Goal: Task Accomplishment & Management: Manage account settings

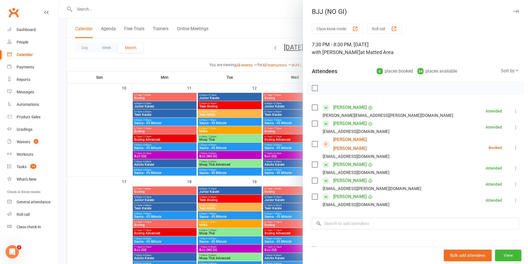
click at [247, 84] on div at bounding box center [293, 132] width 469 height 264
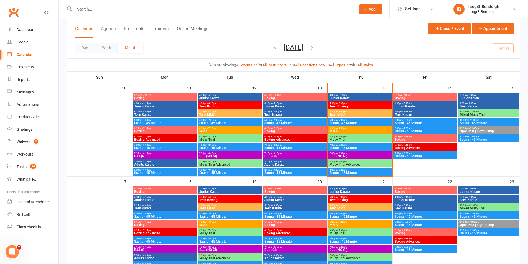
click at [243, 74] on th "Tue" at bounding box center [229, 77] width 65 height 12
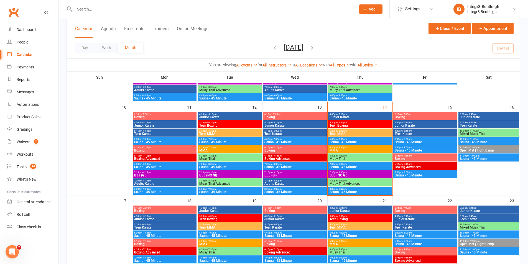
scroll to position [194, 0]
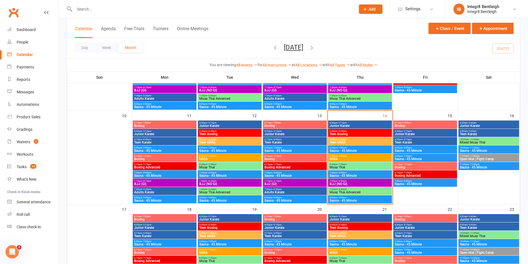
click at [347, 183] on span "BJJ (NO GI)" at bounding box center [360, 183] width 62 height 3
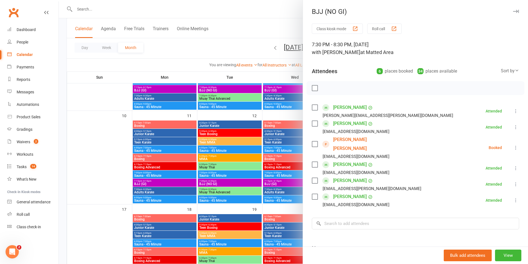
click at [244, 147] on div at bounding box center [293, 132] width 469 height 264
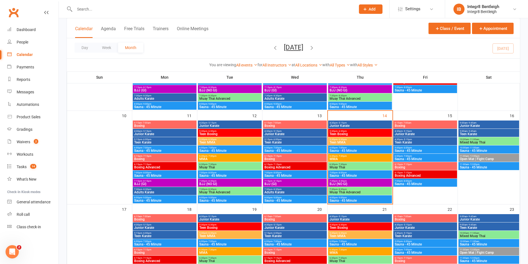
click at [368, 183] on span "BJJ (NO GI)" at bounding box center [360, 183] width 62 height 3
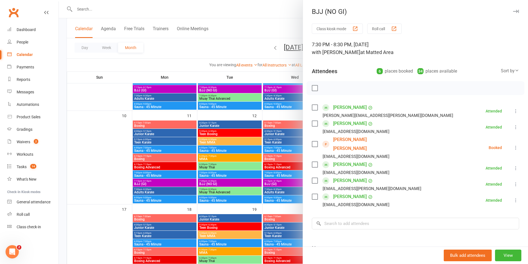
click at [340, 139] on link "Ju Yee Ooi" at bounding box center [365, 144] width 64 height 18
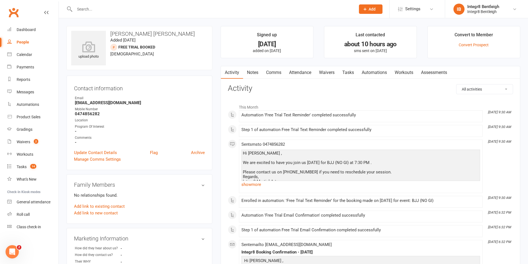
click at [256, 72] on link "Notes" at bounding box center [252, 72] width 19 height 13
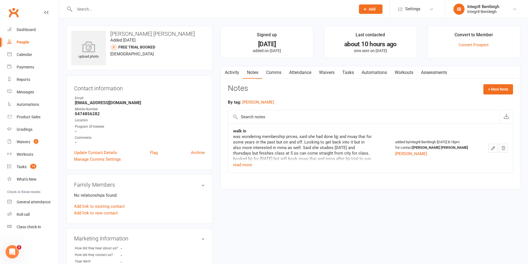
click at [229, 72] on link "Activity" at bounding box center [232, 72] width 22 height 13
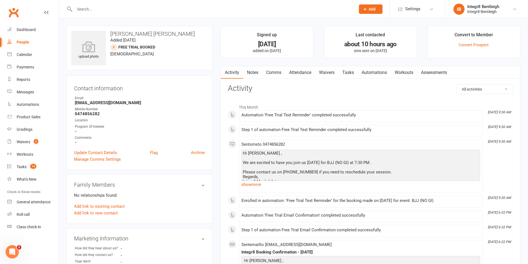
click at [23, 44] on div "People" at bounding box center [23, 42] width 12 height 4
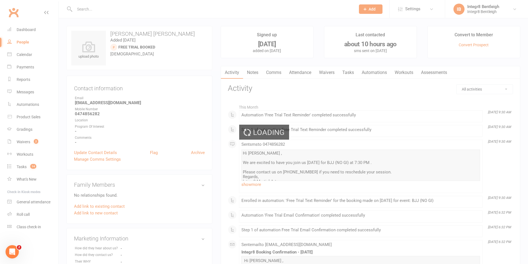
select select "100"
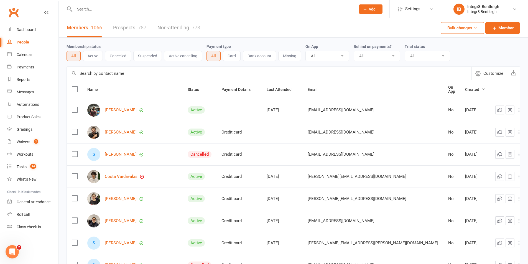
click at [119, 29] on link "Prospects 787" at bounding box center [129, 27] width 33 height 19
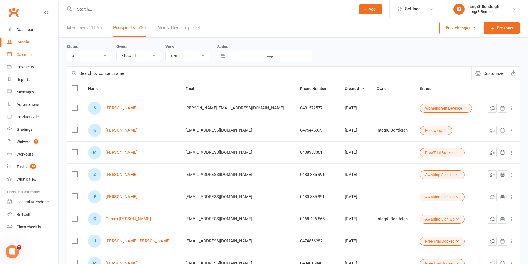
click at [32, 54] on link "Calendar" at bounding box center [32, 54] width 51 height 12
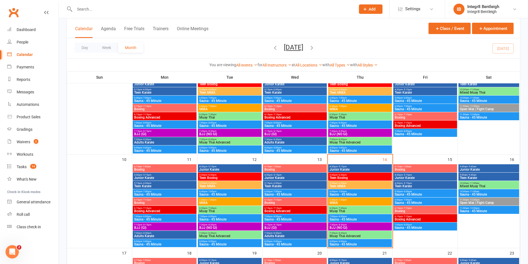
scroll to position [166, 0]
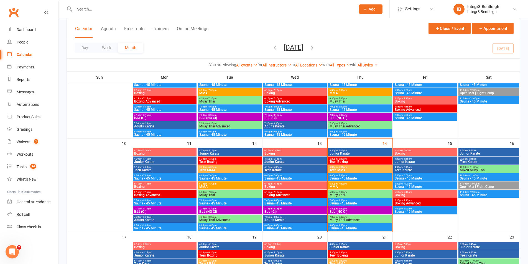
click at [375, 195] on span "Muay Thai" at bounding box center [360, 194] width 62 height 3
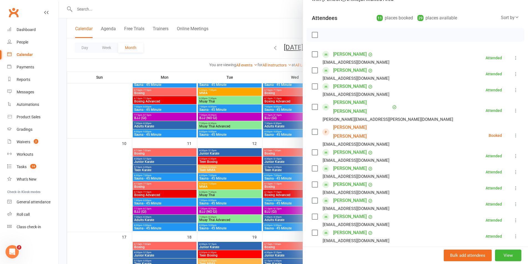
scroll to position [55, 0]
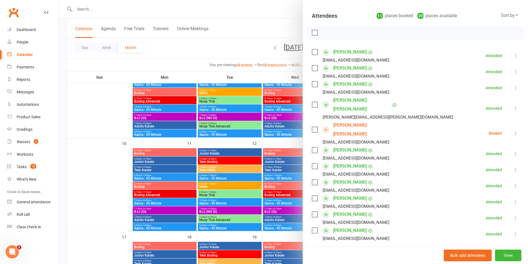
click at [513, 130] on icon at bounding box center [516, 133] width 6 height 6
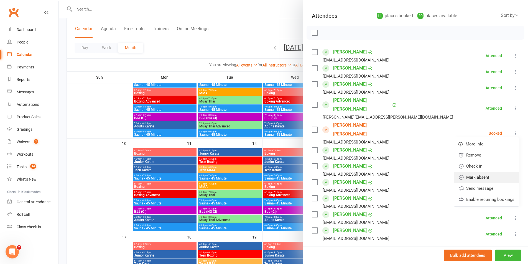
click at [485, 172] on link "Mark absent" at bounding box center [486, 177] width 65 height 11
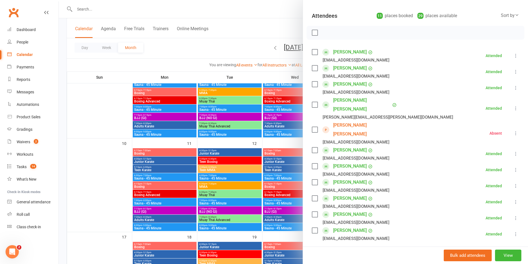
click at [273, 140] on div at bounding box center [293, 132] width 469 height 264
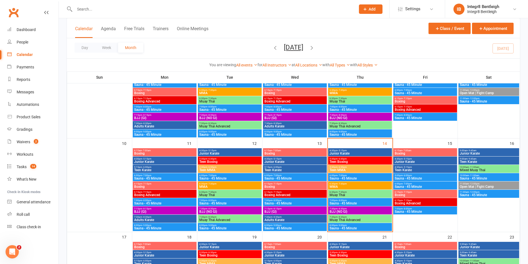
click at [356, 219] on span "Muay Thai Advanced" at bounding box center [360, 219] width 62 height 3
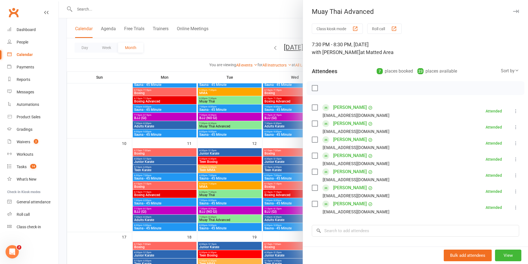
click at [283, 141] on div at bounding box center [293, 132] width 469 height 264
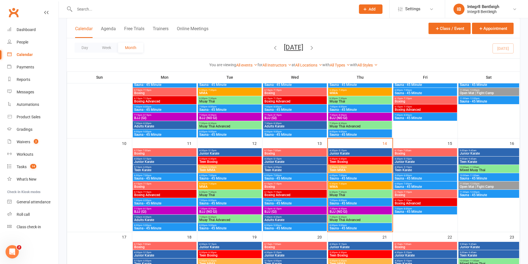
click at [402, 153] on span "Boxing" at bounding box center [425, 153] width 62 height 3
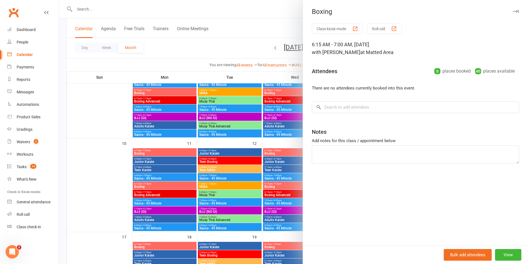
click at [295, 140] on div at bounding box center [293, 132] width 469 height 264
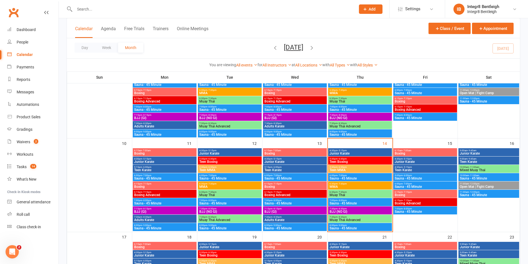
click at [299, 150] on span "6:15am - 7:00am" at bounding box center [295, 150] width 62 height 2
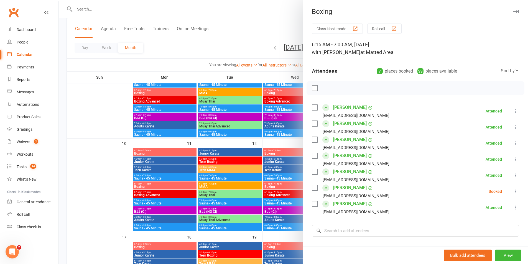
click at [283, 140] on div at bounding box center [293, 132] width 469 height 264
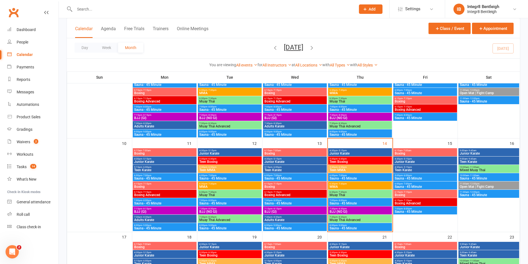
click at [360, 187] on span "MMA" at bounding box center [360, 186] width 62 height 3
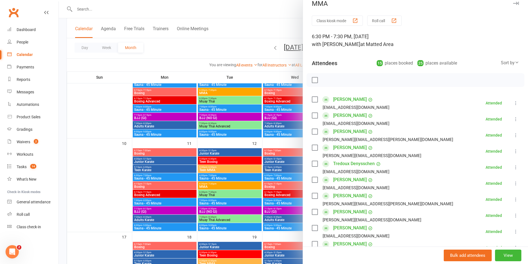
scroll to position [0, 0]
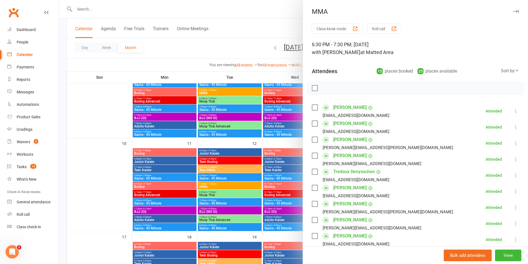
click at [299, 136] on div at bounding box center [293, 132] width 469 height 264
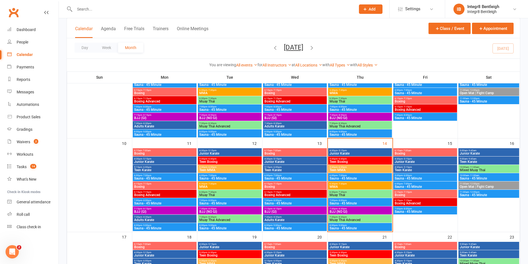
click at [343, 168] on span "Teen MMA" at bounding box center [360, 169] width 62 height 3
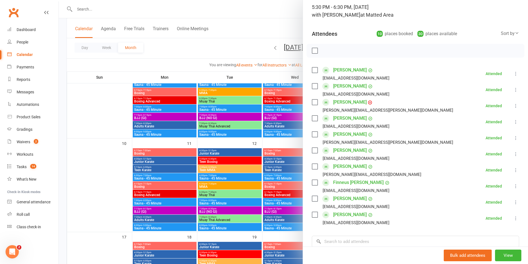
scroll to position [28, 0]
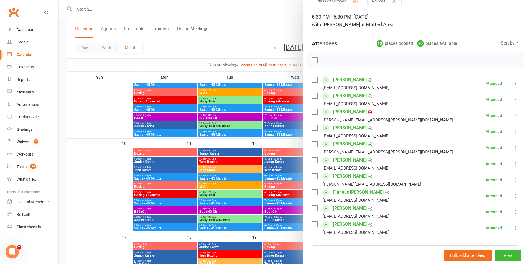
click at [239, 166] on div at bounding box center [293, 132] width 469 height 264
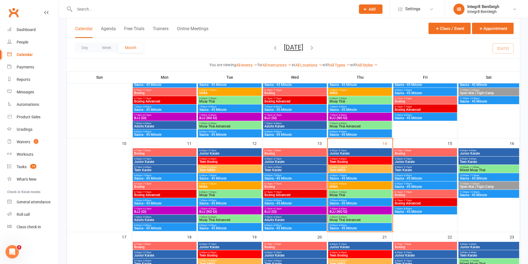
click at [355, 198] on div "7:00pm - 8:00pm Sauna - 45 Minute" at bounding box center [360, 202] width 64 height 8
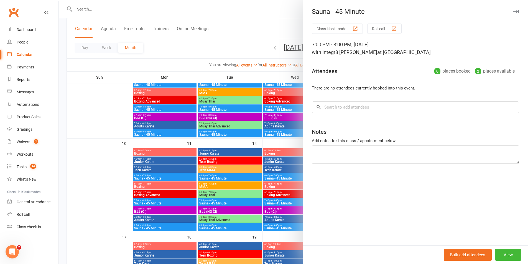
click at [289, 140] on div at bounding box center [293, 132] width 469 height 264
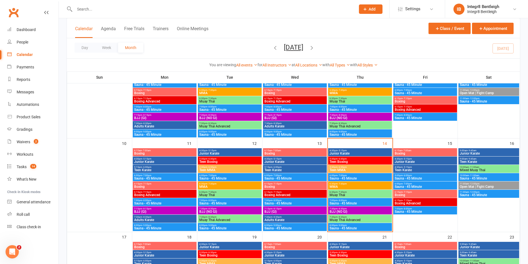
click at [351, 195] on span "Muay Thai" at bounding box center [360, 194] width 62 height 3
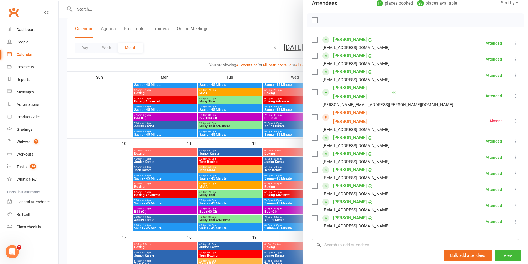
scroll to position [55, 0]
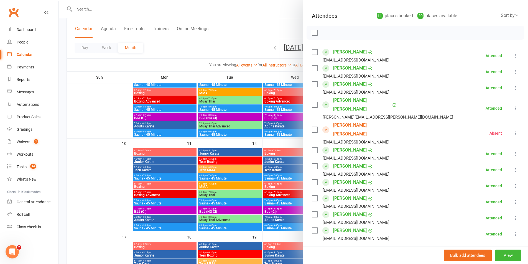
click at [119, 134] on div at bounding box center [293, 132] width 469 height 264
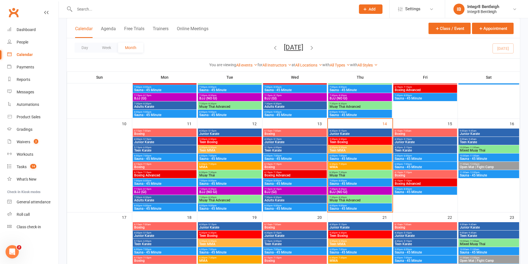
scroll to position [194, 0]
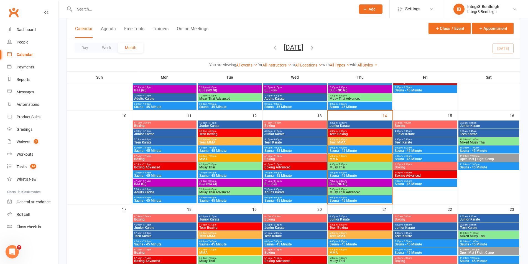
click at [350, 193] on span "Muay Thai Advanced" at bounding box center [360, 192] width 62 height 3
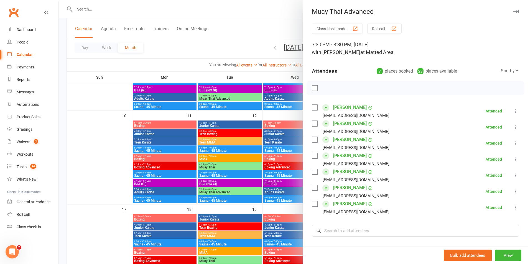
click at [269, 151] on div at bounding box center [293, 132] width 469 height 264
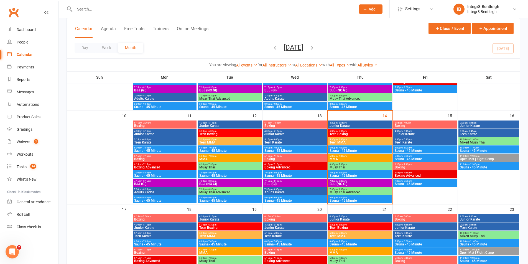
click at [347, 192] on span "Muay Thai Advanced" at bounding box center [360, 192] width 62 height 3
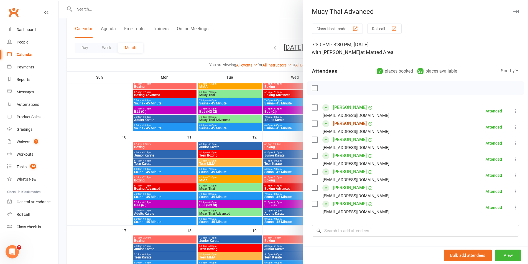
scroll to position [166, 0]
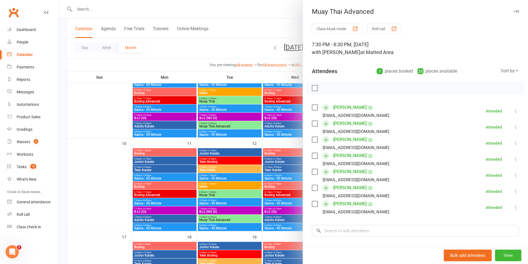
click at [262, 142] on div at bounding box center [293, 132] width 469 height 264
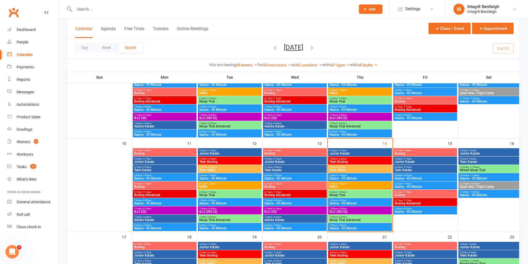
click at [340, 152] on span "Junior Karate" at bounding box center [360, 153] width 62 height 3
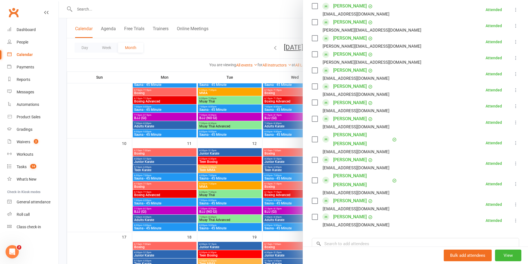
scroll to position [249, 0]
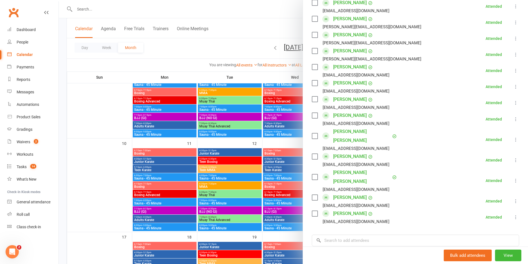
click at [287, 143] on div at bounding box center [293, 132] width 469 height 264
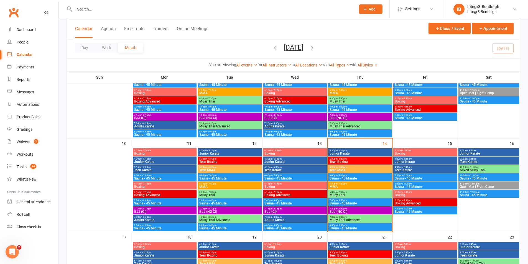
click at [355, 210] on span "BJJ (NO GI)" at bounding box center [360, 211] width 62 height 3
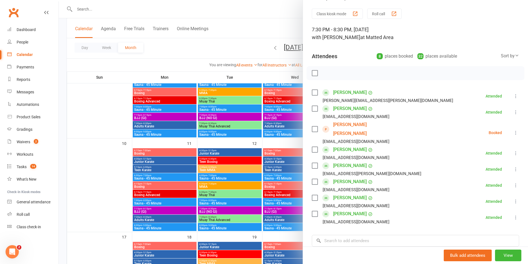
scroll to position [28, 0]
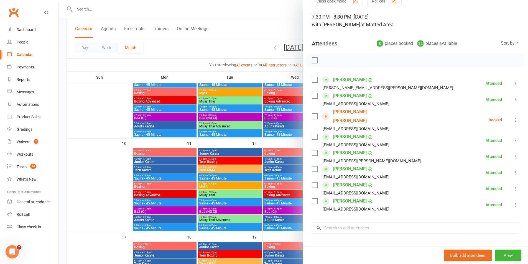
click at [279, 176] on div at bounding box center [293, 132] width 469 height 264
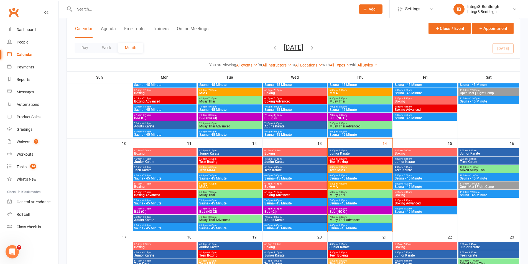
click at [311, 195] on span "Boxing Advanced" at bounding box center [295, 194] width 62 height 3
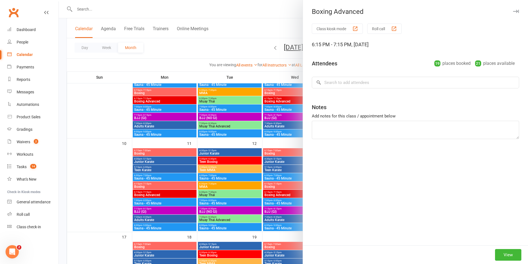
click at [294, 191] on div at bounding box center [293, 132] width 469 height 264
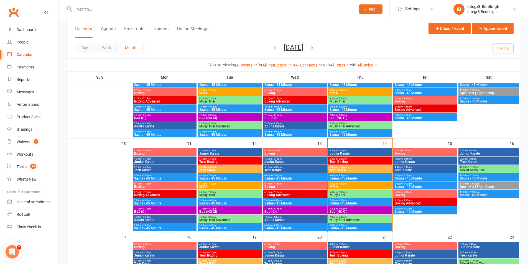
click at [233, 194] on span "Muay Thai" at bounding box center [230, 194] width 62 height 3
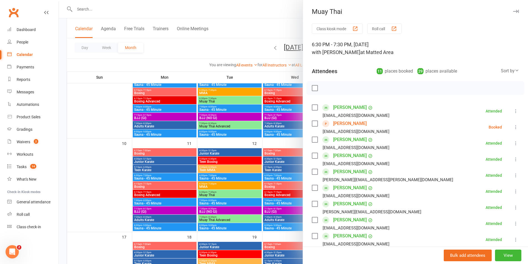
click at [254, 153] on div at bounding box center [293, 132] width 469 height 264
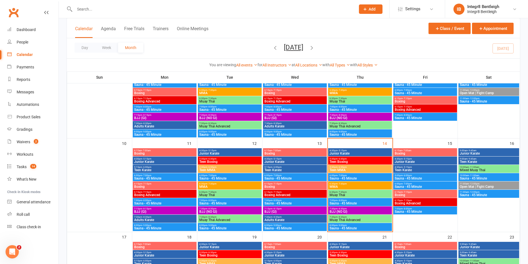
click at [347, 196] on span "Muay Thai" at bounding box center [360, 194] width 62 height 3
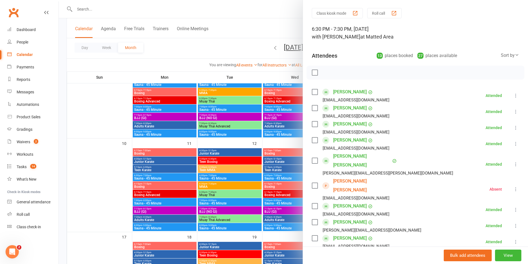
scroll to position [55, 0]
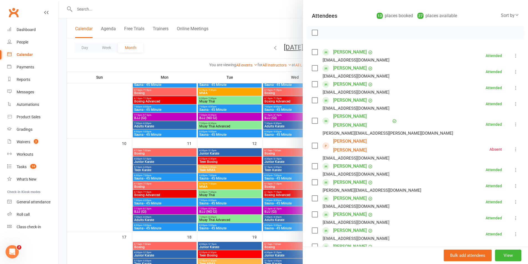
click at [258, 141] on div at bounding box center [293, 132] width 469 height 264
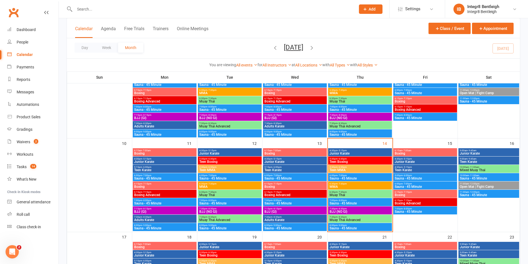
click at [337, 196] on span "Muay Thai" at bounding box center [360, 194] width 62 height 3
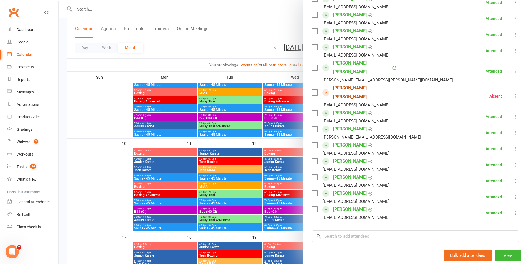
scroll to position [111, 0]
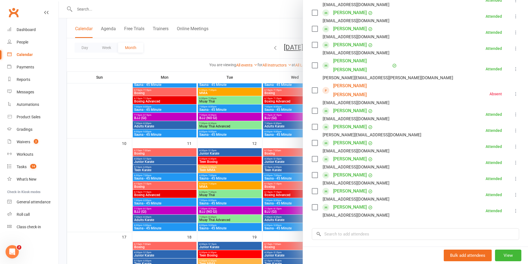
click at [256, 41] on div at bounding box center [293, 132] width 469 height 264
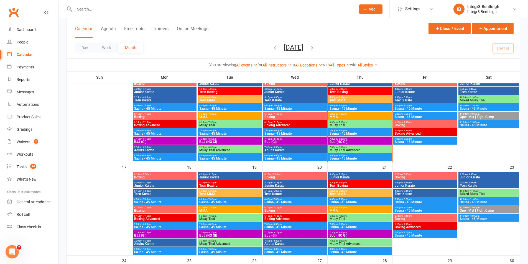
scroll to position [245, 0]
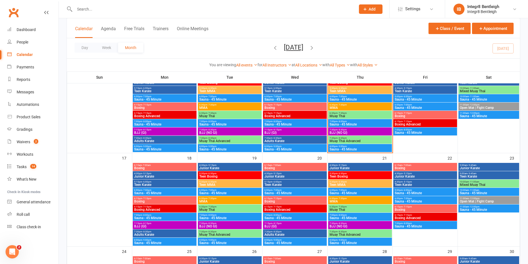
click at [382, 131] on span "BJJ (NO GI)" at bounding box center [360, 132] width 62 height 3
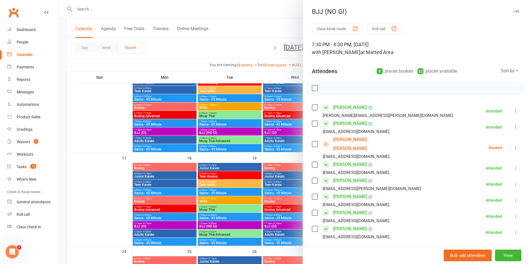
scroll to position [28, 0]
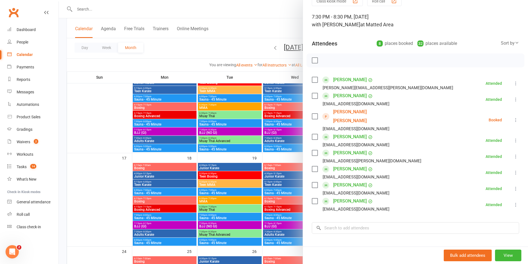
click at [219, 45] on div at bounding box center [293, 132] width 469 height 264
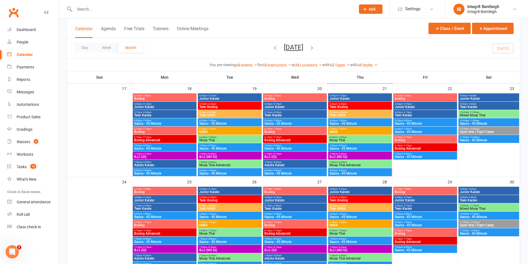
scroll to position [328, 0]
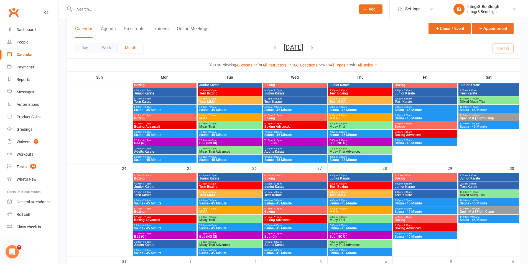
click at [84, 10] on input "text" at bounding box center [212, 9] width 279 height 8
click at [159, 8] on input "text" at bounding box center [212, 9] width 279 height 8
type input "u"
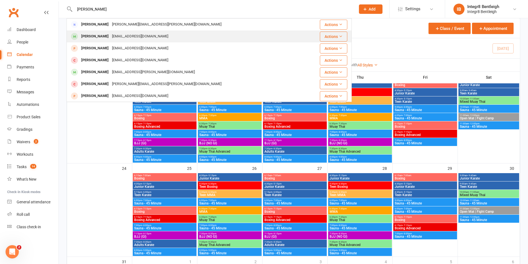
type input "olivia"
click at [140, 35] on div "oliviacawley@gmail.com" at bounding box center [140, 36] width 60 height 8
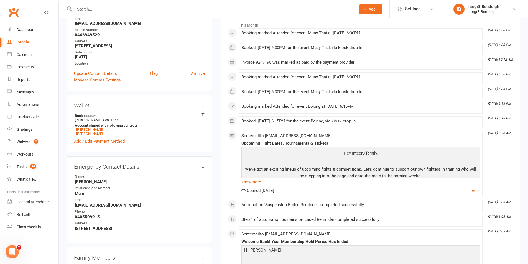
scroll to position [111, 0]
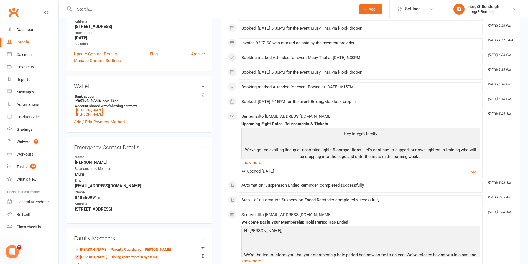
click at [258, 166] on link "show more" at bounding box center [360, 163] width 239 height 8
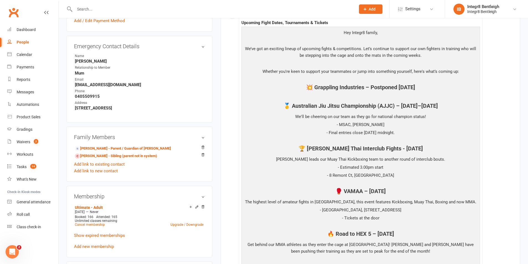
scroll to position [222, 0]
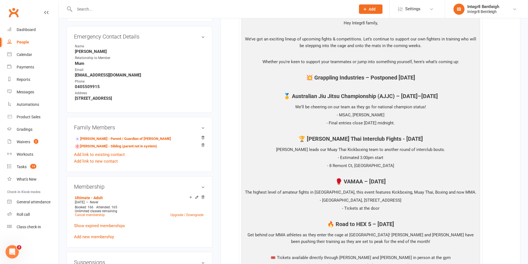
click at [389, 181] on h4 "🥊 VAMAA – Sunday, August 24th" at bounding box center [361, 181] width 236 height 6
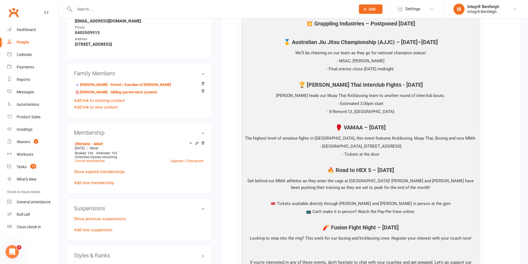
scroll to position [277, 0]
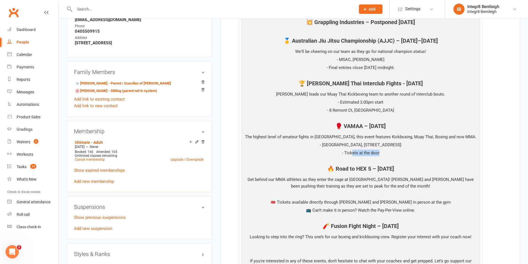
drag, startPoint x: 379, startPoint y: 153, endPoint x: 351, endPoint y: 153, distance: 27.4
click at [351, 153] on p "- Tickets at the door" at bounding box center [361, 154] width 236 height 8
click at [350, 153] on p "- Tickets at the door" at bounding box center [361, 154] width 236 height 8
drag, startPoint x: 346, startPoint y: 153, endPoint x: 377, endPoint y: 154, distance: 31.1
click at [368, 152] on p "- Tickets at the door" at bounding box center [361, 154] width 236 height 8
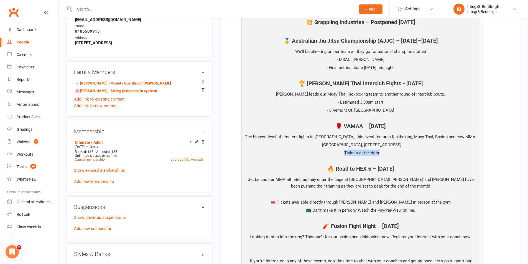
drag, startPoint x: 380, startPoint y: 154, endPoint x: 344, endPoint y: 150, distance: 35.9
click at [344, 150] on p "- Tickets at the door" at bounding box center [361, 154] width 236 height 8
click at [349, 138] on p "The highest level of amateur fights in Victoria, this event features Kickboxing…" at bounding box center [361, 138] width 236 height 8
drag, startPoint x: 330, startPoint y: 134, endPoint x: 393, endPoint y: 139, distance: 62.5
click at [375, 137] on p "The highest level of amateur fights in Victoria, this event features Kickboxing…" at bounding box center [361, 138] width 236 height 8
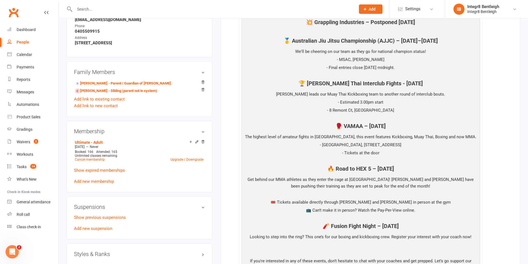
click at [393, 139] on p "The highest level of amateur fights in Victoria, this event features Kickboxing…" at bounding box center [361, 138] width 236 height 8
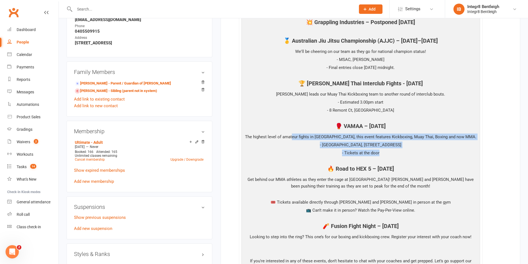
drag, startPoint x: 305, startPoint y: 135, endPoint x: 462, endPoint y: 151, distance: 157.4
click at [462, 151] on div "Hey Integr8 family, We’ve got an exciting lineup of upcoming fights & competiti…" at bounding box center [361, 142] width 236 height 359
click at [377, 143] on p "- Melbourne Pavilion, 135-157 Racecourse Rd, Kensington" at bounding box center [361, 146] width 236 height 8
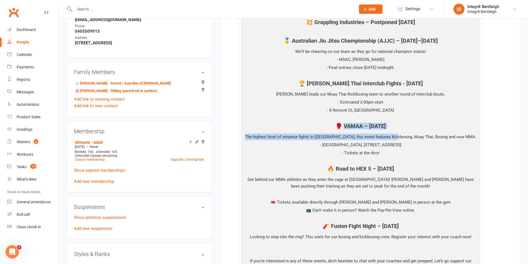
drag, startPoint x: 327, startPoint y: 126, endPoint x: 408, endPoint y: 146, distance: 83.2
click at [401, 130] on div "Hey Integr8 family, We’ve got an exciting lineup of upcoming fights & competiti…" at bounding box center [361, 142] width 236 height 359
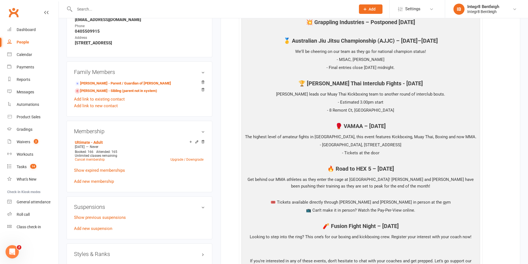
click at [377, 155] on p "- Tickets at the door" at bounding box center [361, 154] width 236 height 8
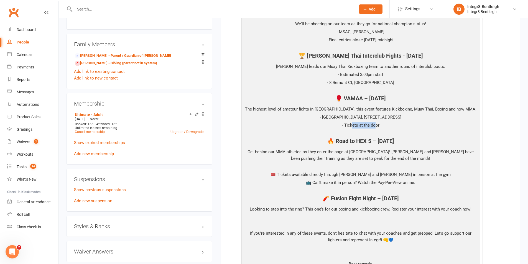
drag, startPoint x: 374, startPoint y: 126, endPoint x: 351, endPoint y: 127, distance: 22.7
click at [351, 127] on p "- Tickets at the door" at bounding box center [361, 126] width 236 height 8
click at [352, 127] on p "- Tickets at the door" at bounding box center [361, 126] width 236 height 8
drag, startPoint x: 343, startPoint y: 126, endPoint x: 377, endPoint y: 128, distance: 33.6
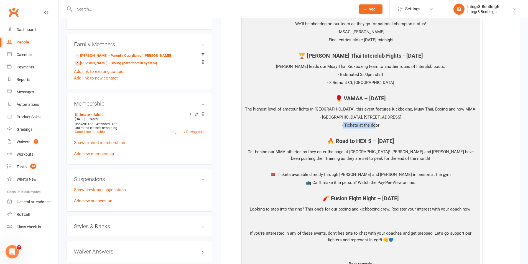
click at [377, 128] on p "- Tickets at the door" at bounding box center [361, 126] width 236 height 8
click at [383, 124] on p "- Tickets at the door" at bounding box center [361, 126] width 236 height 8
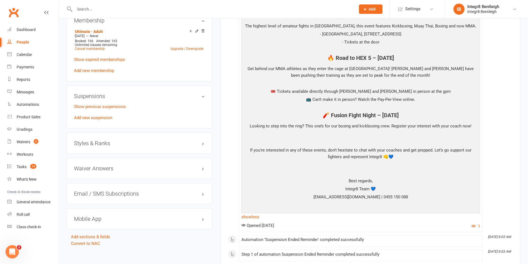
scroll to position [277, 0]
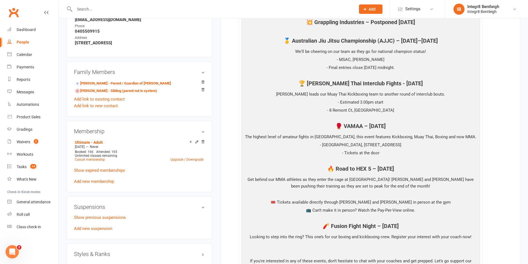
drag, startPoint x: 406, startPoint y: 138, endPoint x: 464, endPoint y: 129, distance: 58.6
click at [464, 129] on div "Hey Integr8 family, We’ve got an exciting lineup of upcoming fights & competiti…" at bounding box center [361, 142] width 236 height 359
click at [463, 135] on p "The highest level of amateur fights in Victoria, this event features Kickboxing…" at bounding box center [361, 138] width 236 height 8
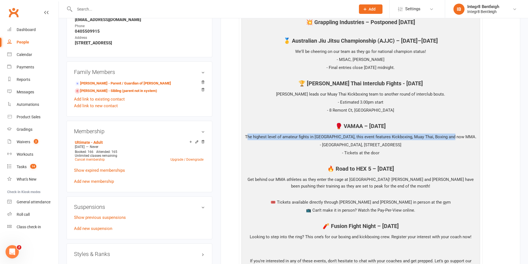
drag, startPoint x: 463, startPoint y: 136, endPoint x: 260, endPoint y: 138, distance: 202.8
click at [260, 138] on p "The highest level of amateur fights in Victoria, this event features Kickboxing…" at bounding box center [361, 138] width 236 height 8
drag, startPoint x: 264, startPoint y: 137, endPoint x: 270, endPoint y: 136, distance: 5.8
click at [264, 137] on p "The highest level of amateur fights in Victoria, this event features Kickboxing…" at bounding box center [361, 138] width 236 height 8
click at [290, 134] on p "The highest level of amateur fights in Victoria, this event features Kickboxing…" at bounding box center [361, 138] width 236 height 8
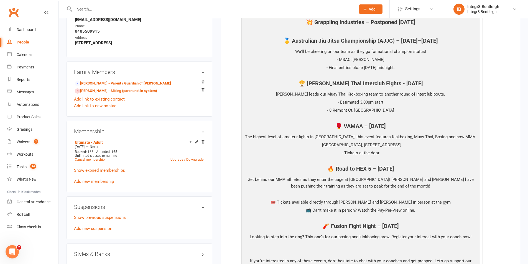
click at [326, 142] on p "- Melbourne Pavilion, 135-157 Racecourse Rd, Kensington" at bounding box center [361, 146] width 236 height 8
drag, startPoint x: 379, startPoint y: 135, endPoint x: 406, endPoint y: 144, distance: 28.5
click at [406, 144] on div "Hey Integr8 family, We’ve got an exciting lineup of upcoming fights & competiti…" at bounding box center [361, 142] width 236 height 359
click at [395, 140] on p "The highest level of amateur fights in Victoria, this event features Kickboxing…" at bounding box center [361, 138] width 236 height 8
drag, startPoint x: 368, startPoint y: 152, endPoint x: 359, endPoint y: 153, distance: 10.0
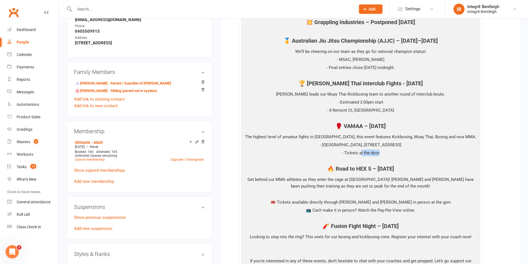
click at [359, 153] on p "- Tickets at the door" at bounding box center [361, 154] width 236 height 8
click at [350, 151] on p "- Tickets at the door" at bounding box center [361, 154] width 236 height 8
drag, startPoint x: 325, startPoint y: 125, endPoint x: 412, endPoint y: 125, distance: 87.0
click at [412, 125] on h4 "🥊 VAMAA – Sunday, August 24th" at bounding box center [361, 126] width 236 height 6
click at [408, 147] on p "- Melbourne Pavilion, 135-157 Racecourse Rd, Kensington" at bounding box center [361, 146] width 236 height 8
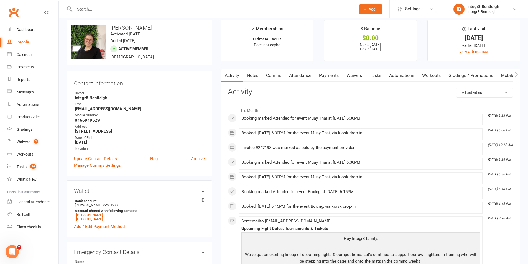
scroll to position [0, 0]
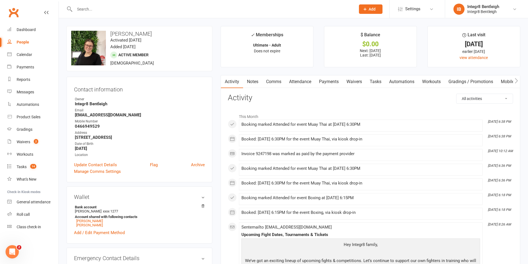
click at [26, 40] on link "People" at bounding box center [32, 42] width 51 height 12
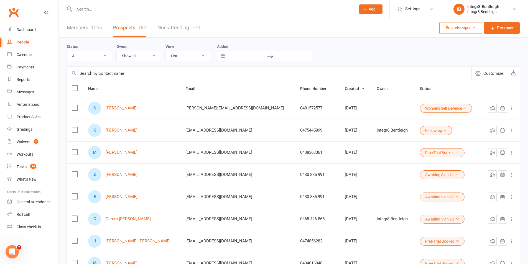
click at [123, 9] on input "text" at bounding box center [212, 9] width 279 height 8
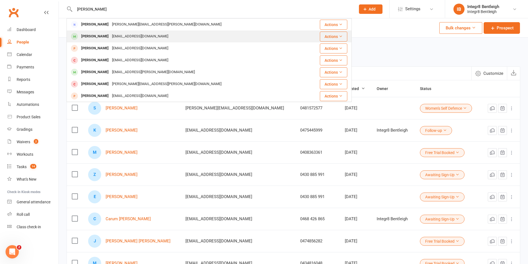
type input "olivia"
click at [134, 36] on div "oliviacawley@gmail.com" at bounding box center [140, 36] width 60 height 8
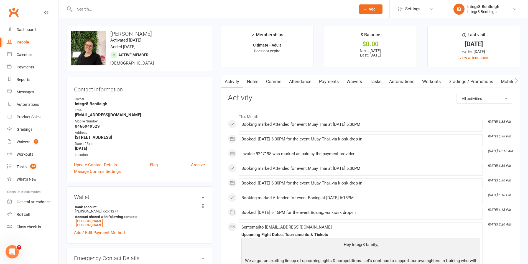
scroll to position [111, 0]
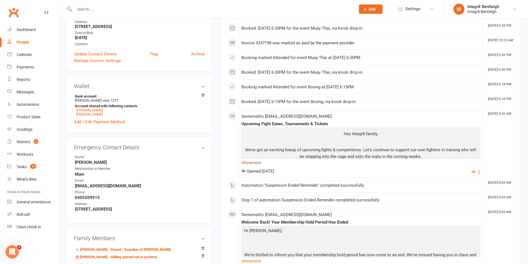
click at [259, 159] on link "show more" at bounding box center [360, 163] width 239 height 8
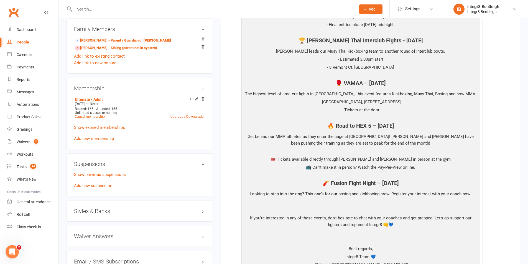
scroll to position [332, 0]
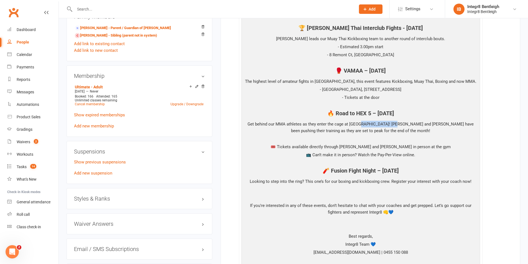
drag, startPoint x: 362, startPoint y: 123, endPoint x: 396, endPoint y: 124, distance: 33.5
click at [396, 124] on p "Get behind our MMA athletes as they enter the cage at HEX! Sajid Chaudhery and …" at bounding box center [361, 128] width 236 height 15
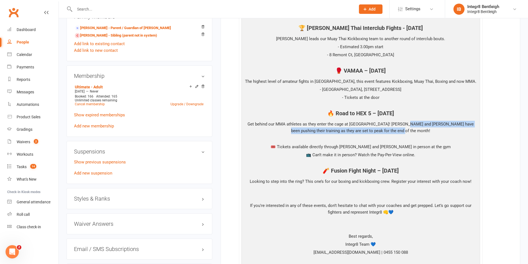
drag, startPoint x: 405, startPoint y: 124, endPoint x: 411, endPoint y: 130, distance: 9.0
click at [411, 130] on p "Get behind our MMA athletes as they enter the cage at HEX! Sajid Chaudhery and …" at bounding box center [361, 128] width 236 height 15
drag, startPoint x: 413, startPoint y: 130, endPoint x: 363, endPoint y: 125, distance: 50.7
click at [363, 125] on p "Get behind our MMA athletes as they enter the cage at HEX! Sajid Chaudhery and …" at bounding box center [361, 128] width 236 height 15
click at [370, 124] on p "Get behind our MMA athletes as they enter the cage at HEX! Sajid Chaudhery and …" at bounding box center [361, 128] width 236 height 15
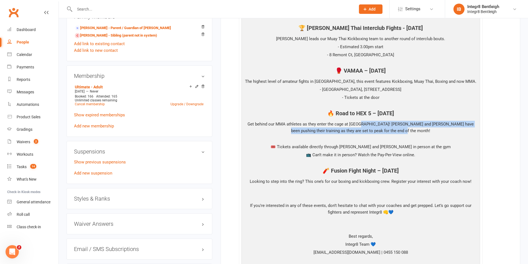
click at [405, 133] on p "Get behind our MMA athletes as they enter the cage at HEX! Sajid Chaudhery and …" at bounding box center [361, 128] width 236 height 15
drag, startPoint x: 362, startPoint y: 123, endPoint x: 425, endPoint y: 124, distance: 63.2
click at [425, 124] on p "Get behind our MMA athletes as they enter the cage at HEX! Sajid Chaudhery and …" at bounding box center [361, 128] width 236 height 15
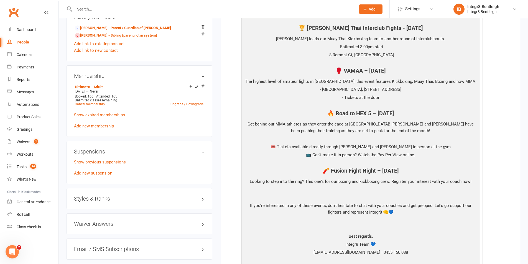
click at [431, 123] on p "Get behind our MMA athletes as they enter the cage at HEX! Sajid Chaudhery and …" at bounding box center [361, 128] width 236 height 15
drag, startPoint x: 362, startPoint y: 124, endPoint x: 369, endPoint y: 124, distance: 6.9
click at [369, 124] on p "Get behind our MMA athletes as they enter the cage at HEX! Sajid Chaudhery and …" at bounding box center [361, 128] width 236 height 15
click at [372, 124] on p "Get behind our MMA athletes as they enter the cage at HEX! Sajid Chaudhery and …" at bounding box center [361, 128] width 236 height 15
drag, startPoint x: 370, startPoint y: 124, endPoint x: 375, endPoint y: 124, distance: 5.5
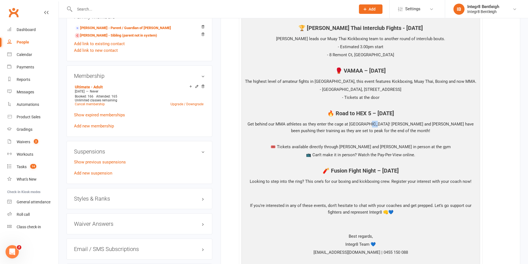
click at [375, 124] on p "Get behind our MMA athletes as they enter the cage at HEX! Sajid Chaudhery and …" at bounding box center [361, 128] width 236 height 15
click at [398, 123] on p "Get behind our MMA athletes as they enter the cage at HEX! Sajid Chaudhery and …" at bounding box center [361, 128] width 236 height 15
drag, startPoint x: 402, startPoint y: 124, endPoint x: 426, endPoint y: 125, distance: 23.8
click at [426, 125] on p "Get behind our MMA athletes as they enter the cage at HEX! Sajid Chaudhery and …" at bounding box center [361, 128] width 236 height 15
drag, startPoint x: 426, startPoint y: 124, endPoint x: 363, endPoint y: 124, distance: 63.2
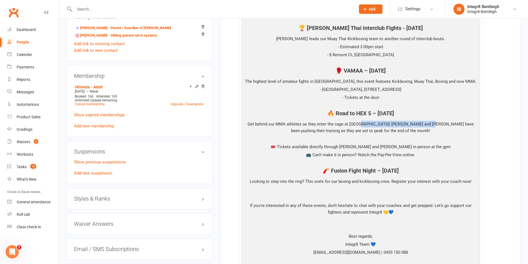
click at [363, 124] on p "Get behind our MMA athletes as they enter the cage at HEX! Sajid Chaudhery and …" at bounding box center [361, 128] width 236 height 15
click at [413, 125] on p "Get behind our MMA athletes as they enter the cage at HEX! Sajid Chaudhery and …" at bounding box center [361, 128] width 236 height 15
drag, startPoint x: 425, startPoint y: 124, endPoint x: 363, endPoint y: 126, distance: 62.1
click at [363, 126] on p "Get behind our MMA athletes as they enter the cage at HEX! Sajid Chaudhery and …" at bounding box center [361, 128] width 236 height 15
click at [365, 123] on p "Get behind our MMA athletes as they enter the cage at HEX! Sajid Chaudhery and …" at bounding box center [361, 128] width 236 height 15
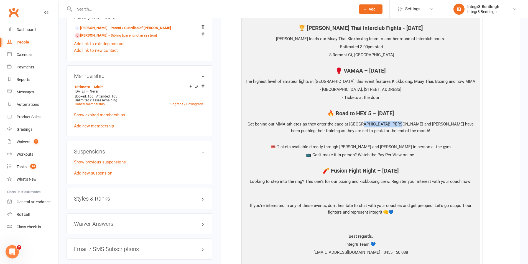
drag, startPoint x: 363, startPoint y: 123, endPoint x: 401, endPoint y: 123, distance: 38.0
click at [400, 123] on p "Get behind our MMA athletes as they enter the cage at HEX! Sajid Chaudhery and …" at bounding box center [361, 128] width 236 height 15
click at [410, 123] on p "Get behind our MMA athletes as they enter the cage at HEX! Sajid Chaudhery and …" at bounding box center [361, 128] width 236 height 15
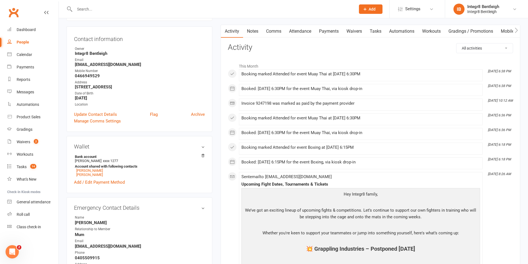
scroll to position [0, 0]
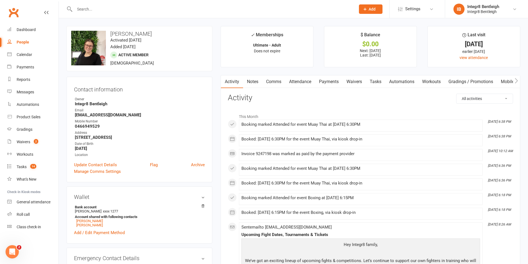
click at [24, 39] on link "People" at bounding box center [32, 42] width 51 height 12
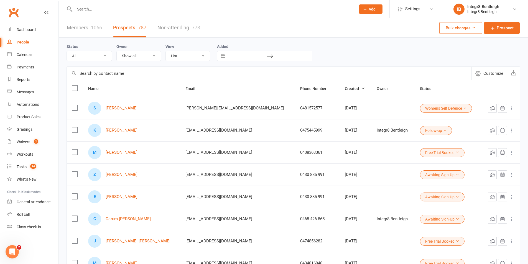
drag, startPoint x: 167, startPoint y: 212, endPoint x: 345, endPoint y: 46, distance: 243.5
click at [345, 46] on div "Status All (No status set) (Invalid status) Initial Contact Follow-up Free Tria…" at bounding box center [293, 52] width 454 height 18
click at [123, 12] on input "text" at bounding box center [212, 9] width 279 height 8
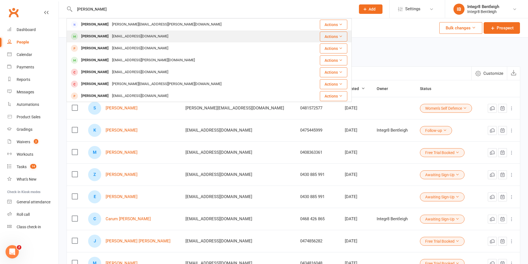
type input "olvia"
click at [120, 39] on div "oliviacawley@gmail.com" at bounding box center [140, 36] width 60 height 8
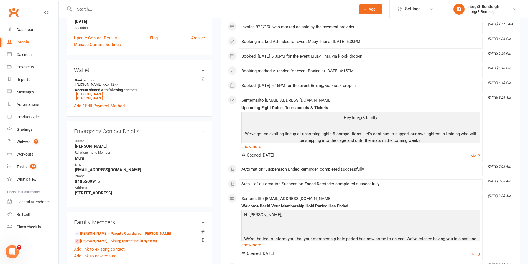
scroll to position [139, 0]
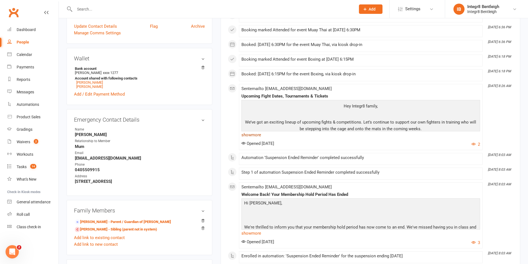
click at [254, 137] on link "show more" at bounding box center [360, 135] width 239 height 8
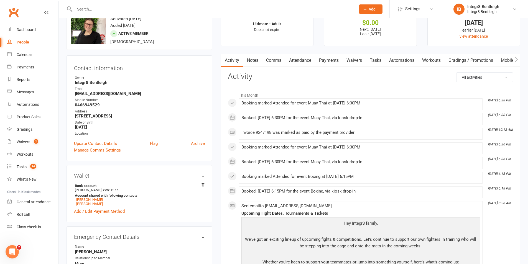
scroll to position [0, 0]
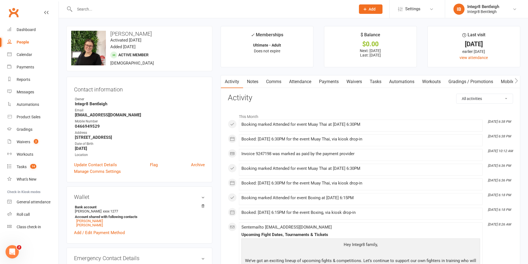
click at [257, 82] on link "Notes" at bounding box center [252, 81] width 19 height 13
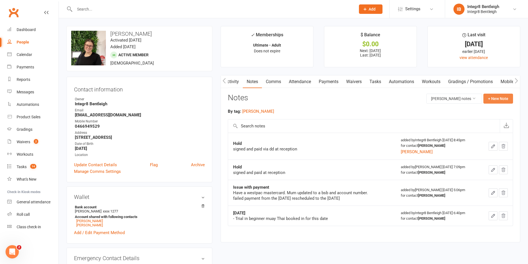
click at [495, 100] on button "+ New Note" at bounding box center [498, 99] width 30 height 10
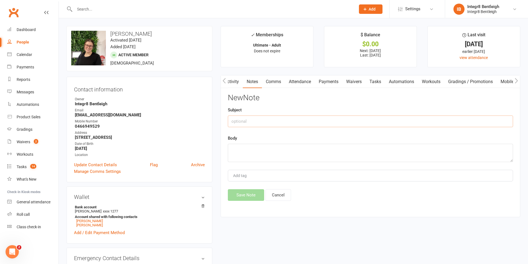
click at [396, 117] on input "text" at bounding box center [370, 122] width 285 height 12
type input "vamma"
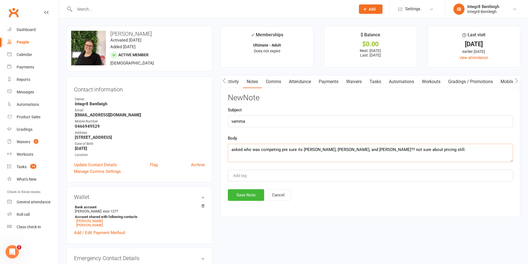
type textarea "asked who was competing pre sure its terry, johnny, and archie?? not sure about…"
type input "rebecca"
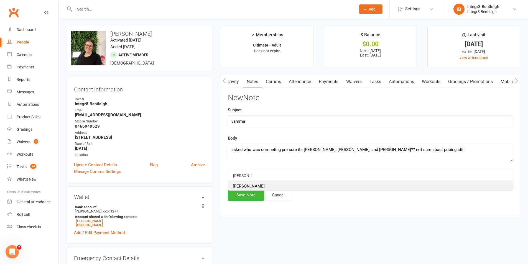
click at [332, 185] on li "rebecca" at bounding box center [370, 186] width 284 height 8
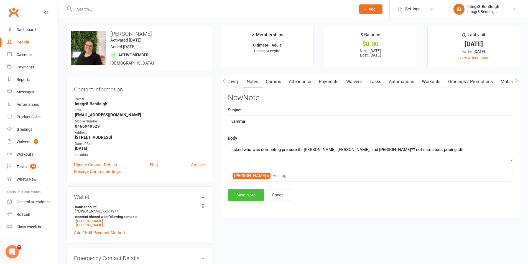
click at [257, 196] on button "Save Note" at bounding box center [246, 195] width 36 height 12
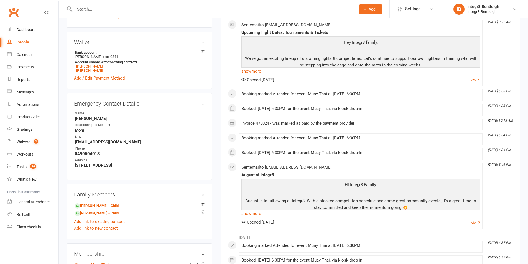
scroll to position [222, 0]
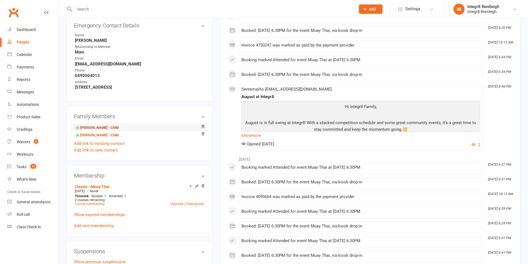
click at [94, 128] on link "[PERSON_NAME] - Child" at bounding box center [97, 128] width 44 height 6
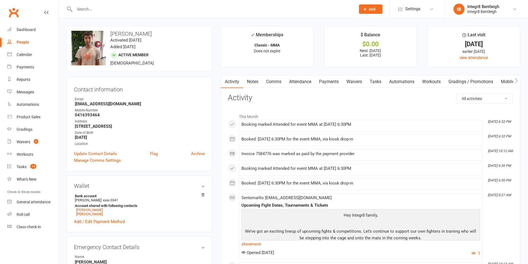
click at [252, 78] on link "Notes" at bounding box center [252, 81] width 19 height 13
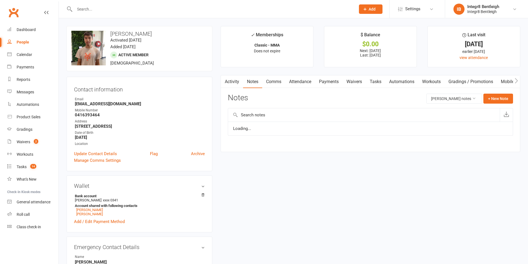
click at [233, 80] on link "Activity" at bounding box center [232, 81] width 22 height 13
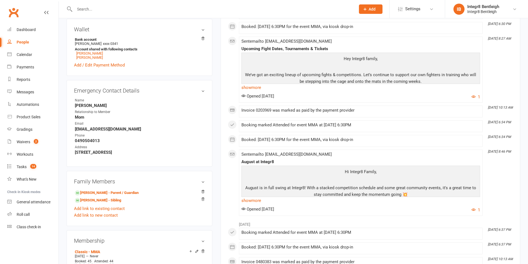
scroll to position [166, 0]
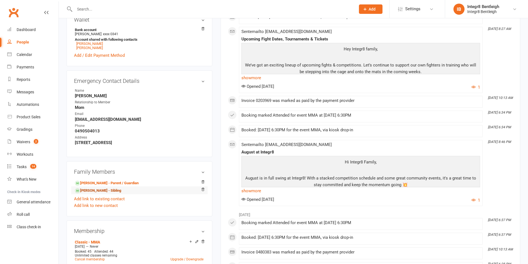
click at [94, 190] on link "Thien Dinh - Sibling" at bounding box center [98, 191] width 46 height 6
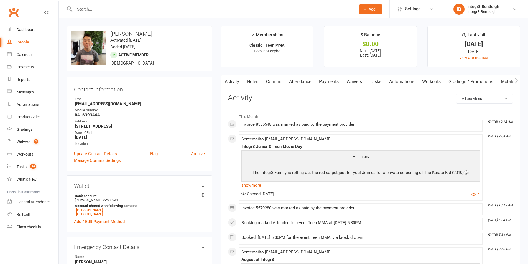
click at [253, 81] on link "Notes" at bounding box center [252, 81] width 19 height 13
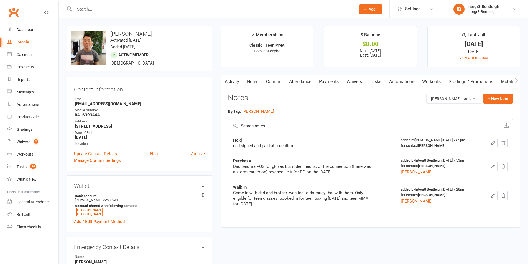
click at [233, 81] on link "Activity" at bounding box center [232, 81] width 22 height 13
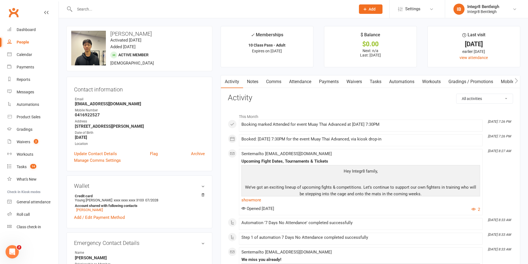
click at [257, 82] on link "Notes" at bounding box center [252, 81] width 19 height 13
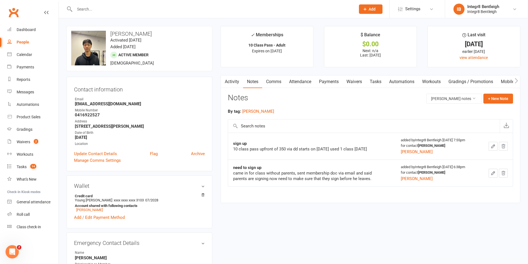
click at [300, 82] on link "Attendance" at bounding box center [300, 81] width 30 height 13
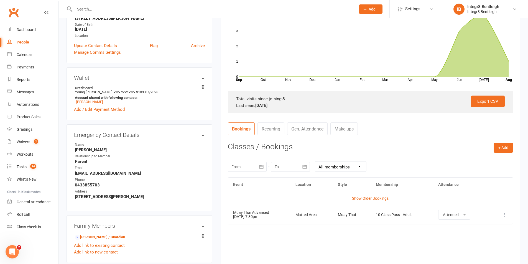
scroll to position [111, 0]
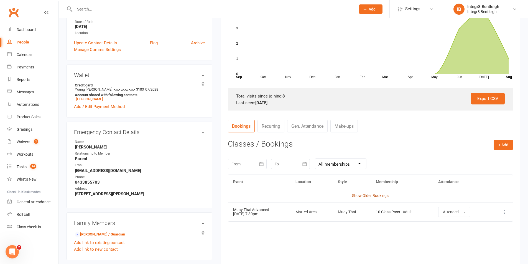
click at [367, 196] on link "Show Older Bookings" at bounding box center [370, 195] width 37 height 4
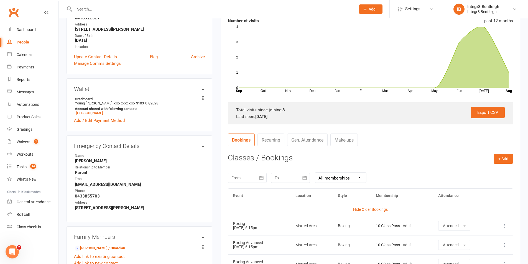
scroll to position [28, 0]
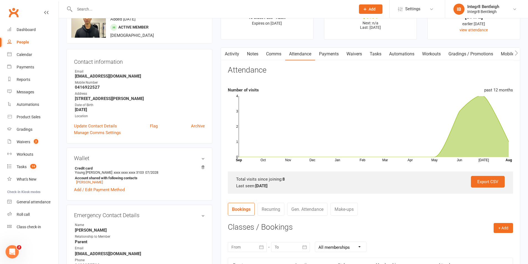
click at [238, 55] on link "Activity" at bounding box center [232, 54] width 22 height 13
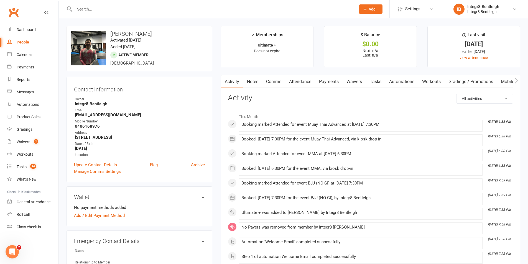
click at [252, 81] on link "Notes" at bounding box center [252, 81] width 19 height 13
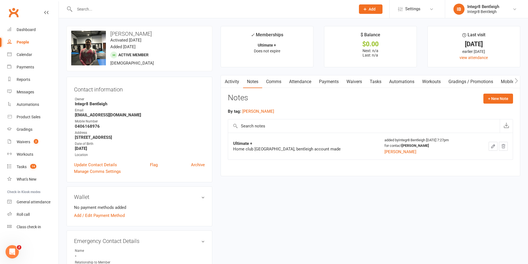
click at [233, 80] on link "Activity" at bounding box center [232, 81] width 22 height 13
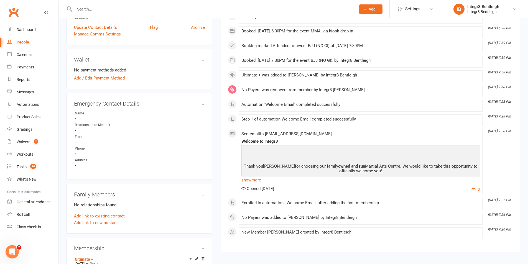
scroll to position [139, 0]
click at [203, 101] on h3 "Emergency Contact Details edit" at bounding box center [139, 102] width 131 height 6
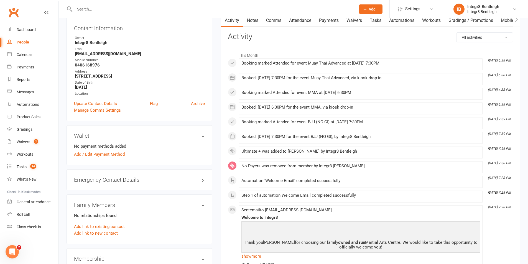
scroll to position [83, 0]
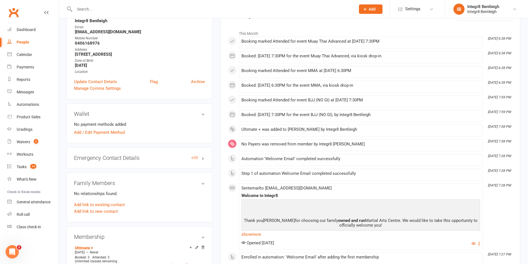
click at [200, 157] on h3 "Emergency Contact Details edit" at bounding box center [139, 158] width 131 height 6
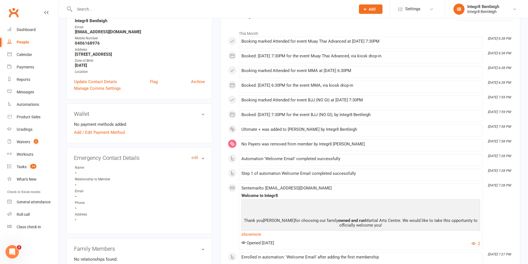
click at [196, 157] on link "edit" at bounding box center [194, 157] width 7 height 5
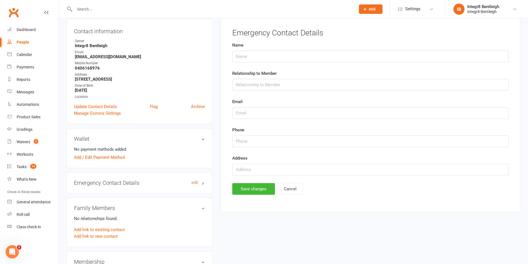
scroll to position [47, 0]
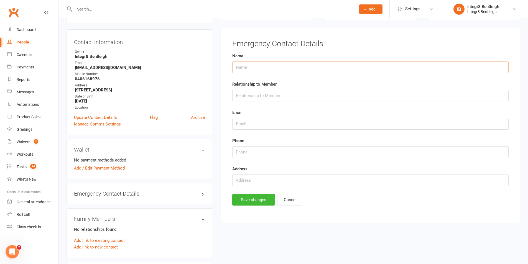
click at [251, 67] on input "text" at bounding box center [370, 68] width 276 height 12
paste input "Kristy Sellers"
type input "Kristy Sellers"
click at [262, 97] on input "text" at bounding box center [370, 96] width 276 height 12
paste input "Partner"
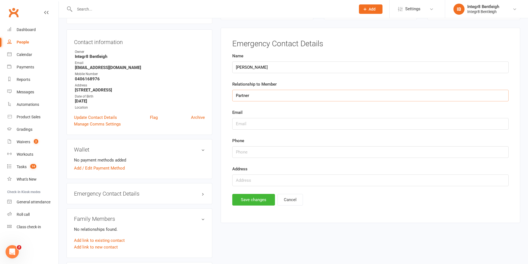
type input "Partner"
drag, startPoint x: 262, startPoint y: 122, endPoint x: 261, endPoint y: 128, distance: 5.8
click at [262, 122] on input "text" at bounding box center [370, 124] width 276 height 12
paste input "Kristylee_me@yahoo.com.au"
type input "Kristylee_me@yahoo.com.au"
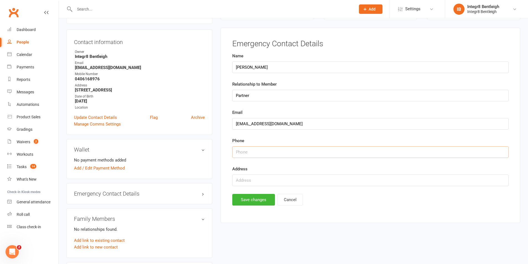
paste input "0415476134"
type input "0415476134"
paste input "17 Sandleford Place Dingley Village"
type input "17 Sandleford Place Dingley Village"
click at [242, 197] on button "Save changes" at bounding box center [253, 200] width 43 height 12
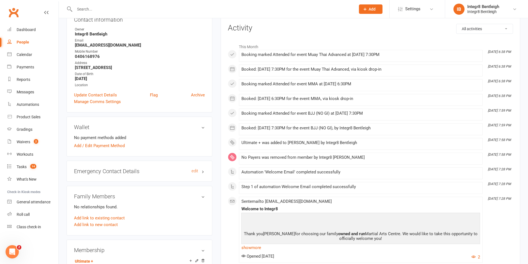
scroll to position [83, 0]
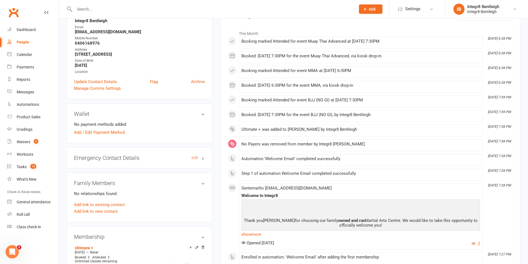
click at [203, 159] on h3 "Emergency Contact Details edit" at bounding box center [139, 158] width 131 height 6
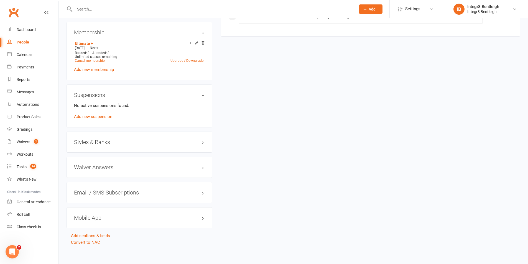
scroll to position [357, 0]
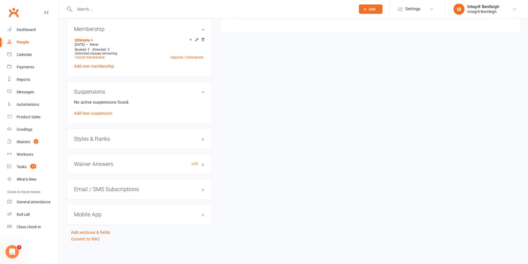
click at [203, 166] on h3 "Waiver Answers edit" at bounding box center [139, 164] width 131 height 6
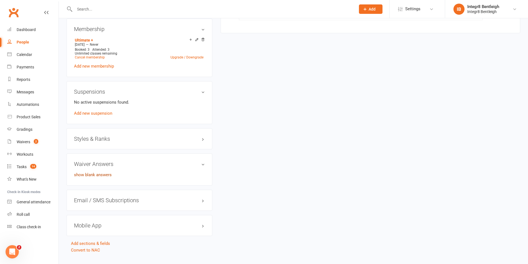
click at [105, 176] on link "show blank answers" at bounding box center [93, 174] width 38 height 5
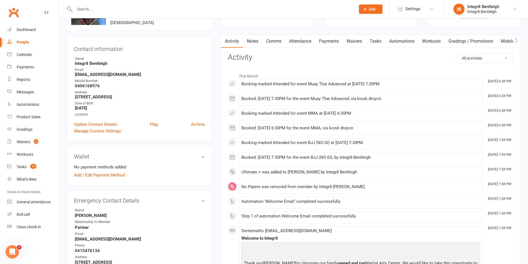
scroll to position [0, 0]
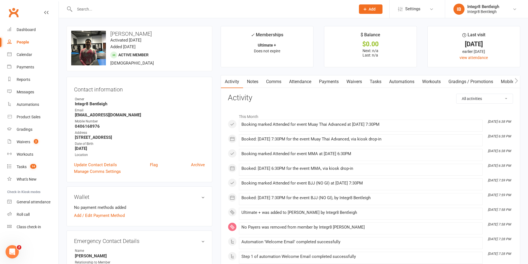
click at [250, 81] on link "Notes" at bounding box center [252, 81] width 19 height 13
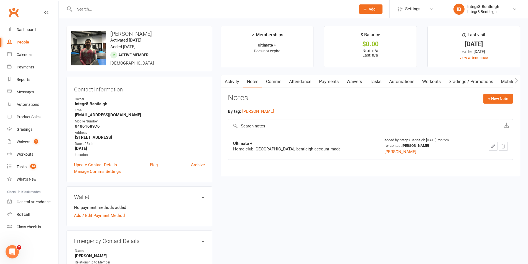
click at [224, 81] on icon "button" at bounding box center [223, 81] width 3 height 6
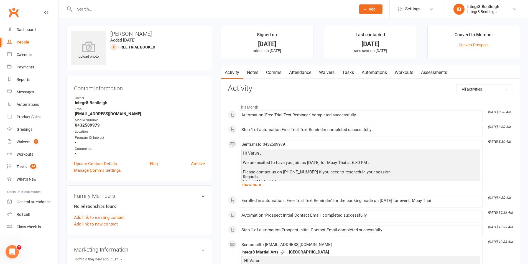
click at [254, 71] on link "Notes" at bounding box center [252, 72] width 19 height 13
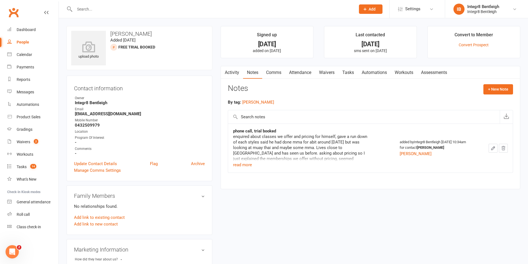
drag, startPoint x: 232, startPoint y: 73, endPoint x: 234, endPoint y: 77, distance: 4.7
click at [233, 81] on div "Activity Notes Comms Attendance Waivers Tasks Automations Workouts Assessments …" at bounding box center [371, 127] width 300 height 123
click at [235, 75] on link "Activity" at bounding box center [232, 72] width 22 height 13
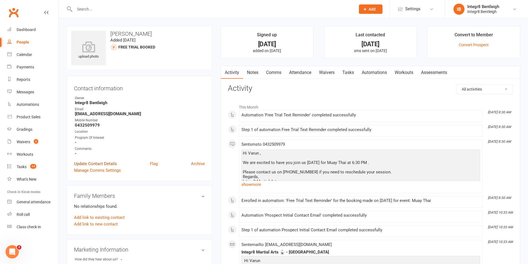
click at [105, 163] on link "Update Contact Details" at bounding box center [95, 163] width 43 height 7
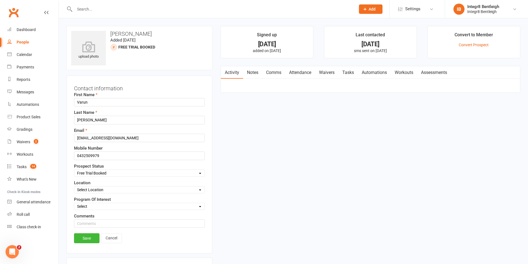
scroll to position [26, 0]
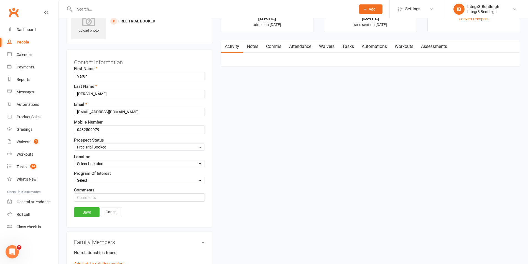
click at [114, 148] on select "Select Initial Contact Follow-up Free Trial Booked Awaiting Sign-Up Not Ready (…" at bounding box center [139, 147] width 130 height 6
select select "Follow-up"
click at [74, 144] on select "Select Initial Contact Follow-up Free Trial Booked Awaiting Sign-Up Not Ready (…" at bounding box center [139, 147] width 130 height 6
click at [89, 209] on link "Save" at bounding box center [86, 212] width 25 height 10
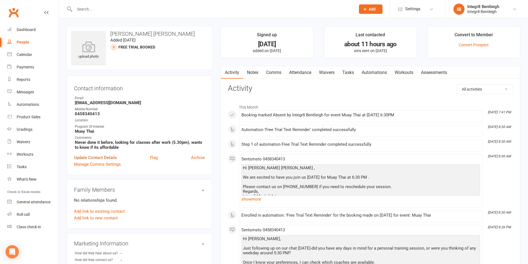
click at [108, 159] on link "Update Contact Details" at bounding box center [95, 157] width 43 height 7
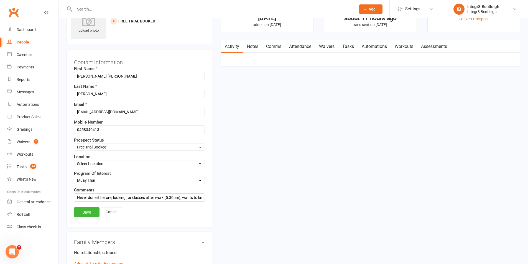
click at [113, 146] on select "Select Initial Contact Follow-up Free Trial Booked Awaiting Sign-Up Not Ready (…" at bounding box center [139, 147] width 130 height 6
select select "Follow-up"
click at [74, 144] on select "Select Initial Contact Follow-up Free Trial Booked Awaiting Sign-Up Not Ready (…" at bounding box center [139, 147] width 130 height 6
click at [86, 211] on link "Save" at bounding box center [86, 212] width 25 height 10
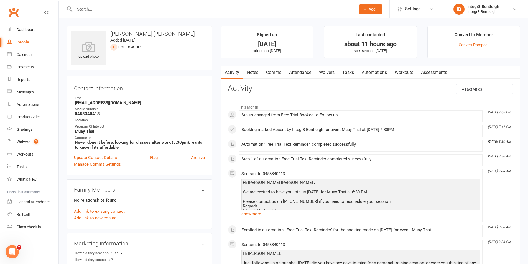
click at [256, 67] on link "Notes" at bounding box center [252, 72] width 19 height 13
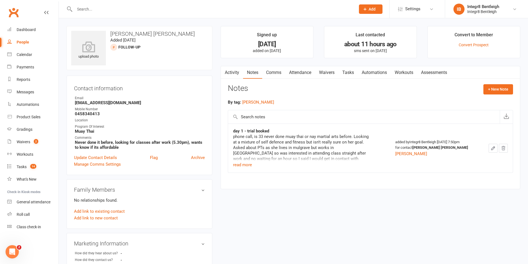
click at [235, 73] on link "Activity" at bounding box center [232, 72] width 22 height 13
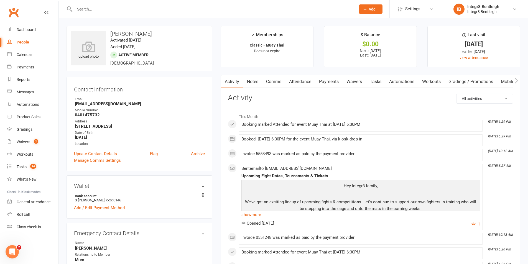
click at [256, 81] on link "Notes" at bounding box center [252, 81] width 19 height 13
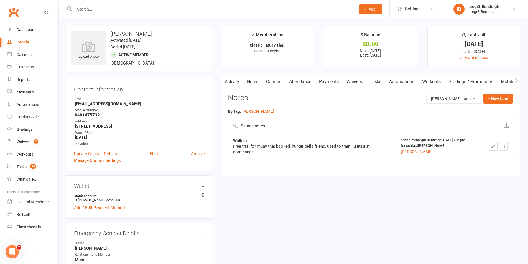
click at [232, 78] on link "Activity" at bounding box center [232, 81] width 22 height 13
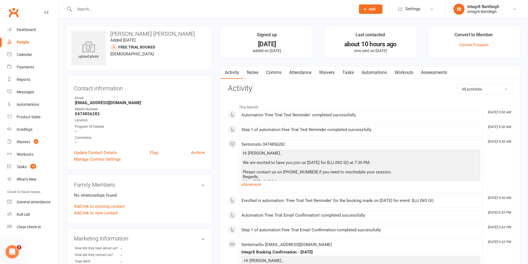
click at [255, 70] on link "Notes" at bounding box center [252, 72] width 19 height 13
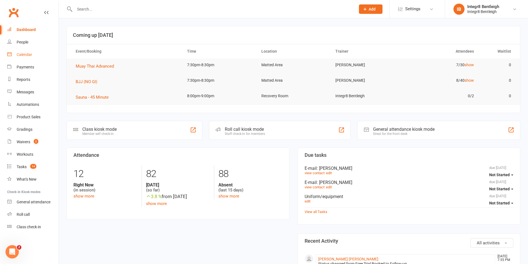
click at [23, 56] on div "Calendar" at bounding box center [25, 54] width 16 height 4
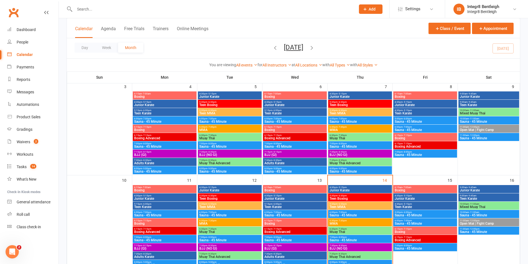
scroll to position [166, 0]
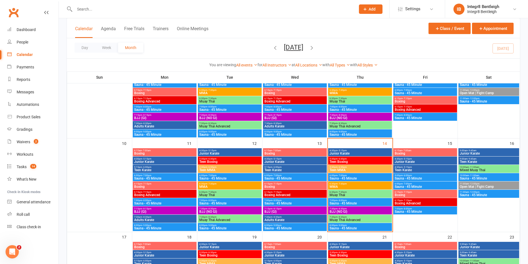
click at [288, 163] on span "Junior Karate" at bounding box center [295, 161] width 62 height 3
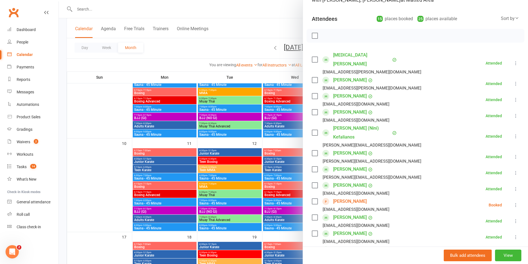
scroll to position [55, 0]
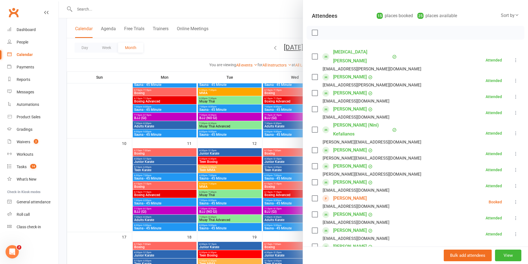
click at [207, 191] on div at bounding box center [293, 132] width 469 height 264
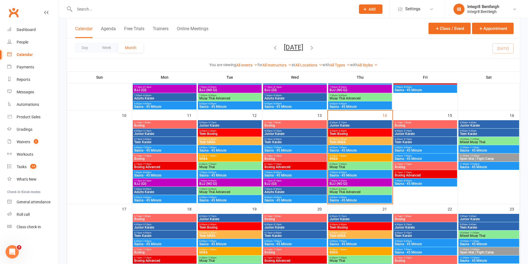
scroll to position [194, 0]
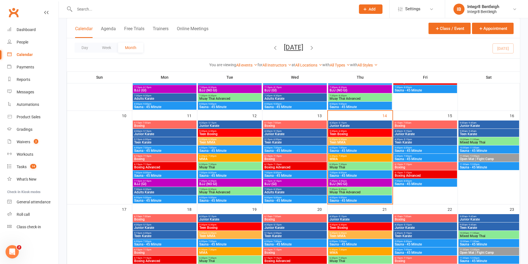
click at [298, 133] on span "Junior Karate" at bounding box center [295, 133] width 62 height 3
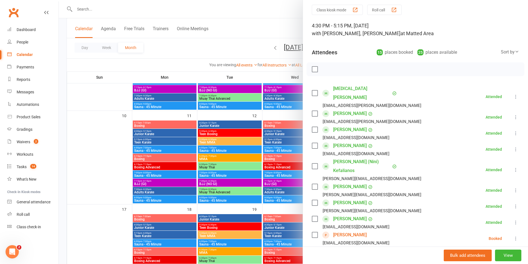
scroll to position [28, 0]
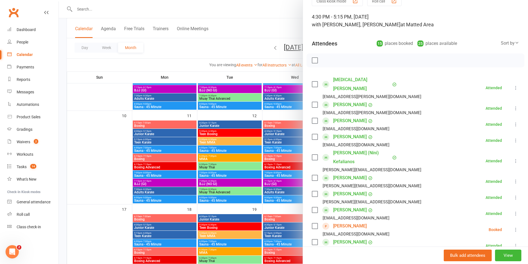
click at [282, 175] on div at bounding box center [293, 132] width 469 height 264
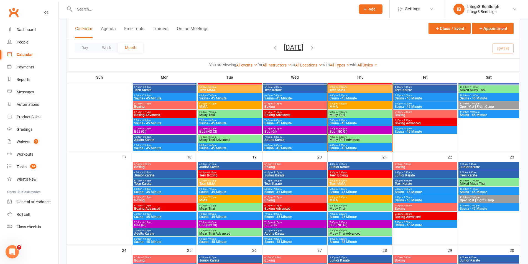
scroll to position [249, 0]
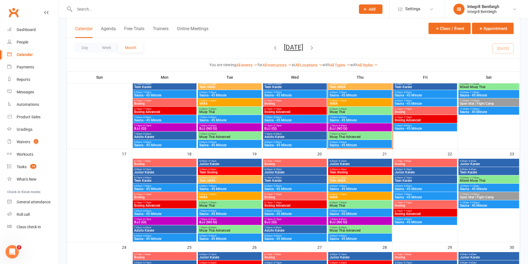
click at [168, 169] on span "4:30pm - 5:15pm" at bounding box center [165, 169] width 62 height 2
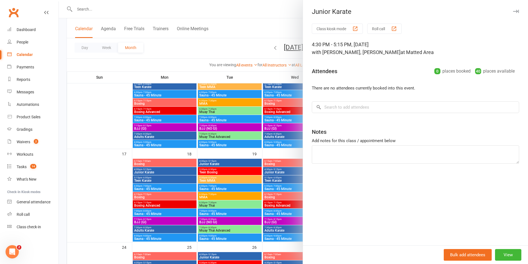
drag, startPoint x: 411, startPoint y: 43, endPoint x: 305, endPoint y: 45, distance: 105.8
click at [305, 45] on div "Class kiosk mode Roll call 4:30 PM - 5:15 PM, Monday, August, 18, 2025 with Giu…" at bounding box center [415, 135] width 225 height 222
copy div "4:30 PM - 5:15 PM, Monday, August, 18, 2025"
click at [271, 127] on div at bounding box center [293, 132] width 469 height 264
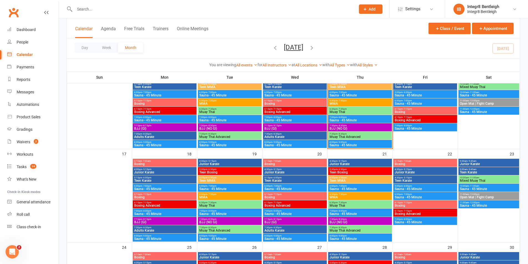
click at [234, 164] on span "Junior Karate" at bounding box center [230, 163] width 62 height 3
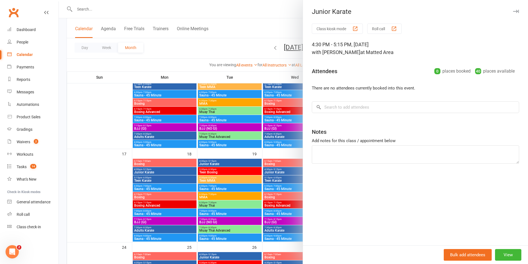
drag, startPoint x: 411, startPoint y: 45, endPoint x: 310, endPoint y: 46, distance: 101.1
click at [312, 46] on div "4:30 PM - 5:15 PM, Tuesday, August, 19, 2025 with Giuseppe Amato at Matted Area" at bounding box center [415, 49] width 207 height 16
copy div "4:30 PM - 5:15 PM, Tuesday, August, 19, 2025"
click at [272, 154] on div at bounding box center [293, 132] width 469 height 264
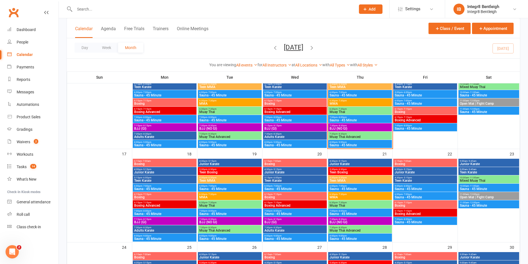
click at [280, 173] on span "Junior Karate" at bounding box center [295, 172] width 62 height 3
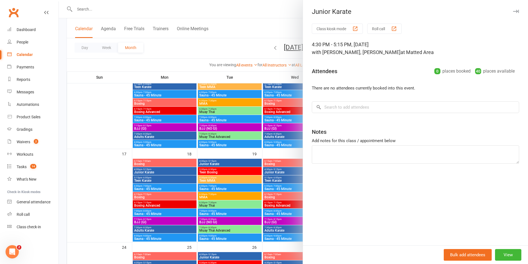
drag, startPoint x: 424, startPoint y: 41, endPoint x: 311, endPoint y: 44, distance: 113.9
click at [312, 44] on div "4:30 PM - 5:15 PM, Wednesday, August, 20, 2025 with Giuseppe Amato, Domenic Ama…" at bounding box center [415, 49] width 207 height 16
copy div "4:30 PM - 5:15 PM, Wednesday, August, 20, 2025"
click at [208, 179] on div at bounding box center [293, 132] width 469 height 264
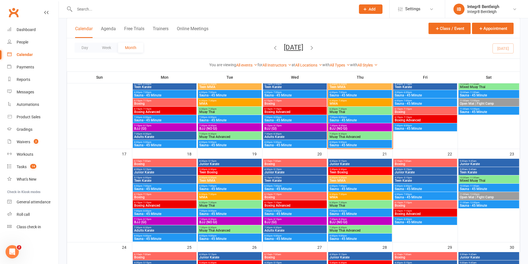
click at [339, 164] on span "Junior Karate" at bounding box center [360, 163] width 62 height 3
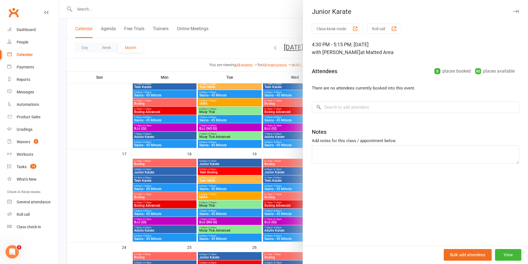
drag, startPoint x: 413, startPoint y: 44, endPoint x: 298, endPoint y: 47, distance: 115.3
click at [298, 0] on div "Junior Karate Class kiosk mode Roll call 4:30 PM - 5:15 PM, Thursday, August, 2…" at bounding box center [293, 0] width 469 height 0
click at [312, 44] on div "4:30 PM - 5:15 PM, Thursday, August, 21, 2025 with Giuseppe Amato at Matted Area" at bounding box center [415, 49] width 207 height 16
drag, startPoint x: 311, startPoint y: 44, endPoint x: 403, endPoint y: 44, distance: 91.4
click at [401, 44] on div "4:30 PM - 5:15 PM, Thursday, August, 21, 2025 with Giuseppe Amato at Matted Area" at bounding box center [415, 49] width 207 height 16
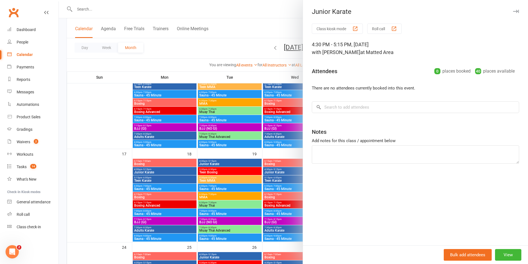
click at [417, 45] on div "4:30 PM - 5:15 PM, Thursday, August, 21, 2025 with Giuseppe Amato at Matted Area" at bounding box center [415, 49] width 207 height 16
drag, startPoint x: 396, startPoint y: 45, endPoint x: 310, endPoint y: 46, distance: 85.6
click at [312, 46] on div "4:30 PM - 5:15 PM, Thursday, August, 21, 2025 with Giuseppe Amato at Matted Area" at bounding box center [415, 49] width 207 height 16
copy div "4:30 PM - 5:15 PM, Thursday, August, 21, 2025"
click at [312, 46] on div "4:30 PM - 5:15 PM, Thursday, August, 21, 2025 with Giuseppe Amato at Matted Area" at bounding box center [415, 49] width 207 height 16
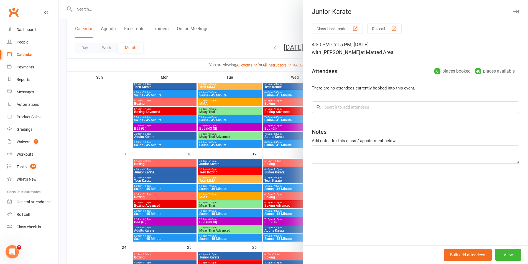
click at [170, 9] on div at bounding box center [293, 132] width 469 height 264
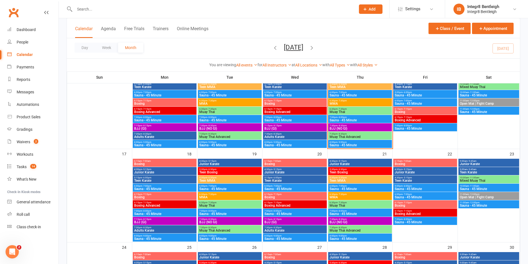
click at [94, 2] on div at bounding box center [208, 9] width 285 height 18
click at [98, 12] on input "text" at bounding box center [212, 9] width 279 height 8
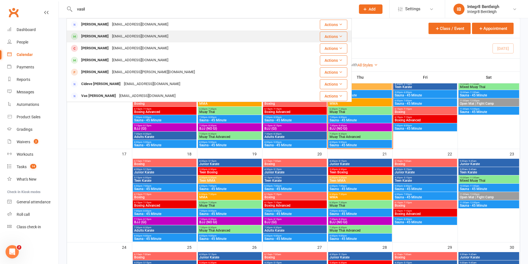
type input "vasil"
click at [129, 34] on div "leechass20@gmail.com" at bounding box center [140, 36] width 60 height 8
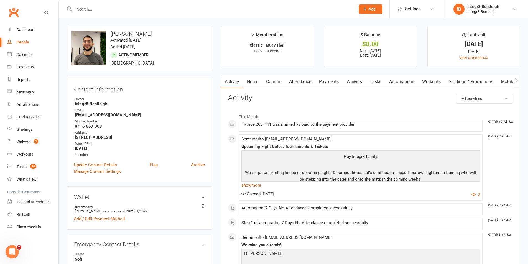
click at [254, 80] on link "Notes" at bounding box center [252, 81] width 19 height 13
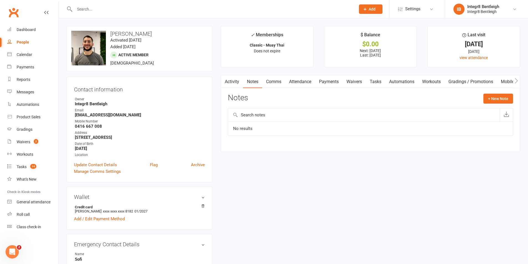
drag, startPoint x: 499, startPoint y: 104, endPoint x: 303, endPoint y: 147, distance: 200.8
click at [498, 104] on div "Notes + New Note" at bounding box center [370, 101] width 285 height 14
click at [501, 98] on button "+ New Note" at bounding box center [498, 99] width 30 height 10
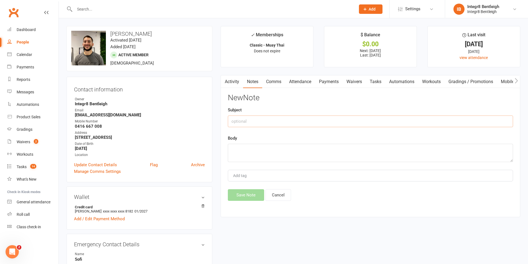
click at [306, 124] on input "text" at bounding box center [370, 122] width 285 height 12
type input "hold request"
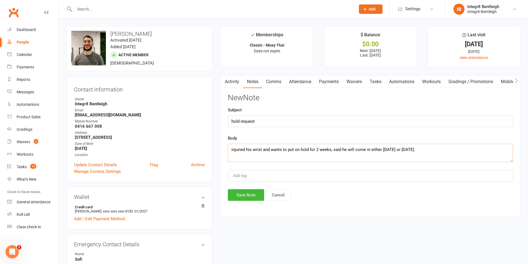
type textarea "injuried his wrist and wants to put on hold for 2 weeks, said he will come in e…"
type input "rebecca"
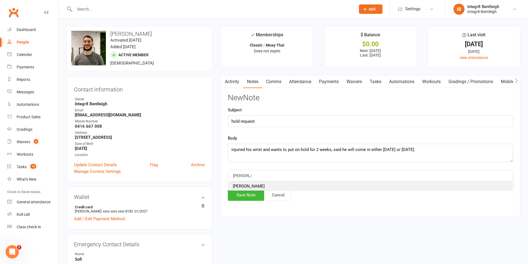
click at [243, 183] on li "rebecca" at bounding box center [370, 186] width 284 height 8
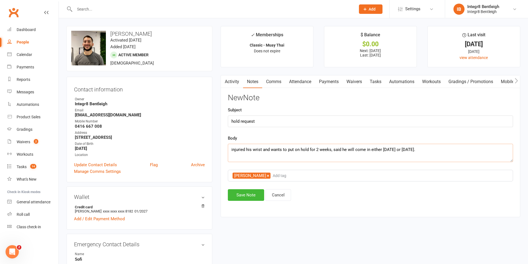
click at [239, 148] on textarea "injuried his wrist and wants to put on hold for 2 weeks, said he will come in e…" at bounding box center [370, 153] width 285 height 18
click at [414, 152] on textarea "injured his wrist and wants to put on hold for 2 weeks, said he will come in ei…" at bounding box center [370, 153] width 285 height 18
type textarea "injured his wrist and wants to put on hold for 2 weeks, said he will come in ei…"
click at [255, 190] on button "Save Note" at bounding box center [246, 195] width 36 height 12
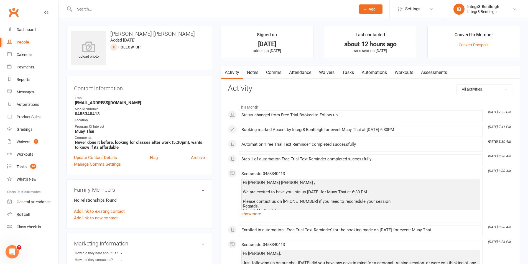
click at [249, 70] on link "Notes" at bounding box center [252, 72] width 19 height 13
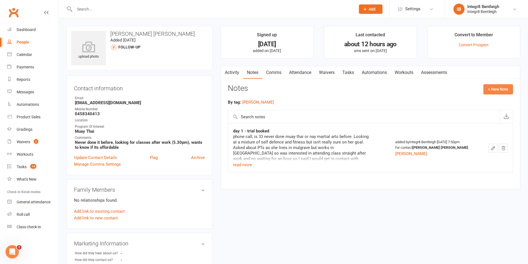
click at [492, 90] on button "+ New Note" at bounding box center [498, 89] width 30 height 10
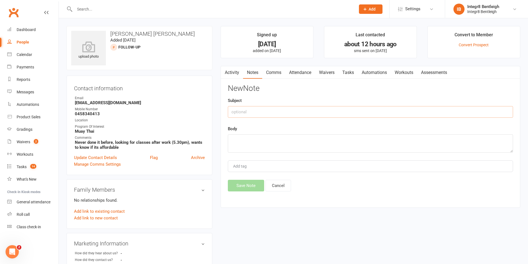
click at [408, 112] on input "text" at bounding box center [370, 112] width 285 height 12
type input "reschedule trial"
type textarea "n"
type textarea "didn't end up coming for muay thai, phone call, no answer. vm left. reschedule …"
type input "[PERSON_NAME]"
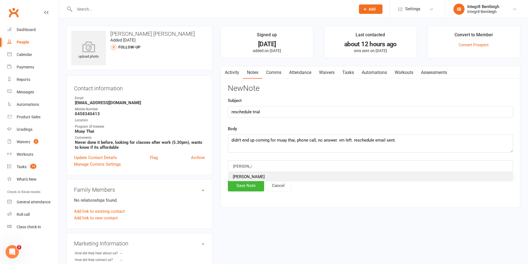
click at [264, 178] on li "[PERSON_NAME]" at bounding box center [370, 177] width 284 height 8
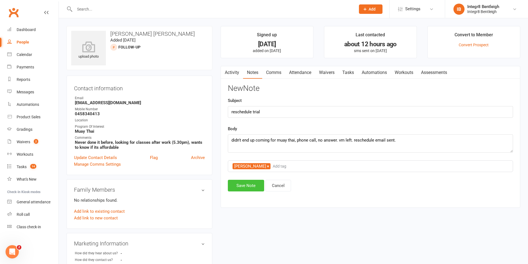
click at [259, 184] on button "Save Note" at bounding box center [246, 186] width 36 height 12
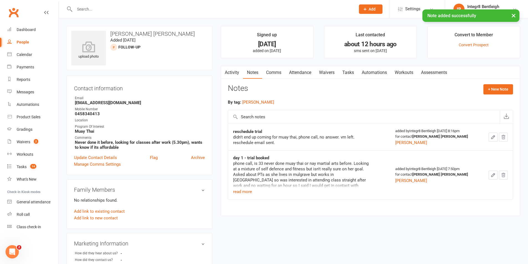
click at [278, 74] on link "Comms" at bounding box center [273, 72] width 23 height 13
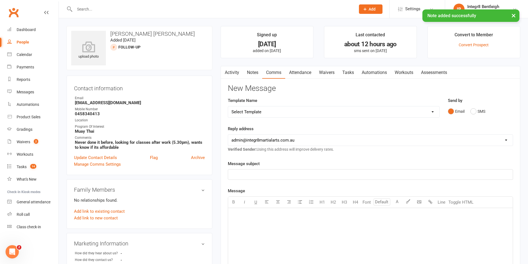
drag, startPoint x: 294, startPoint y: 110, endPoint x: 290, endPoint y: 117, distance: 7.9
click at [294, 110] on select "Select Template [Email] Public Holiday [Email] 10 Class Pass - 1 Class Remainin…" at bounding box center [333, 111] width 211 height 11
select select "22"
click at [228, 106] on select "Select Template [Email] Public Holiday [Email] 10 Class Pass - 1 Class Remainin…" at bounding box center [333, 111] width 211 height 11
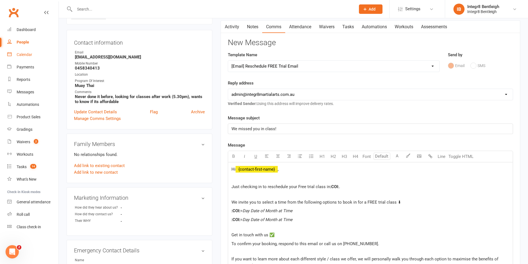
scroll to position [55, 0]
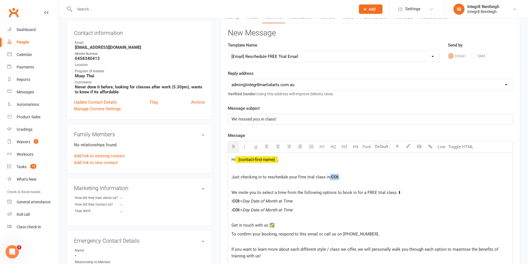
drag, startPoint x: 339, startPoint y: 176, endPoint x: 329, endPoint y: 178, distance: 9.6
click at [329, 178] on p "Just checking in to reschedule your Free trial class in :COI: ." at bounding box center [370, 180] width 278 height 13
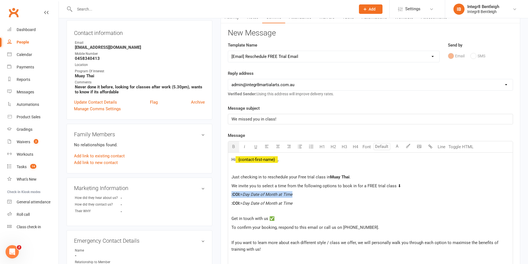
drag, startPoint x: 272, startPoint y: 203, endPoint x: 231, endPoint y: 203, distance: 41.6
click at [231, 203] on div "Hi ﻿ {contact-first-name} , Just checking in to reschedule your Free trial clas…" at bounding box center [370, 227] width 285 height 148
drag, startPoint x: 308, startPoint y: 203, endPoint x: 229, endPoint y: 202, distance: 79.0
click at [230, 203] on div "Hi ﻿ {contact-first-name} , Just checking in to reschedule your Free trial clas…" at bounding box center [370, 227] width 285 height 148
copy span "Muay Thai = [DATE] 6:30 pm"
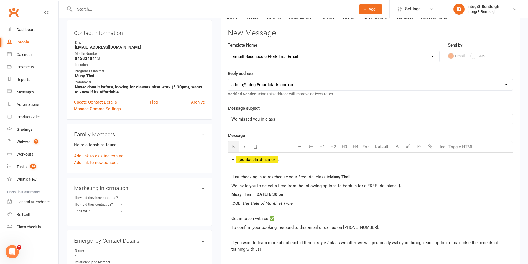
click at [264, 206] on span "Day Date of Month at Time" at bounding box center [267, 203] width 50 height 5
click at [264, 206] on span "Muay Thai = [DATE] 6:30 pm" at bounding box center [257, 203] width 53 height 5
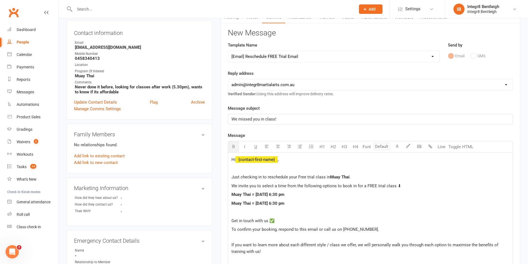
click at [284, 206] on span "Muay Thai = [DATE] 6:30 pm" at bounding box center [257, 203] width 53 height 5
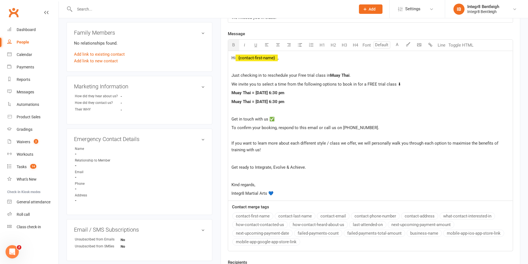
scroll to position [166, 0]
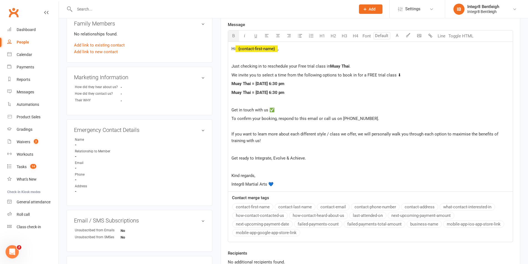
click at [279, 179] on p "Kind regards," at bounding box center [370, 175] width 278 height 7
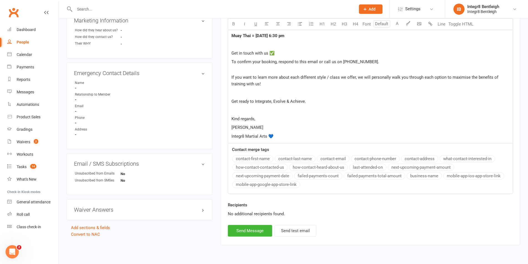
scroll to position [246, 0]
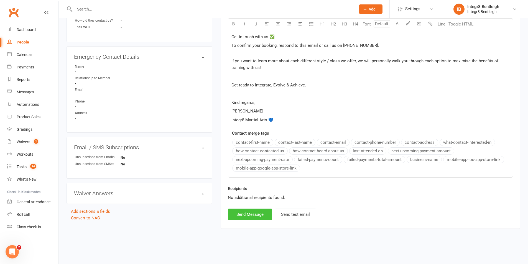
click at [242, 214] on button "Send Message" at bounding box center [250, 215] width 44 height 12
select select
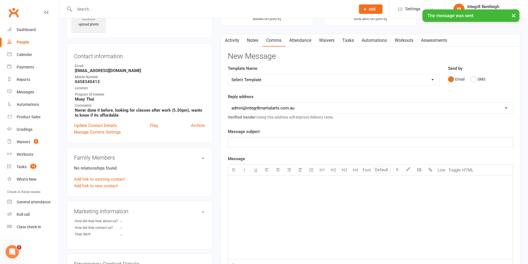
scroll to position [0, 0]
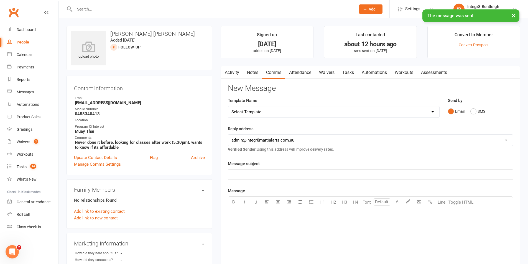
click at [233, 73] on link "Activity" at bounding box center [232, 72] width 22 height 13
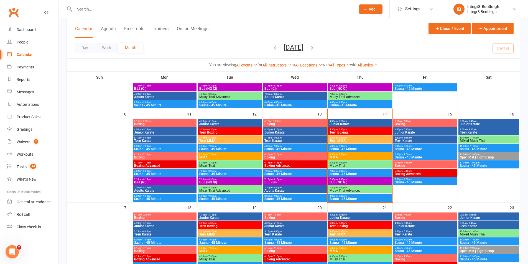
scroll to position [249, 0]
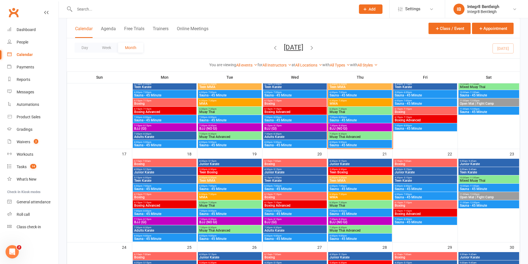
click at [239, 204] on span "Muay Thai" at bounding box center [230, 205] width 62 height 3
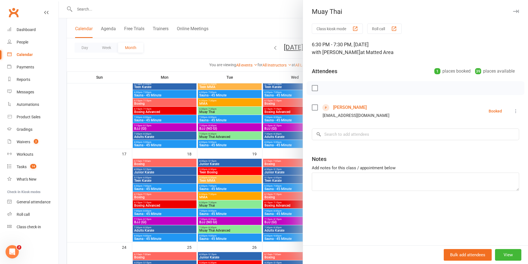
click at [254, 202] on div at bounding box center [293, 132] width 469 height 264
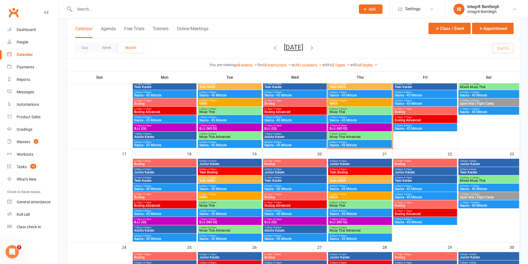
click at [348, 204] on span "Muay Thai" at bounding box center [360, 205] width 62 height 3
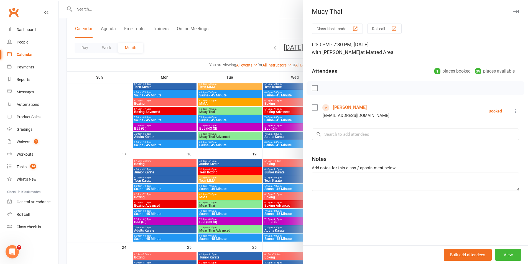
click at [269, 185] on div at bounding box center [293, 132] width 469 height 264
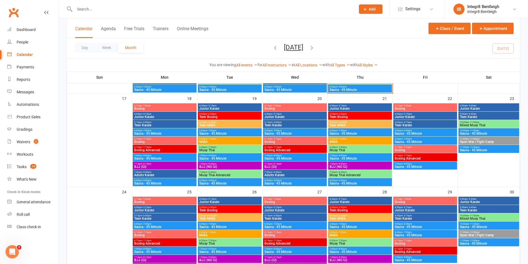
scroll to position [332, 0]
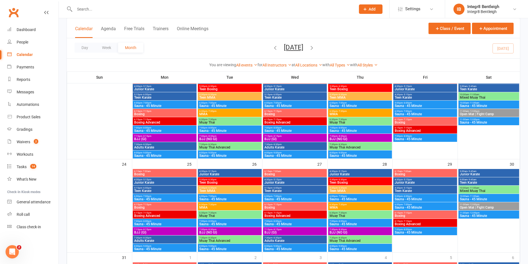
click at [232, 214] on span "6:30pm - 7:30pm" at bounding box center [230, 213] width 62 height 2
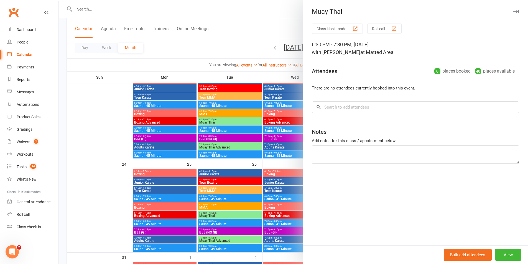
click at [269, 112] on div at bounding box center [293, 132] width 469 height 264
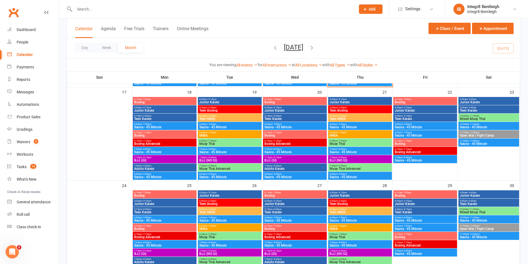
scroll to position [305, 0]
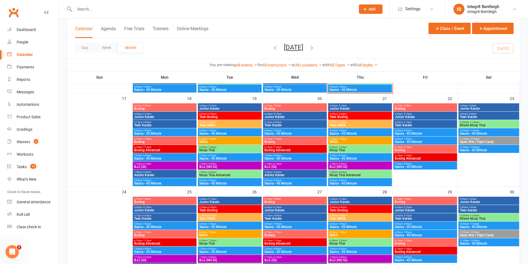
click at [238, 149] on span "Muay Thai" at bounding box center [230, 150] width 62 height 3
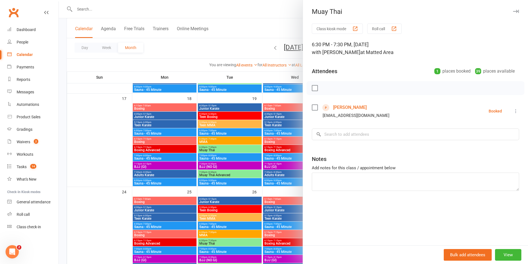
click at [233, 162] on div at bounding box center [293, 132] width 469 height 264
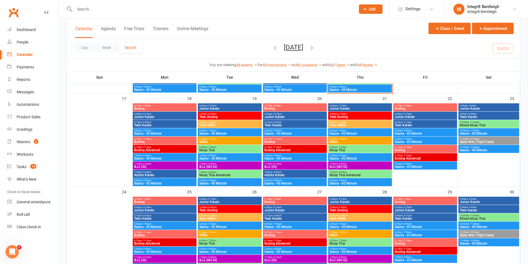
click at [346, 149] on span "Muay Thai" at bounding box center [360, 150] width 62 height 3
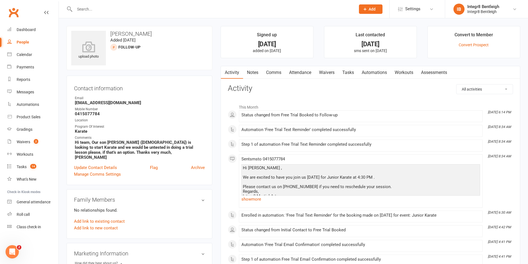
click at [277, 71] on link "Comms" at bounding box center [273, 72] width 23 height 13
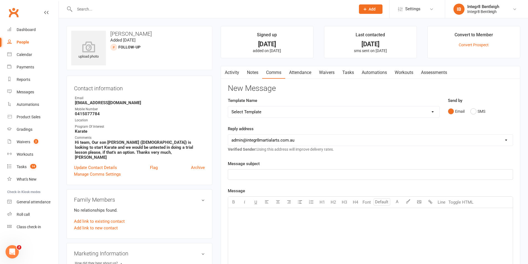
click at [273, 173] on p "﻿" at bounding box center [370, 174] width 278 height 7
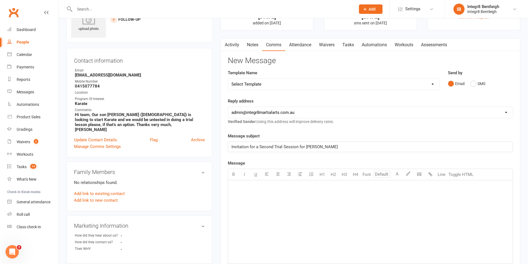
click at [309, 146] on span "Invitation for a Second Trial Session for [PERSON_NAME]" at bounding box center [284, 146] width 106 height 5
click at [310, 188] on p "﻿" at bounding box center [370, 187] width 278 height 7
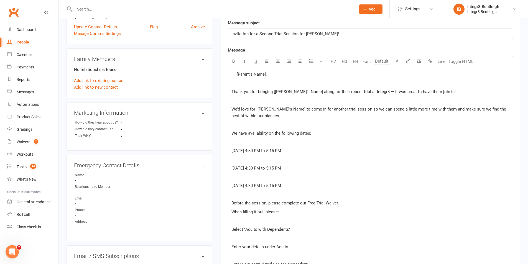
scroll to position [104, 0]
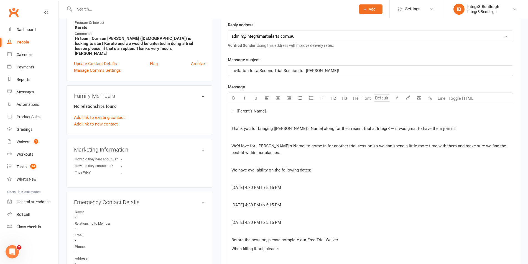
click at [252, 120] on p "﻿" at bounding box center [370, 120] width 278 height 7
click at [247, 138] on p "﻿" at bounding box center [370, 137] width 278 height 7
click at [245, 162] on p "﻿" at bounding box center [370, 161] width 278 height 7
click at [246, 181] on p "﻿" at bounding box center [370, 179] width 278 height 7
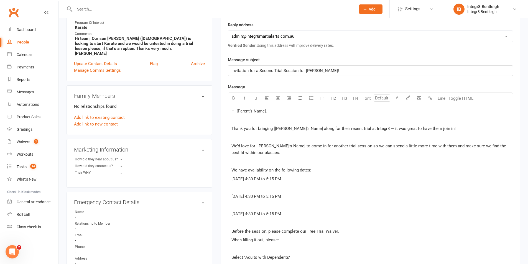
click at [240, 187] on p "﻿" at bounding box center [370, 187] width 278 height 7
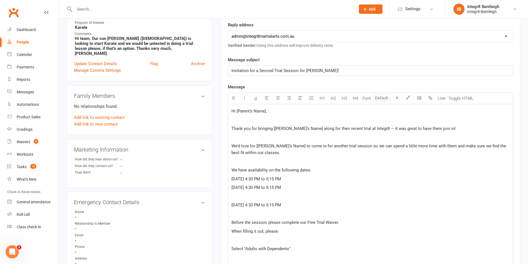
click at [241, 197] on p "﻿" at bounding box center [370, 196] width 278 height 7
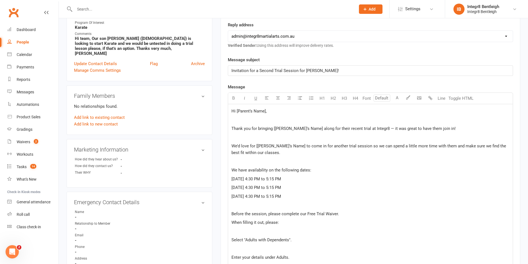
scroll to position [132, 0]
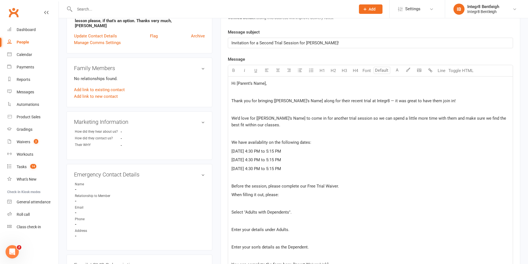
click at [316, 144] on p "We have availability on the following dates:" at bounding box center [370, 142] width 278 height 7
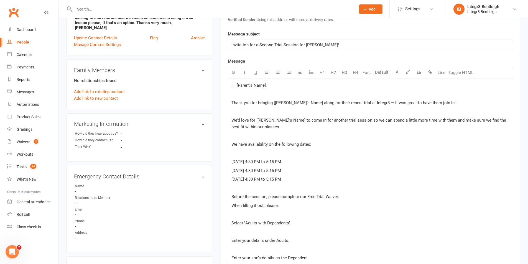
scroll to position [139, 0]
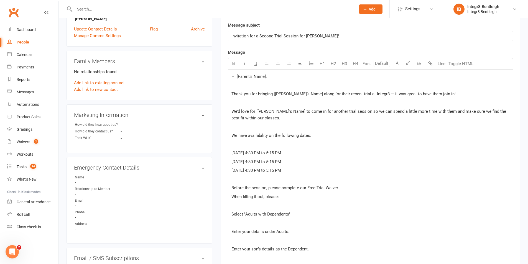
click at [281, 205] on p "﻿" at bounding box center [370, 205] width 278 height 7
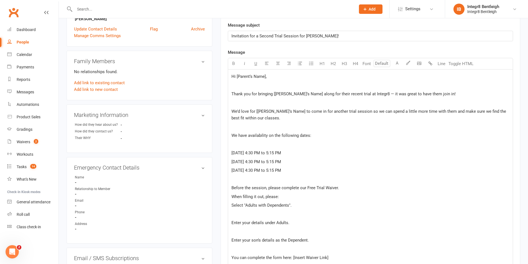
click at [262, 212] on p "﻿" at bounding box center [370, 214] width 278 height 7
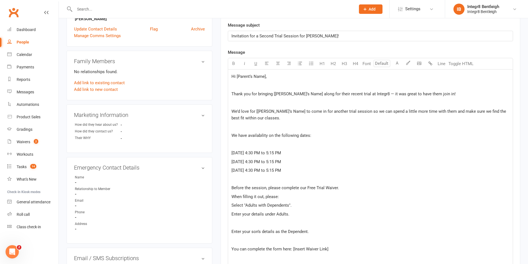
click at [261, 226] on p "﻿" at bounding box center [370, 222] width 278 height 7
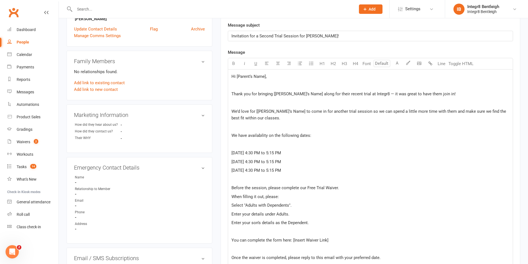
click at [259, 233] on p "﻿" at bounding box center [370, 231] width 278 height 7
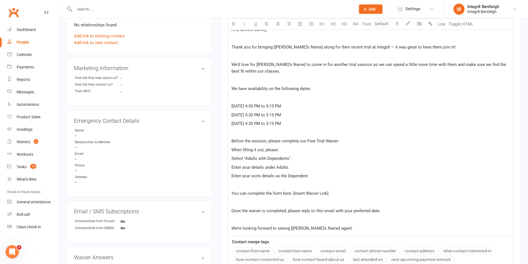
scroll to position [194, 0]
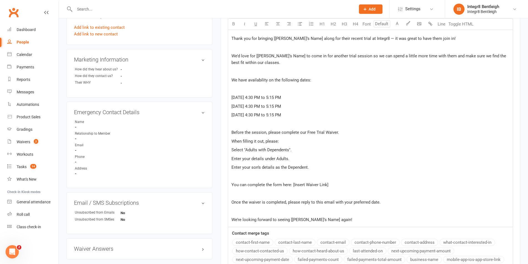
click at [232, 140] on span "When filling it out, please:" at bounding box center [254, 141] width 47 height 5
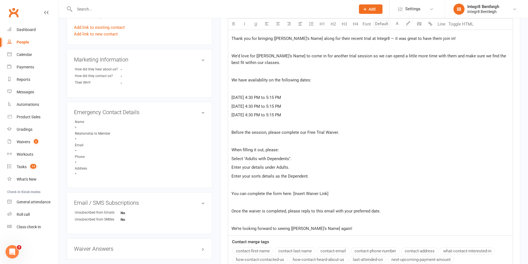
click at [232, 159] on span "Select "Adults with Dependents"." at bounding box center [261, 158] width 60 height 5
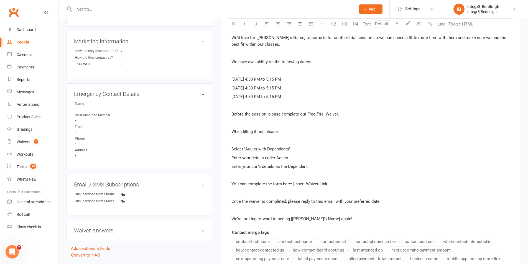
scroll to position [222, 0]
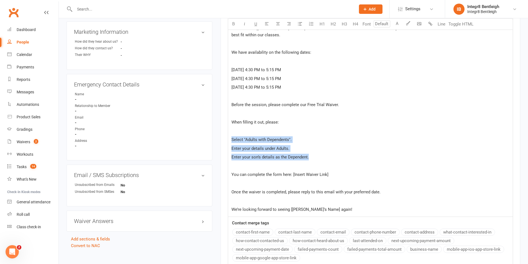
drag, startPoint x: 312, startPoint y: 158, endPoint x: 230, endPoint y: 139, distance: 84.1
click at [230, 139] on div "Hi [Parent’s Name], ﻿ Thank you for bringing [Child’s Name] along for their rec…" at bounding box center [370, 101] width 285 height 230
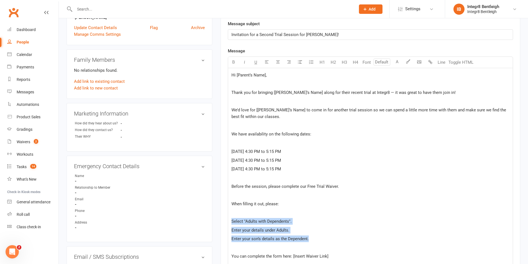
scroll to position [139, 0]
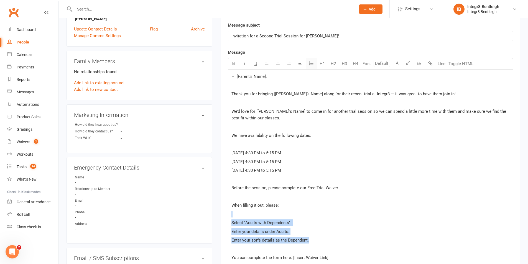
click at [309, 65] on icon "button" at bounding box center [311, 64] width 6 height 6
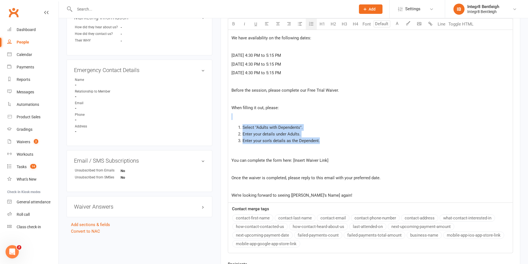
scroll to position [249, 0]
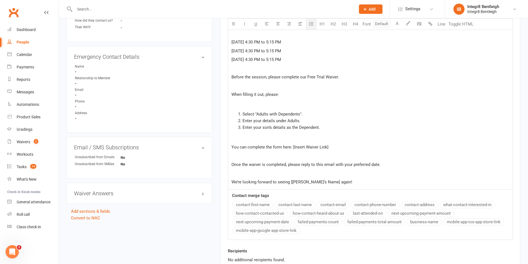
click at [291, 139] on p "﻿" at bounding box center [370, 138] width 278 height 7
drag, startPoint x: 328, startPoint y: 149, endPoint x: 292, endPoint y: 148, distance: 36.0
click at [292, 148] on p "You can complete the form here: [Insert Waiver Link]" at bounding box center [370, 147] width 278 height 7
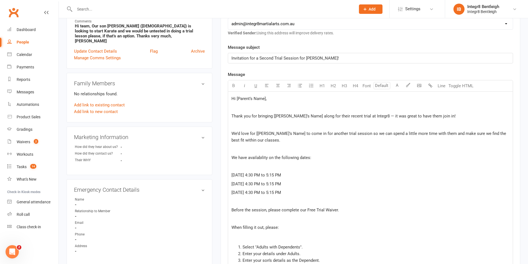
scroll to position [194, 0]
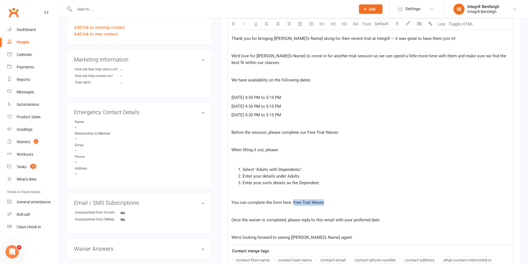
drag, startPoint x: 325, startPoint y: 202, endPoint x: 292, endPoint y: 201, distance: 32.7
click at [292, 201] on p "You can complete the form here: Free Trail Waiver" at bounding box center [370, 202] width 278 height 7
click at [305, 201] on span "You can complete the form here: Free Trail Waiver" at bounding box center [277, 202] width 93 height 5
click at [307, 202] on span "You can complete the form here: Free Trail Waiver" at bounding box center [277, 202] width 93 height 5
click at [309, 203] on span "You can complete the form here: Free Trail Waiver" at bounding box center [277, 202] width 93 height 5
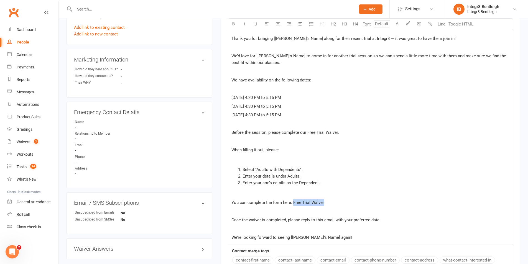
drag, startPoint x: 324, startPoint y: 202, endPoint x: 293, endPoint y: 202, distance: 31.0
click at [293, 202] on p "You can complete the form here: Free Trial Waiver" at bounding box center [370, 202] width 278 height 7
click at [329, 180] on li "Enter your son’s details as the Dependent." at bounding box center [375, 183] width 267 height 7
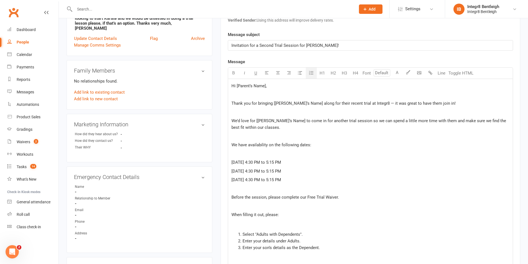
scroll to position [83, 0]
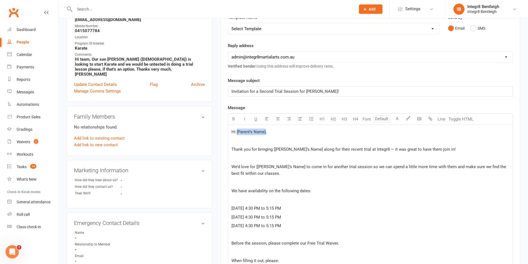
drag, startPoint x: 265, startPoint y: 132, endPoint x: 236, endPoint y: 132, distance: 29.1
click at [236, 132] on span "Hi [Parent’s Name]," at bounding box center [248, 131] width 35 height 5
drag, startPoint x: 300, startPoint y: 149, endPoint x: 272, endPoint y: 149, distance: 27.7
click at [272, 149] on span "Thank you for bringing [Child’s Name] along for their recent trial at Integr8 —…" at bounding box center [343, 149] width 224 height 5
click at [298, 150] on span "Thank you for bringing Olie along for their recent trial at Integr8 — it was gr…" at bounding box center [334, 149] width 207 height 5
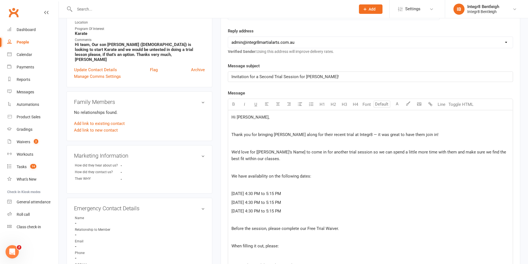
scroll to position [111, 0]
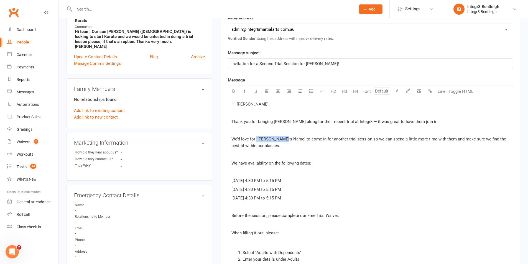
drag, startPoint x: 282, startPoint y: 140, endPoint x: 257, endPoint y: 139, distance: 25.5
click at [256, 139] on span "We’d love for [Child’s Name] to come in for another trial session so we can spe…" at bounding box center [369, 143] width 276 height 12
click at [276, 138] on span "We’d love for Olie to come in for another trial session so we can spend a littl…" at bounding box center [367, 143] width 272 height 12
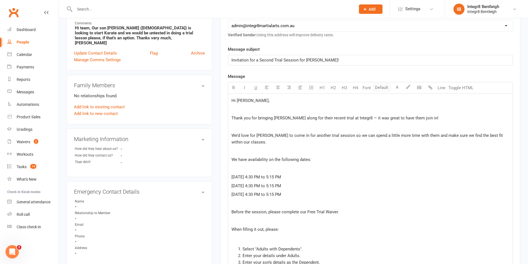
scroll to position [139, 0]
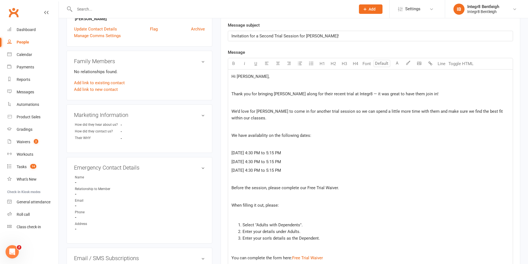
drag, startPoint x: 323, startPoint y: 170, endPoint x: 226, endPoint y: 150, distance: 98.5
click at [226, 150] on div "Activity Notes Comms Attendance Waivers Tasks Automations Workouts Assessments …" at bounding box center [371, 164] width 300 height 475
click at [358, 65] on button "H4" at bounding box center [355, 63] width 11 height 11
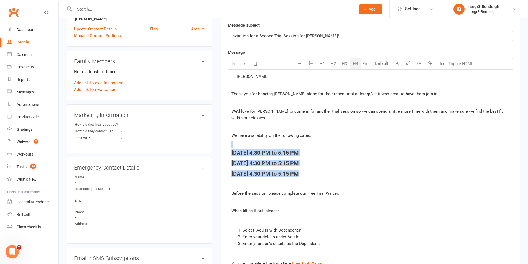
click at [358, 64] on button "H4" at bounding box center [355, 63] width 11 height 11
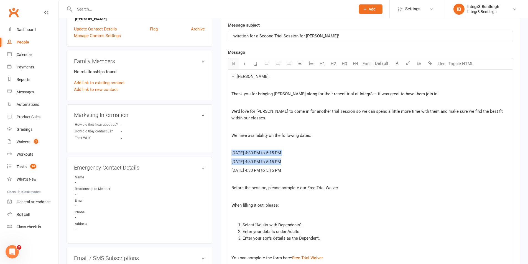
click at [234, 64] on icon "button" at bounding box center [233, 63] width 4 height 4
click at [283, 169] on span "Thursday, August 21, 2025 — 4:30 PM to 5:15 PM" at bounding box center [256, 170] width 51 height 5
click at [279, 146] on p "﻿" at bounding box center [370, 144] width 278 height 7
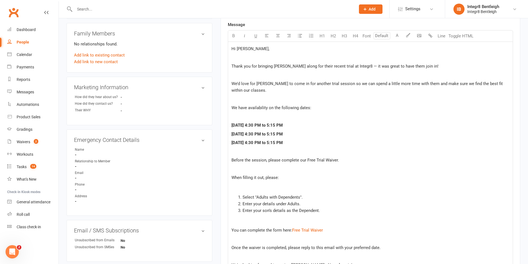
click at [274, 168] on p "﻿" at bounding box center [370, 169] width 278 height 7
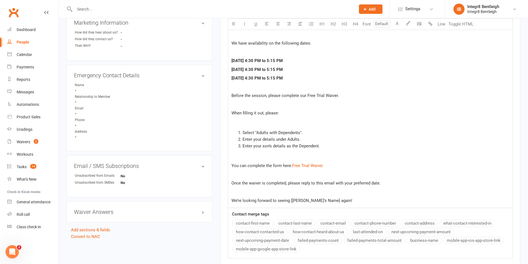
scroll to position [249, 0]
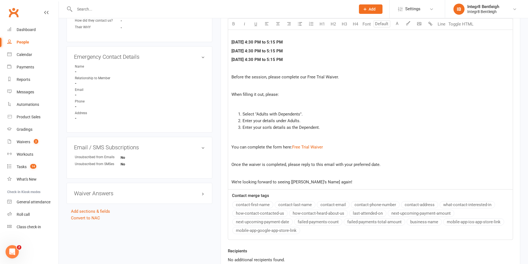
click at [271, 105] on p "﻿" at bounding box center [370, 103] width 278 height 7
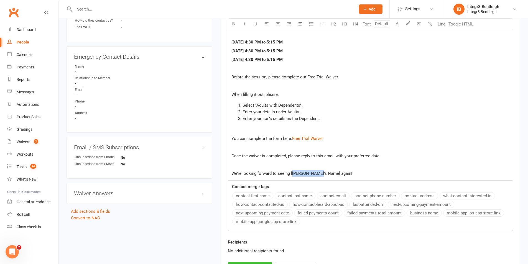
drag, startPoint x: 317, startPoint y: 173, endPoint x: 291, endPoint y: 173, distance: 25.5
click at [291, 173] on span "We’re looking forward to seeing [Child’s Name] again!" at bounding box center [291, 173] width 121 height 5
click at [324, 174] on p "We’re looking forward to seeing Olie again!" at bounding box center [370, 173] width 278 height 7
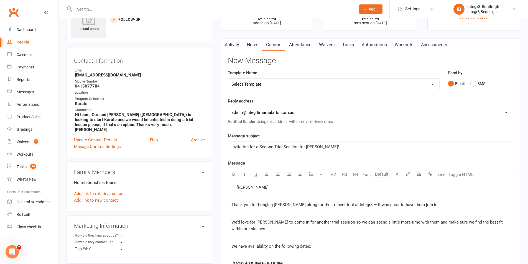
scroll to position [55, 0]
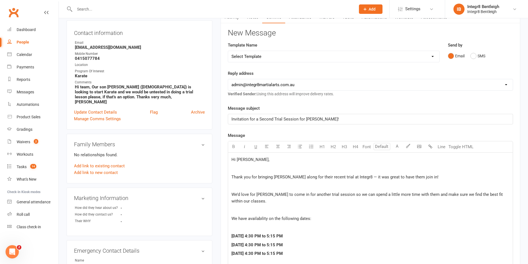
click at [277, 178] on span "Thank you for bringing Olie along for their recent trial at Integr8 — it was gr…" at bounding box center [334, 177] width 207 height 5
click at [258, 197] on span "We’d love for Olie to come in for another trial session so we can spend a littl…" at bounding box center [367, 198] width 272 height 12
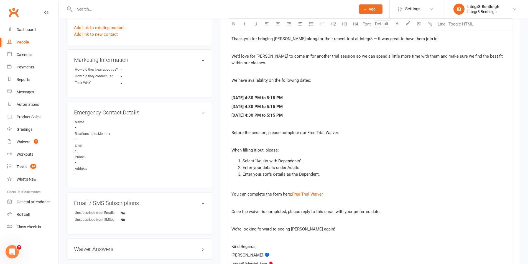
scroll to position [194, 0]
click at [294, 229] on span "We’re looking forward to seeing Olie again!" at bounding box center [283, 228] width 104 height 5
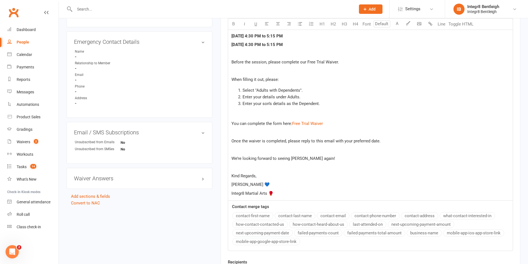
scroll to position [277, 0]
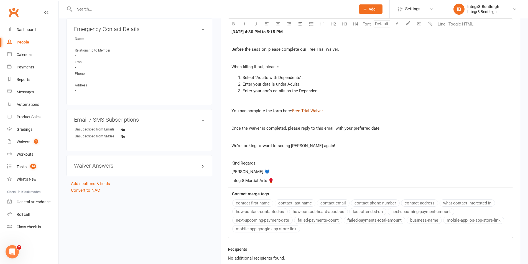
click at [310, 111] on span "Free Trial Waiver" at bounding box center [307, 110] width 31 height 5
click at [315, 132] on div "Hi Alex, ﻿ Thank you for bringing Ollie along for their recent trial at Integr8…" at bounding box center [370, 59] width 285 height 257
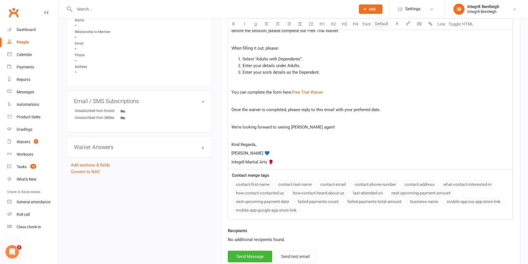
scroll to position [305, 0]
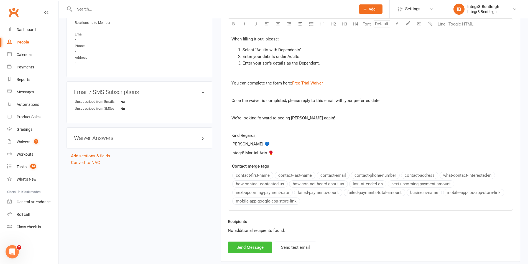
click at [249, 250] on button "Send Message" at bounding box center [250, 248] width 44 height 12
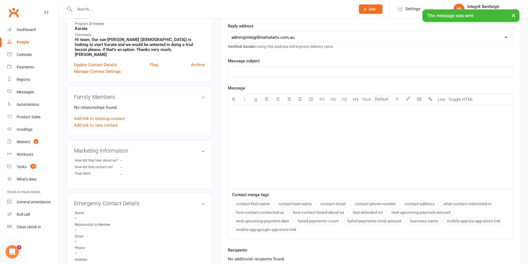
scroll to position [0, 0]
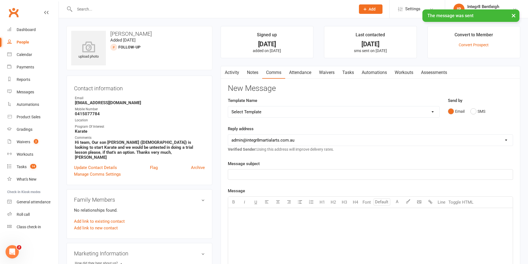
click at [255, 71] on link "Notes" at bounding box center [252, 72] width 19 height 13
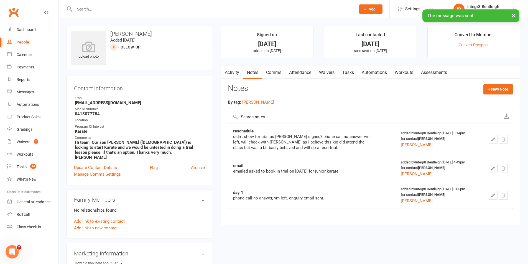
click at [490, 137] on icon "button" at bounding box center [492, 139] width 5 height 5
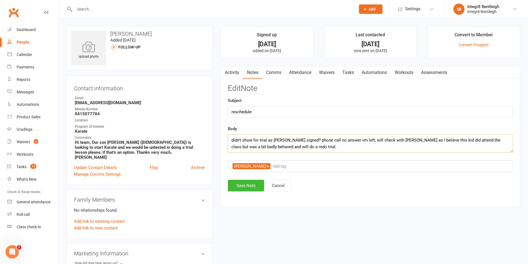
click at [309, 147] on textarea "didn't show for trial as waiver isnt signed? phone call no answer vm left, will…" at bounding box center [370, 143] width 285 height 18
type textarea "didn't show for trial as waiver isnt signed? phone call no answer vm left, will…"
click at [249, 182] on button "Save Note" at bounding box center [246, 186] width 36 height 12
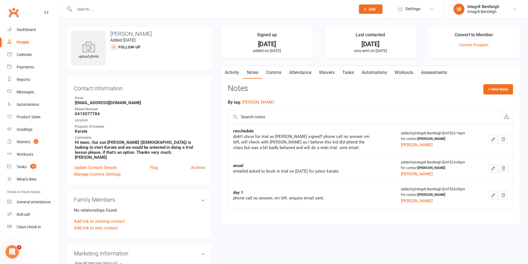
click at [494, 140] on icon "button" at bounding box center [492, 139] width 5 height 5
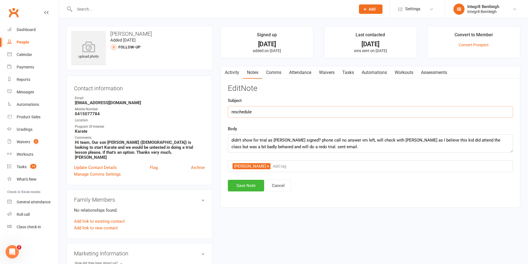
drag, startPoint x: 255, startPoint y: 112, endPoint x: 226, endPoint y: 114, distance: 28.6
click at [227, 114] on div "Activity Notes Comms Attendance Waivers Tasks Automations Workouts Assessments …" at bounding box center [371, 137] width 300 height 142
type input "another trial"
click at [249, 187] on button "Save Note" at bounding box center [246, 186] width 36 height 12
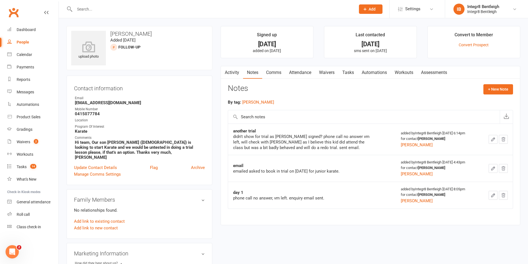
click at [233, 76] on link "Activity" at bounding box center [232, 72] width 22 height 13
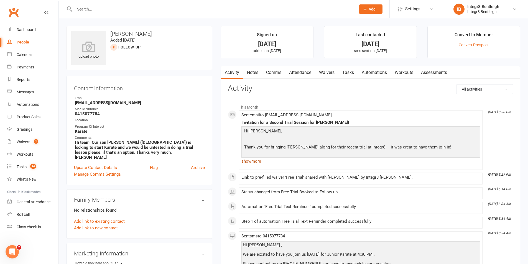
click at [256, 160] on link "show more" at bounding box center [360, 161] width 239 height 8
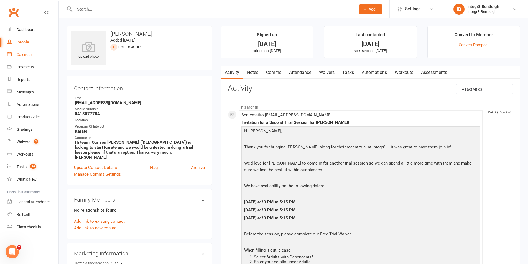
click at [24, 60] on link "Calendar" at bounding box center [32, 54] width 51 height 12
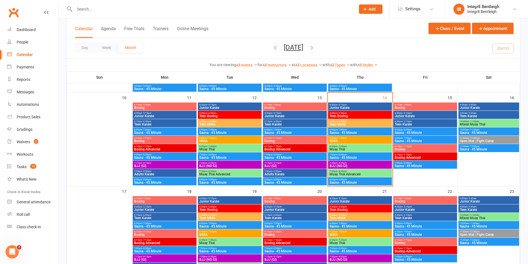
scroll to position [222, 0]
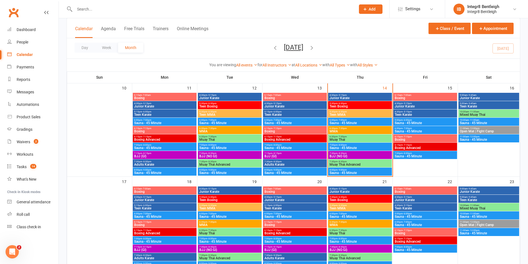
click at [253, 140] on span "Muay Thai" at bounding box center [230, 139] width 62 height 3
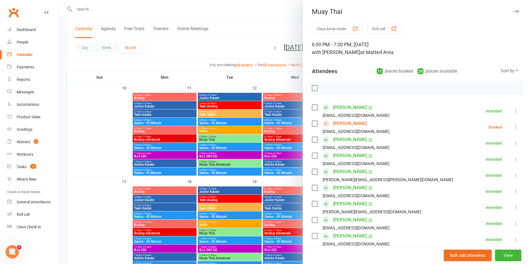
click at [252, 165] on div at bounding box center [293, 132] width 469 height 264
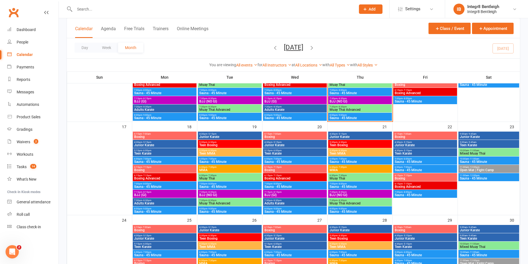
scroll to position [277, 0]
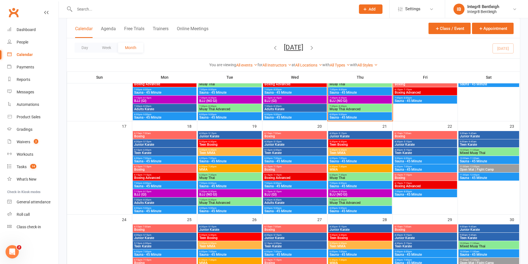
click at [349, 176] on span "6:30pm - 7:30pm" at bounding box center [360, 175] width 62 height 2
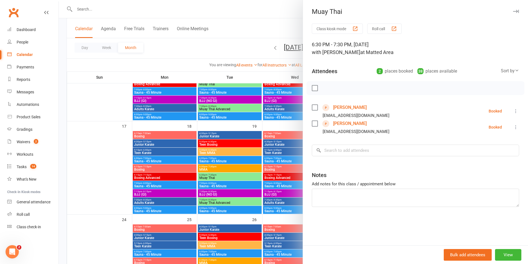
click at [134, 110] on div at bounding box center [293, 132] width 469 height 264
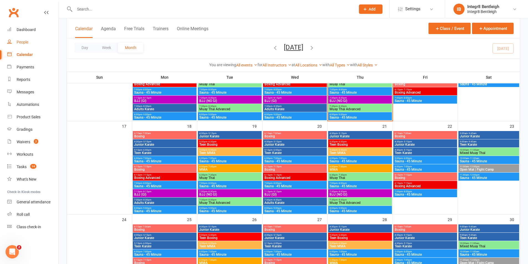
click at [23, 42] on div "People" at bounding box center [23, 42] width 12 height 4
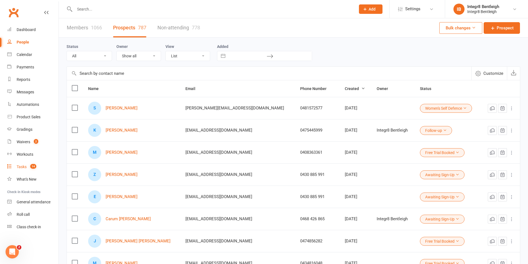
click at [27, 166] on div "Tasks" at bounding box center [22, 167] width 10 height 4
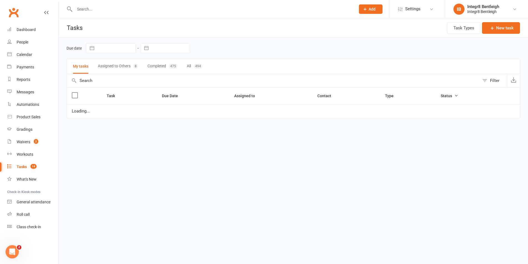
select select "started"
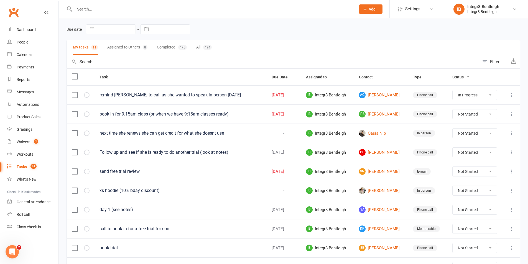
scroll to position [55, 0]
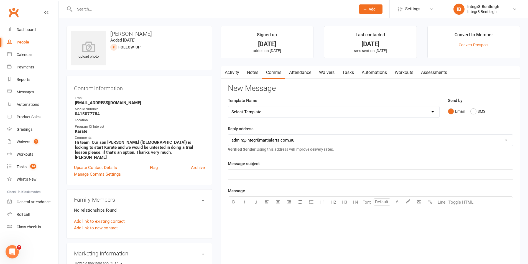
click at [336, 72] on link "Waivers" at bounding box center [326, 72] width 23 height 13
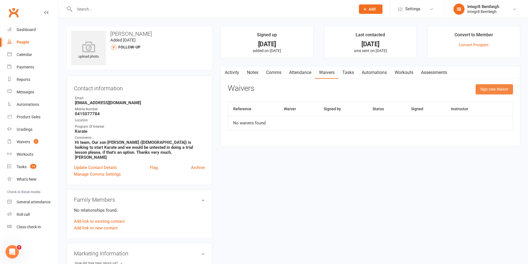
click at [492, 86] on button "Sign new Waiver" at bounding box center [493, 89] width 37 height 10
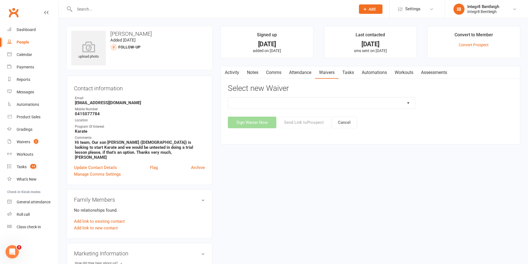
click at [342, 104] on select "10 Class Pass Cancellation Free Trial Hold Membership Document Mobility Worksho…" at bounding box center [321, 103] width 187 height 11
select select "5802"
click at [228, 98] on select "10 Class Pass Cancellation Free Trial Hold Membership Document Mobility Worksho…" at bounding box center [321, 103] width 187 height 11
click at [300, 125] on button "Send Link to [GEOGRAPHIC_DATA]" at bounding box center [304, 123] width 52 height 12
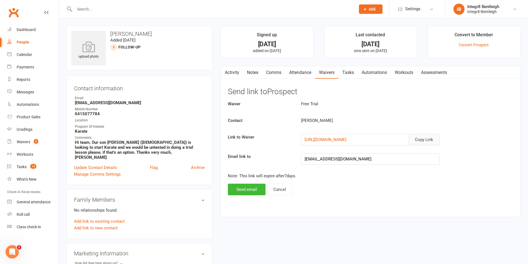
click at [423, 138] on button "Copy Link" at bounding box center [423, 140] width 31 height 12
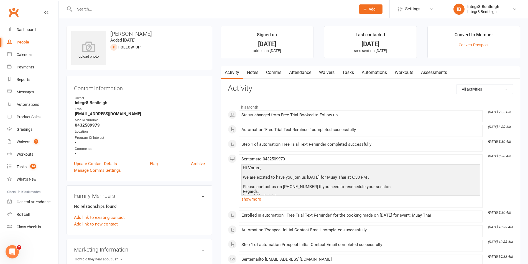
click at [252, 73] on link "Notes" at bounding box center [252, 72] width 19 height 13
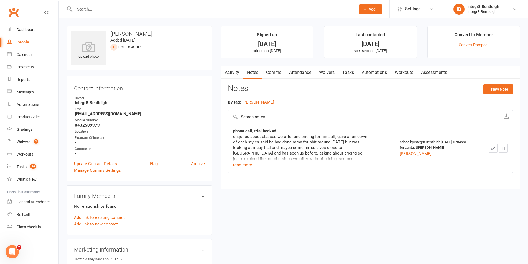
click at [236, 72] on link "Activity" at bounding box center [232, 72] width 22 height 13
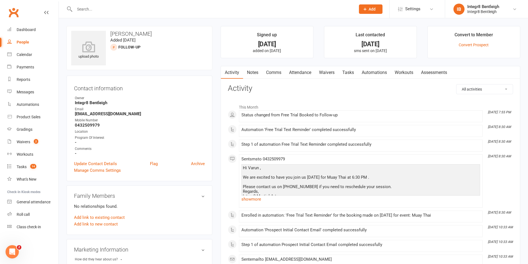
click at [250, 66] on link "Notes" at bounding box center [252, 72] width 19 height 13
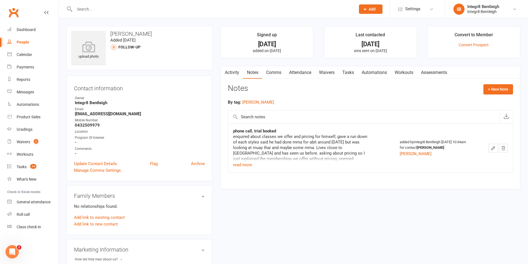
click at [234, 71] on link "Activity" at bounding box center [232, 72] width 22 height 13
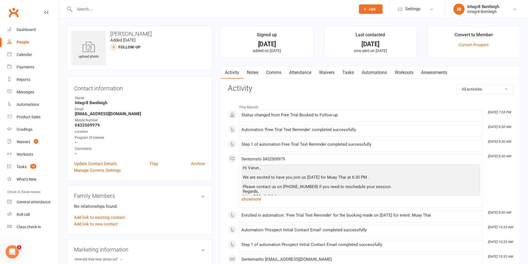
click at [297, 72] on link "Attendance" at bounding box center [300, 72] width 30 height 13
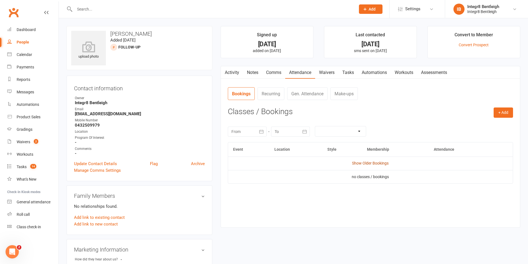
click at [374, 162] on link "Show Older Bookings" at bounding box center [370, 163] width 37 height 4
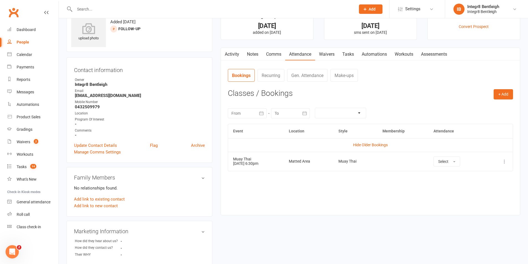
scroll to position [28, 0]
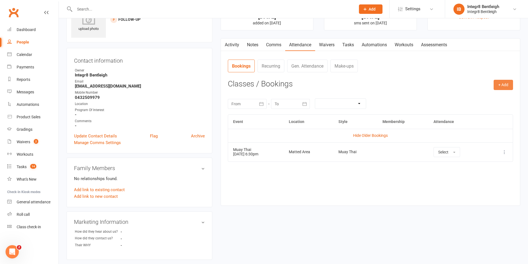
click at [503, 87] on button "+ Add" at bounding box center [502, 85] width 19 height 10
click at [485, 96] on link "Book Event" at bounding box center [485, 97] width 55 height 11
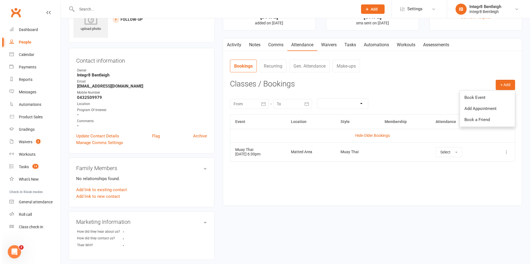
scroll to position [38, 0]
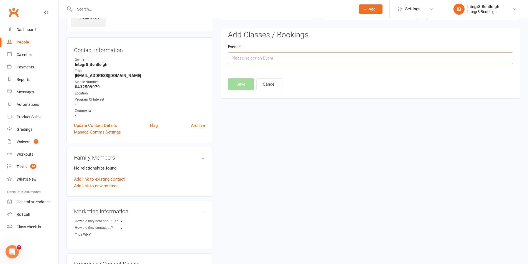
click at [293, 55] on input "text" at bounding box center [370, 58] width 285 height 12
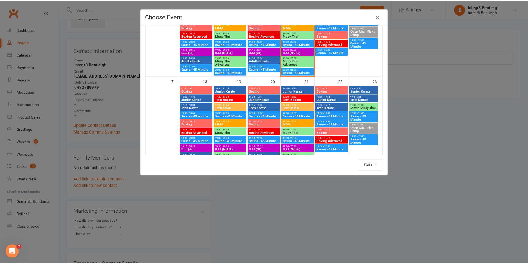
scroll to position [305, 0]
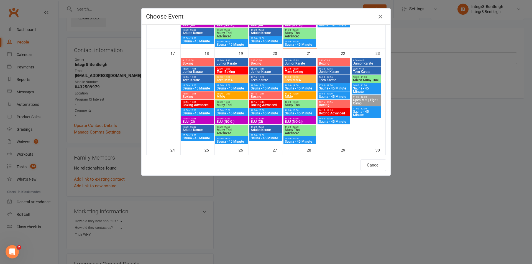
click at [300, 103] on span "Muay Thai" at bounding box center [300, 104] width 30 height 3
type input "Muay Thai - [DATE] 6:30:00 PM"
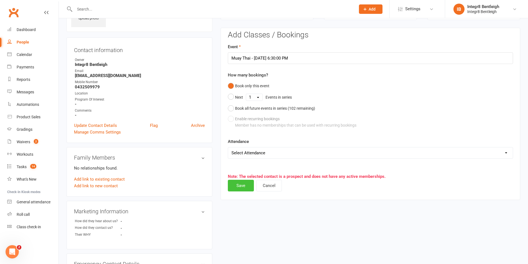
click at [241, 185] on button "Save" at bounding box center [241, 186] width 26 height 12
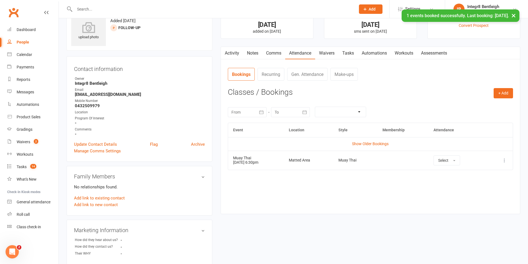
scroll to position [0, 0]
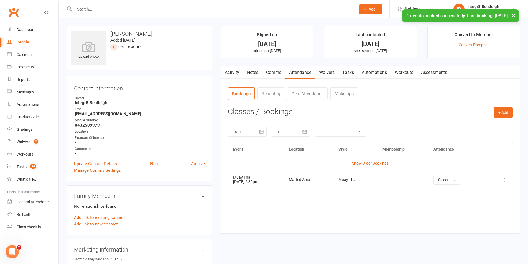
click at [237, 69] on link "Activity" at bounding box center [232, 72] width 22 height 13
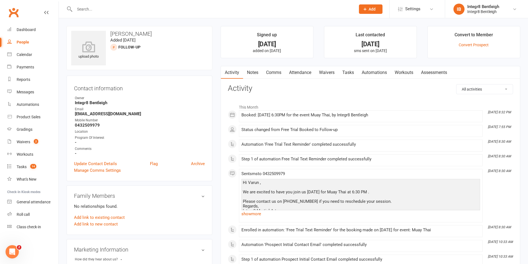
click at [255, 72] on link "Notes" at bounding box center [252, 72] width 19 height 13
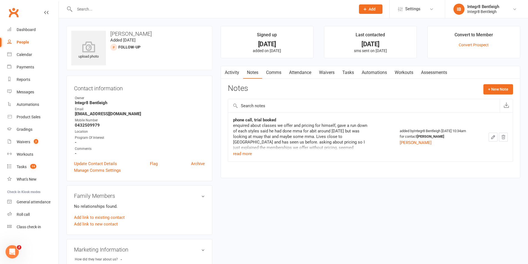
click at [238, 68] on link "Activity" at bounding box center [232, 72] width 22 height 13
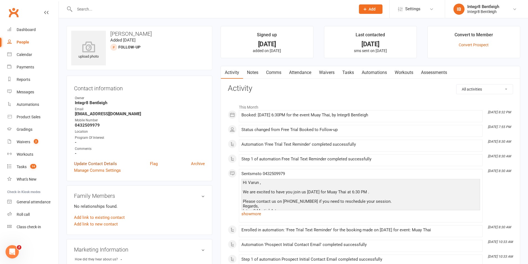
click at [107, 160] on link "Update Contact Details" at bounding box center [95, 163] width 43 height 7
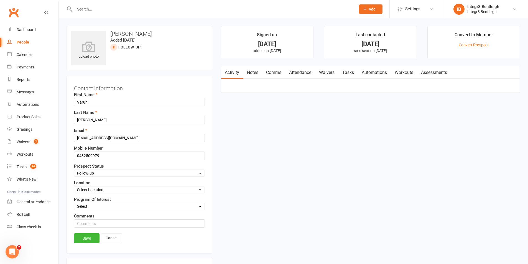
scroll to position [26, 0]
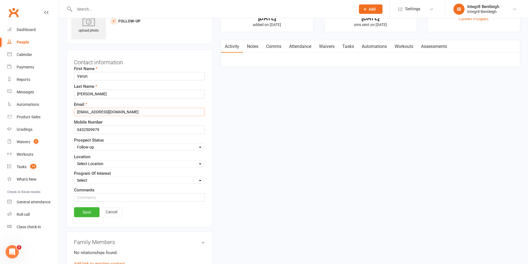
click at [92, 111] on input "[EMAIL_ADDRESS][DOMAIN_NAME]" at bounding box center [139, 112] width 131 height 8
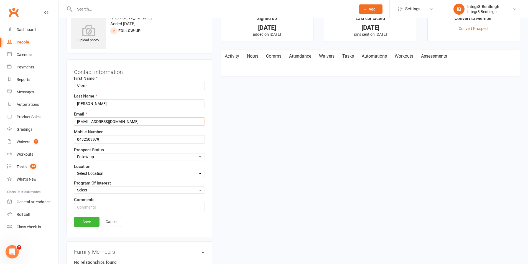
scroll to position [0, 0]
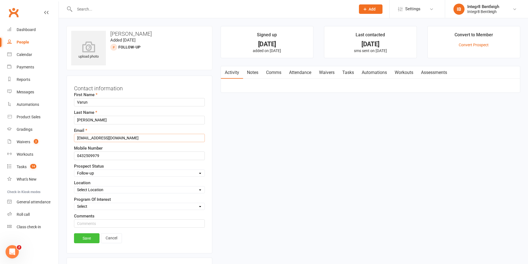
type input "[EMAIL_ADDRESS][DOMAIN_NAME]"
click at [92, 238] on link "Save" at bounding box center [86, 238] width 25 height 10
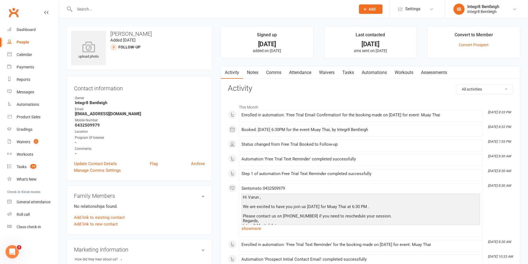
click at [259, 69] on link "Notes" at bounding box center [252, 72] width 19 height 13
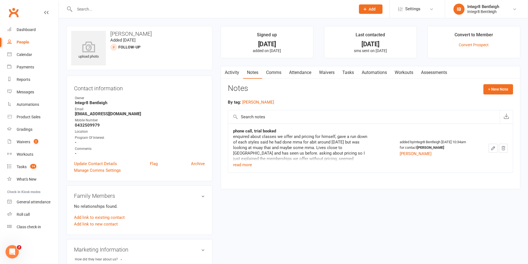
click at [238, 73] on link "Activity" at bounding box center [232, 72] width 22 height 13
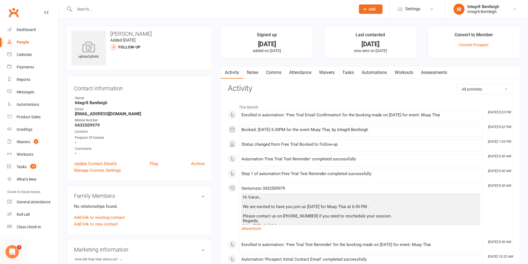
click at [251, 74] on link "Notes" at bounding box center [252, 72] width 19 height 13
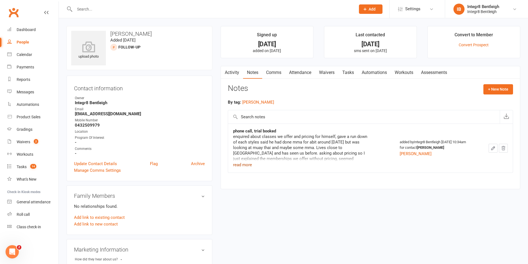
click at [242, 163] on button "read more" at bounding box center [242, 165] width 19 height 7
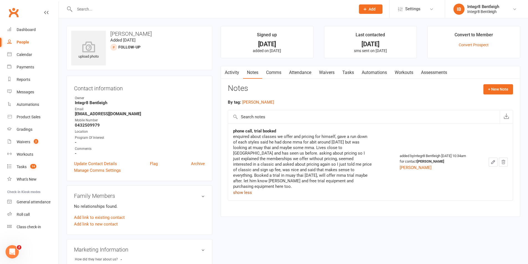
click at [247, 189] on button "show less" at bounding box center [242, 192] width 19 height 7
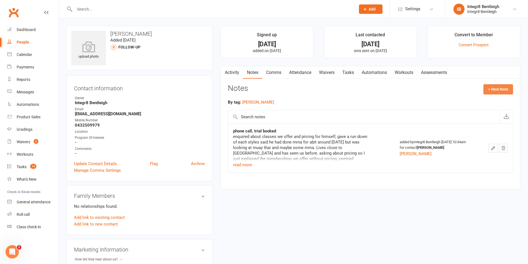
click at [503, 85] on button "+ New Note" at bounding box center [498, 89] width 30 height 10
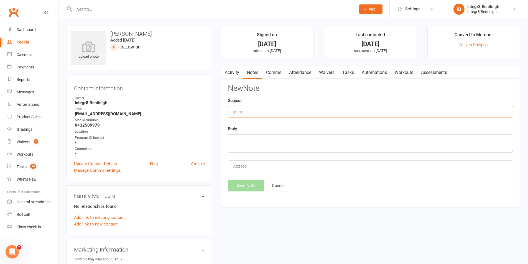
click at [378, 109] on input "text" at bounding box center [370, 112] width 285 height 12
type input "reschedule trial"
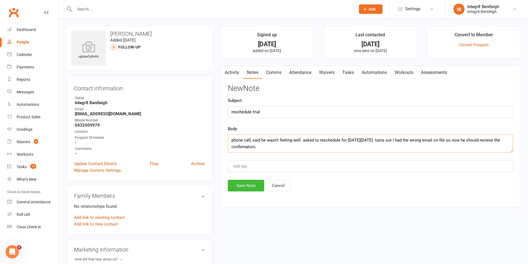
type textarea "phone call, said he wasn't feeling well. asked to reschedule for [DATE][DATE]. …"
type input "[PERSON_NAME]"
drag, startPoint x: 263, startPoint y: 179, endPoint x: 227, endPoint y: 161, distance: 39.7
click at [261, 178] on li "[PERSON_NAME]" at bounding box center [370, 177] width 284 height 8
click at [236, 150] on textarea "phone call, said he wasn't feeling well. asked to reschedule for [DATE][DATE]. …" at bounding box center [370, 143] width 285 height 18
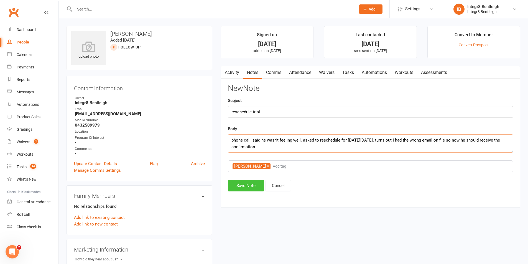
type textarea "phone call, said he wasn't feeling well. asked to reschedule for [DATE][DATE]. …"
click at [248, 181] on button "Save Note" at bounding box center [246, 186] width 36 height 12
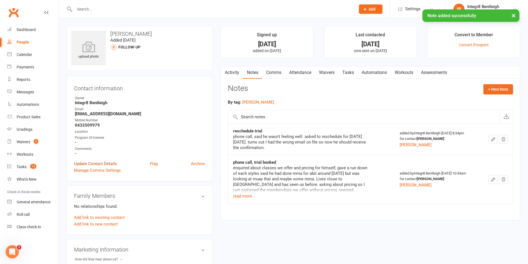
click at [106, 164] on link "Update Contact Details" at bounding box center [95, 163] width 43 height 7
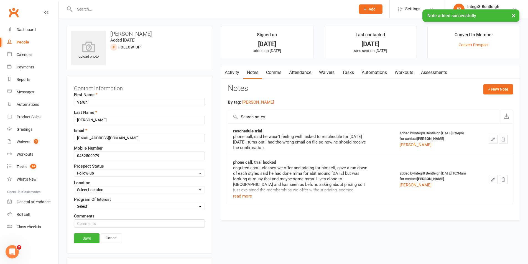
scroll to position [26, 0]
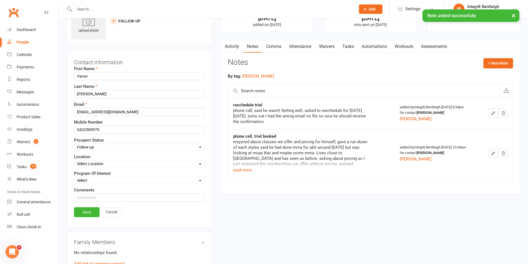
click at [112, 148] on select "Select Initial Contact Follow-up Free Trial Booked Awaiting Sign-Up Not Ready (…" at bounding box center [139, 147] width 130 height 6
select select "Free Trial Booked"
click at [74, 144] on select "Select Initial Contact Follow-up Free Trial Booked Awaiting Sign-Up Not Ready (…" at bounding box center [139, 147] width 130 height 6
click at [93, 211] on link "Save" at bounding box center [86, 212] width 25 height 10
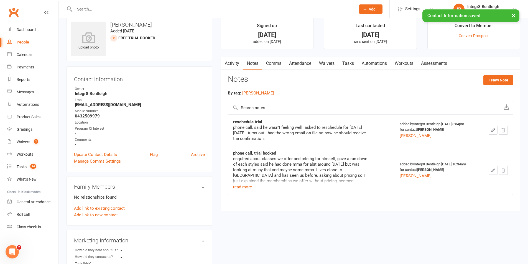
scroll to position [0, 0]
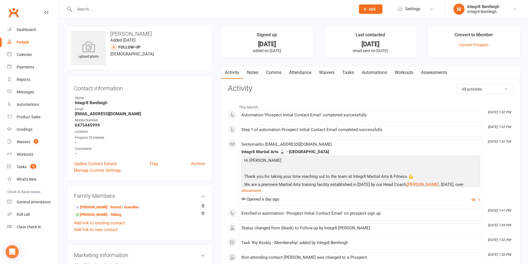
click at [260, 77] on link "Notes" at bounding box center [252, 72] width 19 height 13
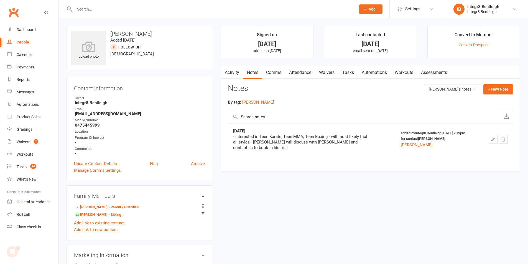
click at [351, 73] on link "Tasks" at bounding box center [347, 72] width 19 height 13
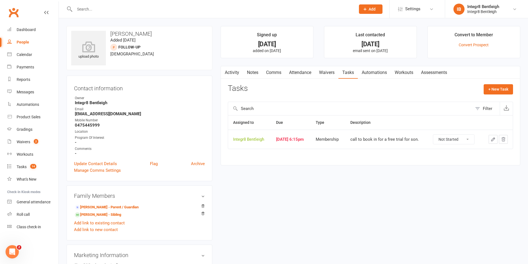
click at [495, 139] on icon "button" at bounding box center [492, 139] width 5 height 5
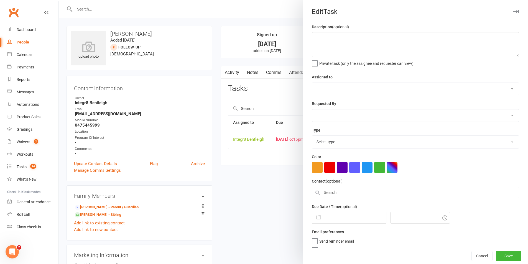
type textarea "call to book in for a free trial for son."
select select "43385"
type input "[DATE]"
type input "6:15pm"
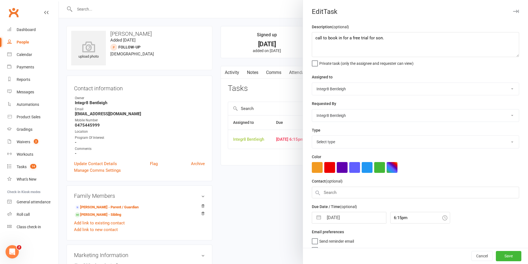
select select "28438"
click at [350, 242] on span "Send reminder email" at bounding box center [336, 239] width 35 height 6
click at [350, 236] on input "Send reminder email" at bounding box center [333, 236] width 42 height 0
select select "6"
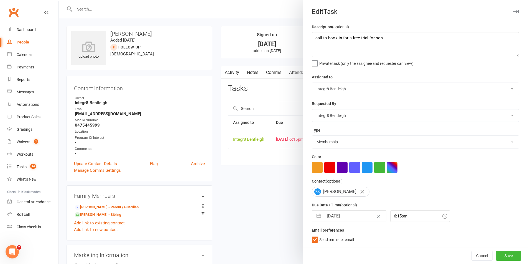
select select "2025"
select select "7"
select select "2025"
select select "8"
select select "2025"
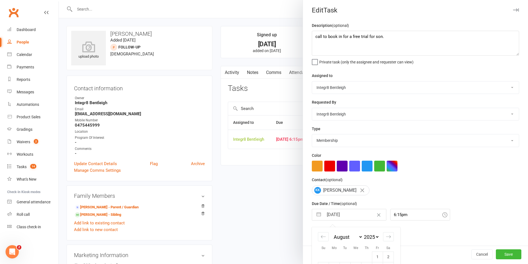
click at [359, 219] on input "[DATE]" at bounding box center [355, 214] width 62 height 11
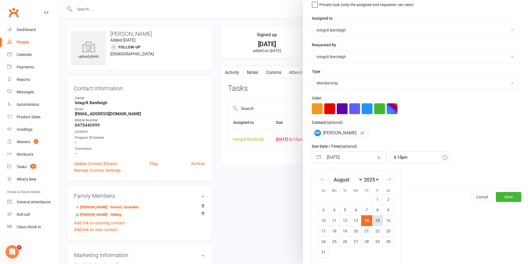
click at [374, 222] on td "15" at bounding box center [377, 220] width 11 height 11
type input "[DATE]"
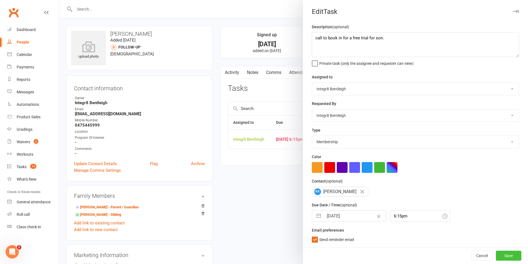
click at [504, 255] on button "Save" at bounding box center [508, 256] width 25 height 10
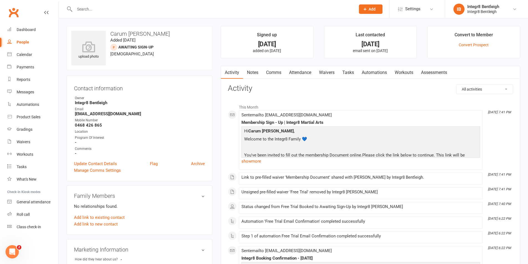
click at [254, 72] on link "Notes" at bounding box center [252, 72] width 19 height 13
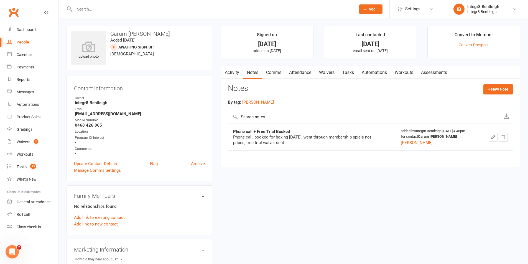
click at [233, 73] on link "Activity" at bounding box center [232, 72] width 22 height 13
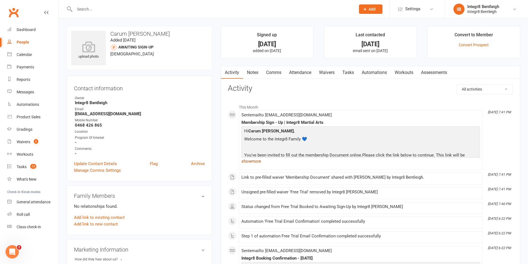
click at [255, 163] on link "show more" at bounding box center [360, 161] width 239 height 8
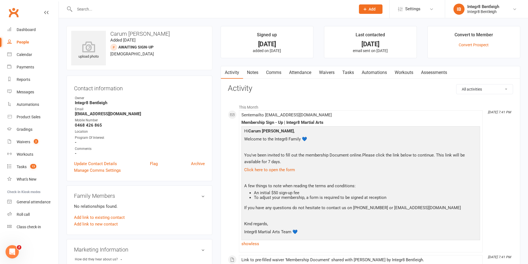
click at [255, 71] on link "Notes" at bounding box center [252, 72] width 19 height 13
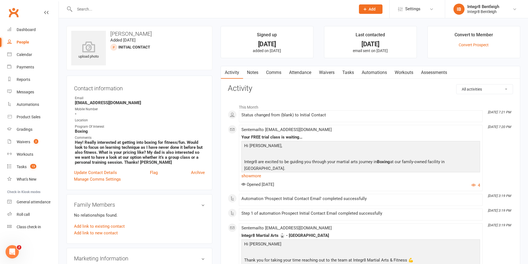
click at [250, 72] on link "Notes" at bounding box center [252, 72] width 19 height 13
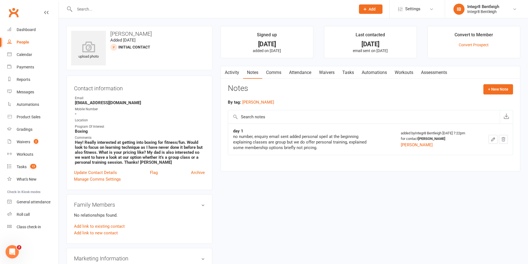
click at [233, 75] on link "Activity" at bounding box center [232, 72] width 22 height 13
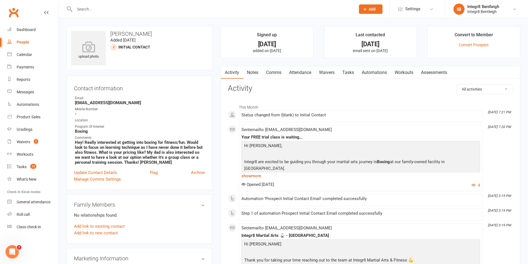
click at [247, 177] on link "show more" at bounding box center [360, 176] width 239 height 8
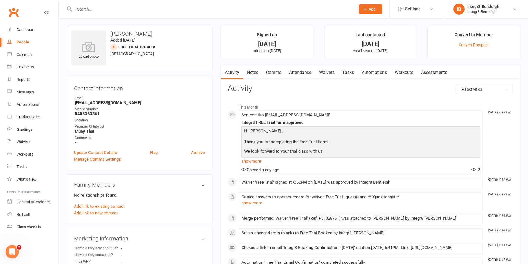
click at [248, 72] on link "Notes" at bounding box center [252, 72] width 19 height 13
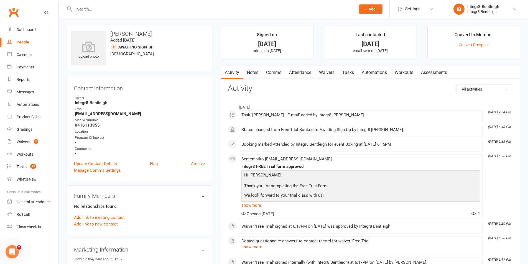
click at [256, 71] on link "Notes" at bounding box center [252, 72] width 19 height 13
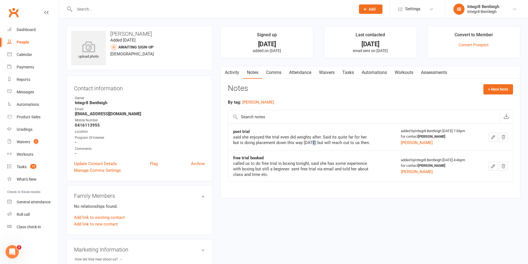
click at [311, 142] on div "said she enjoyed the trial even did weights after. Said its quite far for her b…" at bounding box center [302, 139] width 139 height 11
drag, startPoint x: 306, startPoint y: 143, endPoint x: 317, endPoint y: 147, distance: 10.8
click at [317, 145] on div "said she enjoyed the trial even did weights after. Said its quite far for her b…" at bounding box center [302, 139] width 139 height 11
click at [317, 141] on div "said she enjoyed the trial even did weights after. Said its quite far for her b…" at bounding box center [302, 139] width 139 height 11
click at [279, 75] on link "Comms" at bounding box center [273, 72] width 23 height 13
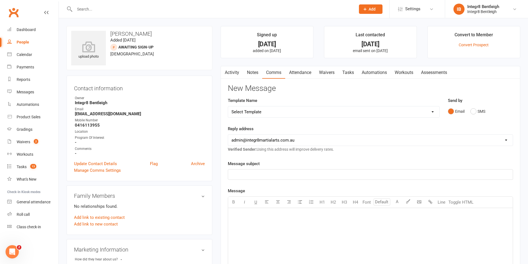
click at [327, 72] on link "Waivers" at bounding box center [326, 72] width 23 height 13
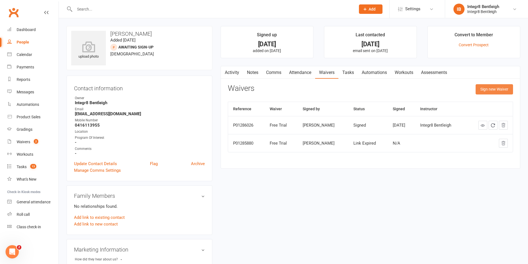
click at [492, 89] on button "Sign new Waiver" at bounding box center [493, 89] width 37 height 10
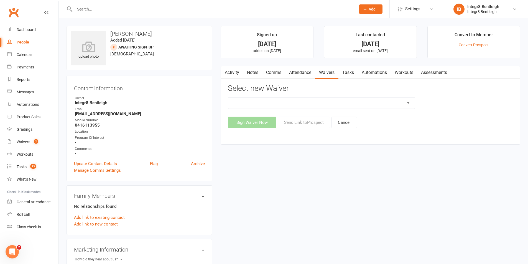
drag, startPoint x: 373, startPoint y: 105, endPoint x: 370, endPoint y: 106, distance: 3.6
click at [373, 105] on select "10 Class Pass Cancellation Free Trial Hold Membership Document Mobility Worksho…" at bounding box center [321, 103] width 187 height 11
select select "10847"
click at [228, 98] on select "10 Class Pass Cancellation Free Trial Hold Membership Document Mobility Worksho…" at bounding box center [321, 103] width 187 height 11
click at [313, 123] on button "Send Link to [GEOGRAPHIC_DATA]" at bounding box center [304, 123] width 52 height 12
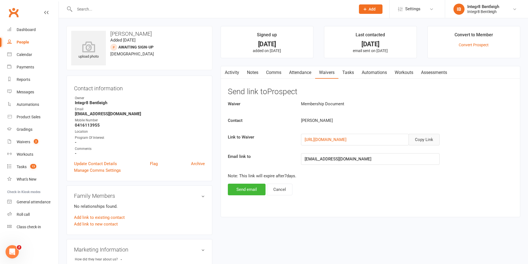
click at [428, 139] on button "Copy Link" at bounding box center [423, 140] width 31 height 12
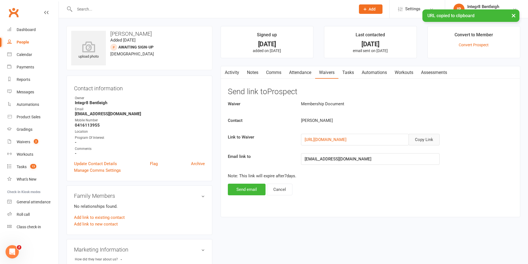
click at [280, 73] on link "Comms" at bounding box center [273, 72] width 23 height 13
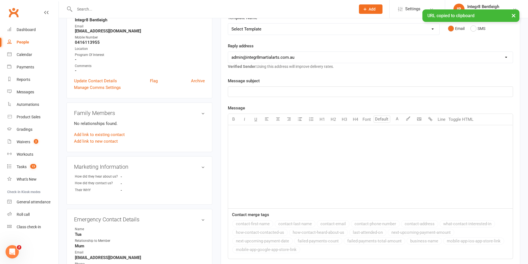
scroll to position [83, 0]
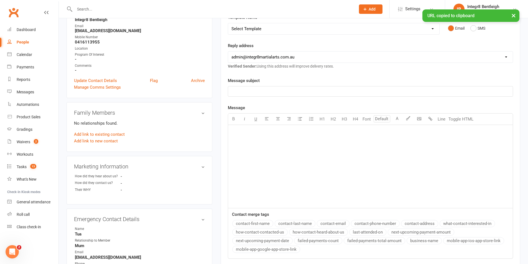
click at [270, 132] on p "﻿" at bounding box center [370, 132] width 278 height 7
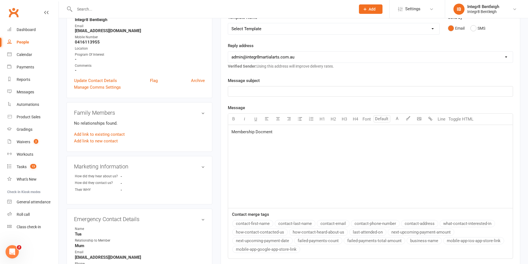
click at [265, 135] on p "Membership Docment" at bounding box center [370, 132] width 278 height 7
click at [265, 132] on span "Membership Document" at bounding box center [252, 131] width 43 height 5
click at [268, 132] on span "Document" at bounding box center [263, 131] width 19 height 5
drag, startPoint x: 278, startPoint y: 132, endPoint x: 232, endPoint y: 132, distance: 46.3
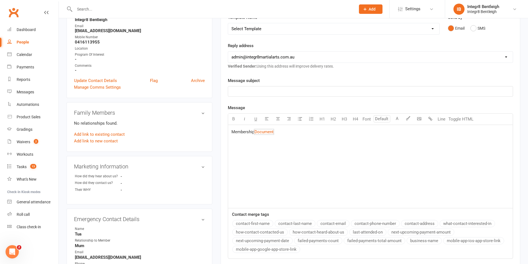
click at [232, 132] on p "Membership $ Document $ ﻿" at bounding box center [370, 132] width 278 height 7
click at [282, 132] on p "﻿ $ Membership $ Document $ ﻿ $ ﻿" at bounding box center [370, 132] width 278 height 7
click at [240, 133] on span "Membership" at bounding box center [242, 131] width 23 height 5
click at [259, 133] on span "Document" at bounding box center [263, 131] width 19 height 5
click at [254, 133] on span "Membership" at bounding box center [242, 131] width 23 height 5
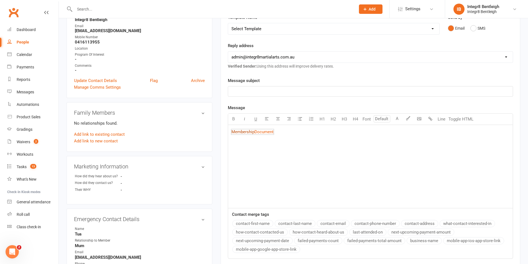
click at [254, 133] on span "Membership" at bounding box center [242, 131] width 23 height 5
click at [305, 131] on p "﻿ $ Membership $ Document $ ﻿ $ ﻿" at bounding box center [370, 132] width 278 height 7
click at [285, 154] on div "﻿ $ Membership $ Document $ ﻿ $ ﻿" at bounding box center [370, 166] width 285 height 83
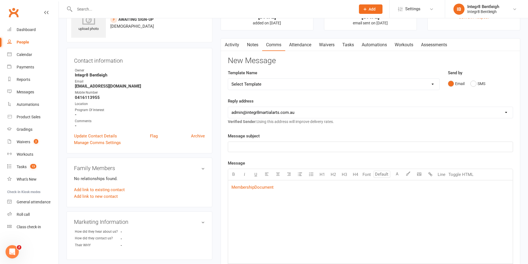
click at [229, 188] on div "﻿ $ Membership $ Document $ ﻿ $ ﻿ $ ﻿ $ ﻿ $ ﻿ $ ﻿" at bounding box center [370, 221] width 285 height 83
click at [240, 187] on p "﻿" at bounding box center [370, 187] width 278 height 7
click at [240, 197] on p "﻿" at bounding box center [370, 196] width 278 height 7
click at [242, 189] on p "﻿" at bounding box center [370, 187] width 278 height 7
click at [260, 145] on p "﻿" at bounding box center [370, 147] width 278 height 7
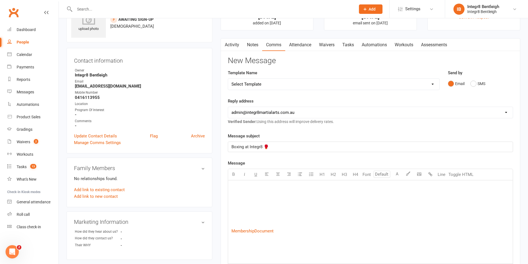
click at [273, 189] on p "﻿" at bounding box center [370, 187] width 278 height 7
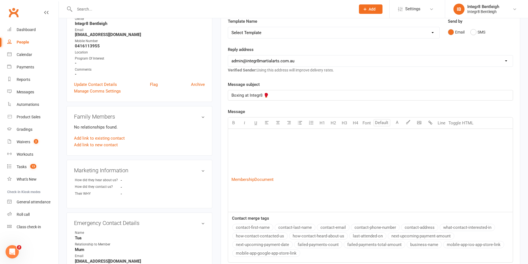
scroll to position [83, 0]
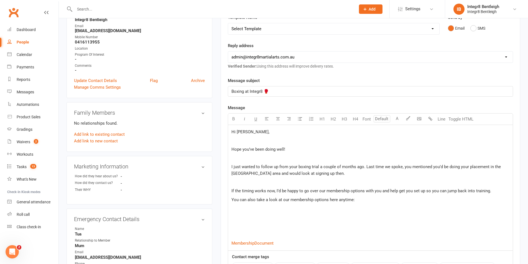
click at [230, 242] on div "Hi Sarah, ﻿ Hope you’ve been doing well! ﻿ I just wanted to follow up from your…" at bounding box center [370, 188] width 285 height 126
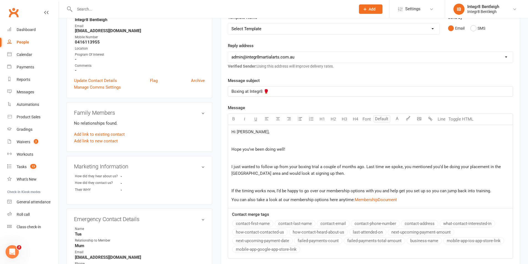
click at [409, 201] on p "You can also take a look at our membership options here anytime: $ Membership $…" at bounding box center [370, 199] width 278 height 7
click at [231, 200] on span "You can also take a look at our membership options here anytime:" at bounding box center [292, 199] width 123 height 5
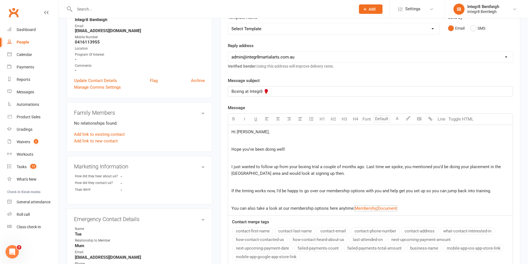
click at [409, 208] on p "You can also take a look at our membership options here anytime: $ Membership $…" at bounding box center [370, 208] width 278 height 7
click at [414, 209] on p "You can also take a look at our membership options here anytime: $ Membership $…" at bounding box center [370, 208] width 278 height 7
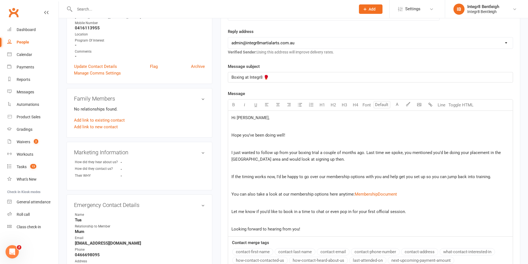
scroll to position [111, 0]
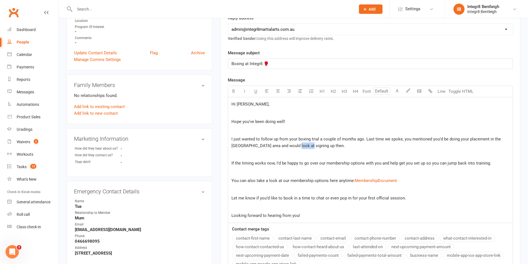
drag, startPoint x: 305, startPoint y: 146, endPoint x: 292, endPoint y: 147, distance: 13.3
click at [292, 147] on span "I just wanted to follow up from your boxing trial a couple of months ago. Last …" at bounding box center [366, 143] width 270 height 12
drag, startPoint x: 311, startPoint y: 147, endPoint x: 293, endPoint y: 147, distance: 17.2
click at [293, 147] on span "I just wanted to follow up from your boxing trial a couple of months ago. Last …" at bounding box center [366, 143] width 270 height 12
click at [241, 146] on span "I just wanted to follow up from your boxing trial a couple of months ago. Last …" at bounding box center [366, 143] width 270 height 12
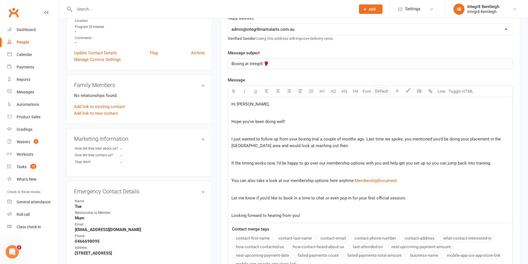
drag, startPoint x: 241, startPoint y: 146, endPoint x: 337, endPoint y: 149, distance: 95.9
click at [337, 149] on p "I just wanted to follow up from your boxing trial a couple of months ago. Last …" at bounding box center [370, 142] width 278 height 13
click at [305, 216] on p "Looking forward to hearing from you! $ ﻿ $ ﻿ $ ﻿ $ ﻿ $ ﻿ $ ﻿" at bounding box center [370, 215] width 278 height 7
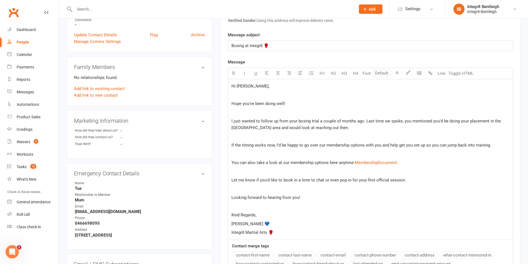
scroll to position [139, 0]
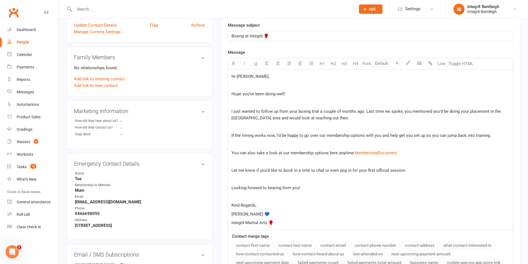
click at [243, 119] on span "I just wanted to follow up from your boxing trial a couple of months ago. Last …" at bounding box center [366, 115] width 270 height 12
drag, startPoint x: 242, startPoint y: 119, endPoint x: 243, endPoint y: 112, distance: 7.2
click at [243, 112] on span "I just wanted to follow up from your boxing trial a couple of months ago. Last …" at bounding box center [366, 115] width 270 height 12
click at [330, 135] on span "If the timing works now, I’d be happy to go over our membership options with yo…" at bounding box center [361, 135] width 260 height 5
click at [244, 121] on span "I just wanted to follow up from your boxing trial a couple of months ago. Last …" at bounding box center [366, 115] width 270 height 12
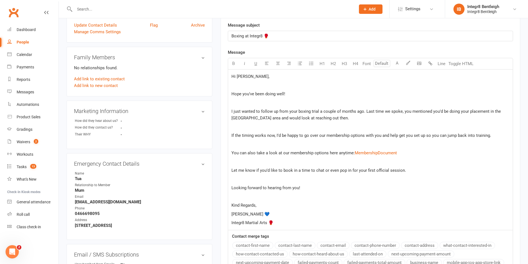
drag, startPoint x: 239, startPoint y: 120, endPoint x: 347, endPoint y: 119, distance: 108.3
click at [347, 119] on p "I just wanted to follow up from your boxing trial a couple of months ago. Last …" at bounding box center [370, 114] width 278 height 13
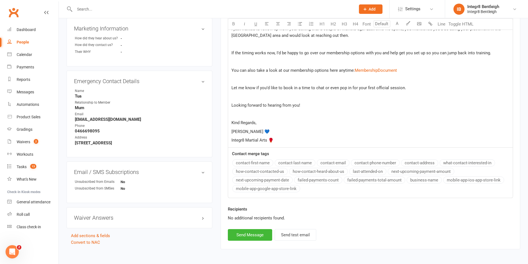
scroll to position [242, 0]
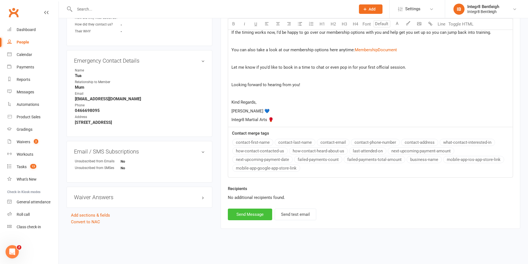
click at [256, 211] on button "Send Message" at bounding box center [250, 215] width 44 height 12
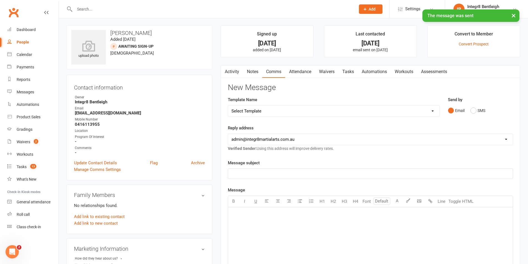
scroll to position [0, 0]
click at [254, 71] on link "Notes" at bounding box center [252, 72] width 19 height 13
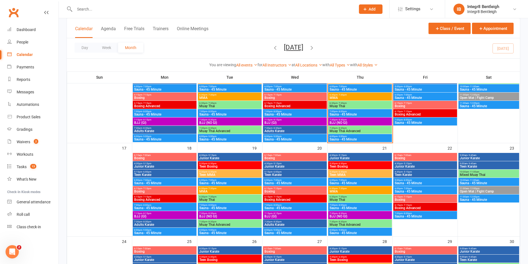
scroll to position [264, 0]
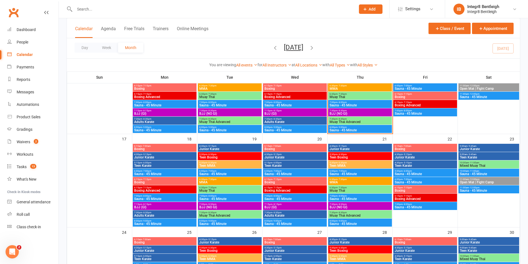
click at [170, 206] on span "BJJ (GI)" at bounding box center [165, 207] width 62 height 3
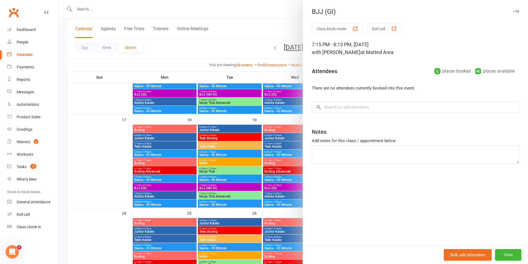
scroll to position [292, 0]
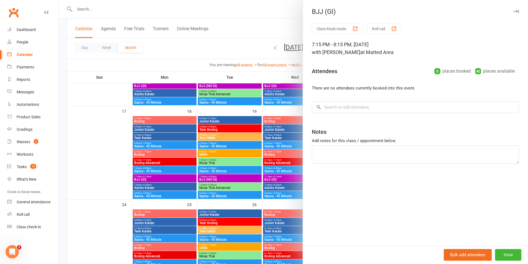
click at [232, 179] on div at bounding box center [293, 132] width 469 height 264
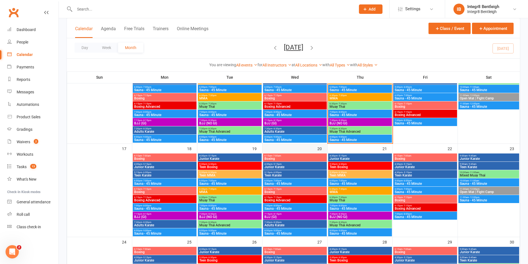
scroll to position [264, 0]
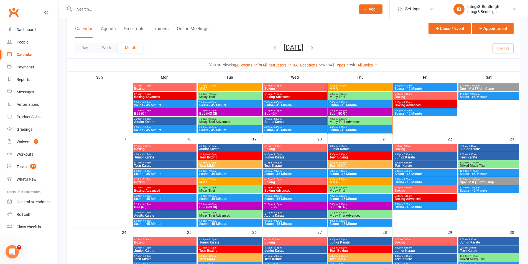
click at [232, 207] on span "BJJ (NO GI)" at bounding box center [230, 207] width 62 height 3
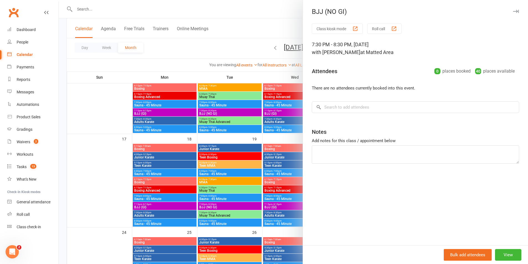
click at [241, 140] on div at bounding box center [293, 132] width 469 height 264
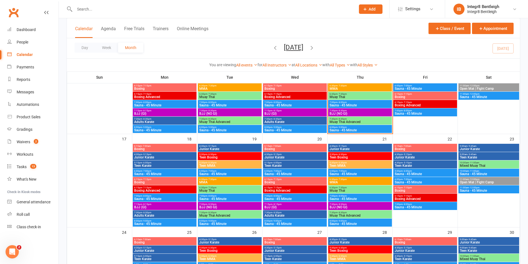
click at [191, 206] on span "BJJ (GI)" at bounding box center [165, 207] width 62 height 3
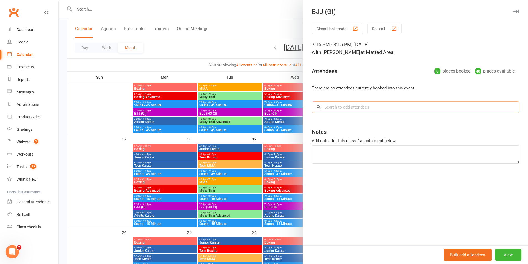
click at [352, 109] on input "search" at bounding box center [415, 107] width 207 height 12
type input "j"
click at [19, 42] on div "People" at bounding box center [23, 42] width 12 height 4
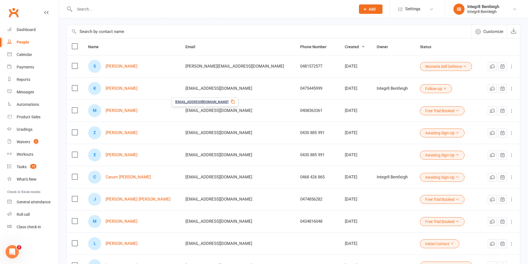
scroll to position [55, 0]
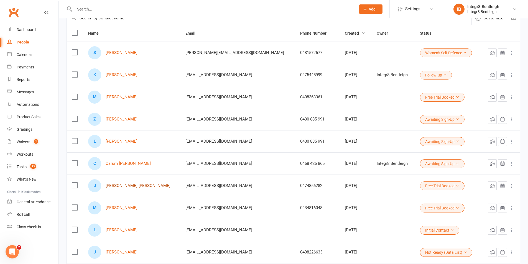
click at [114, 186] on link "Ju Yee Ooi" at bounding box center [138, 185] width 65 height 5
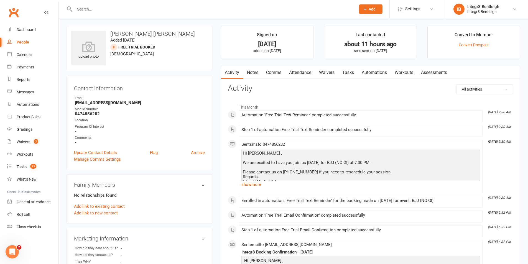
click at [300, 72] on link "Attendance" at bounding box center [300, 72] width 30 height 13
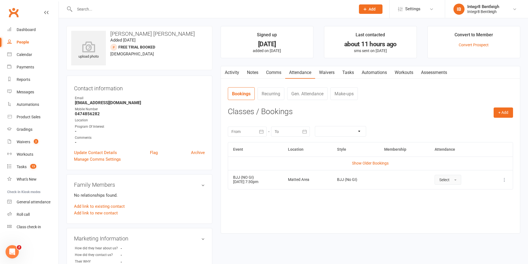
click at [458, 183] on button "Select" at bounding box center [447, 180] width 27 height 10
drag, startPoint x: 458, startPoint y: 192, endPoint x: 468, endPoint y: 189, distance: 10.9
click at [456, 193] on span "Attended" at bounding box center [447, 192] width 17 height 5
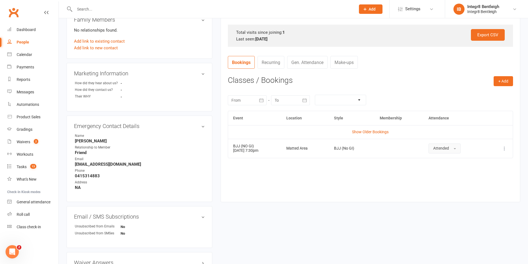
scroll to position [166, 0]
click at [459, 148] on button "Attended" at bounding box center [444, 147] width 32 height 10
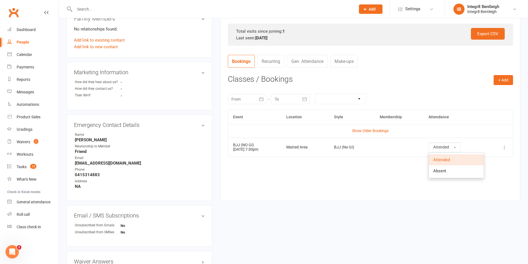
click at [457, 159] on link "Attended" at bounding box center [456, 159] width 55 height 11
click at [506, 148] on icon at bounding box center [504, 148] width 6 height 6
click at [431, 92] on div "August 2025 Sun Mon Tue Wed Thu Fri Sat 31 27 28 29 30 31 01 02 32 03 04 05 06 …" at bounding box center [370, 99] width 285 height 22
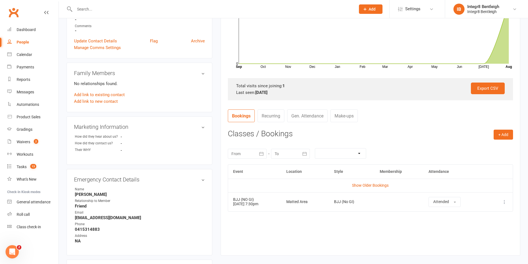
scroll to position [139, 0]
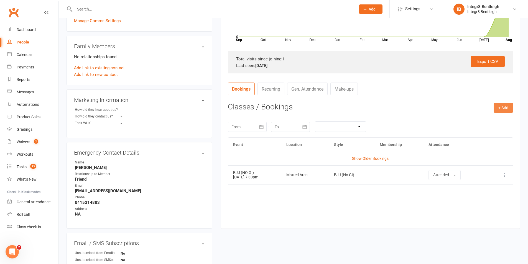
click at [507, 108] on button "+ Add" at bounding box center [502, 108] width 19 height 10
click at [477, 122] on link "Book Event" at bounding box center [485, 120] width 55 height 11
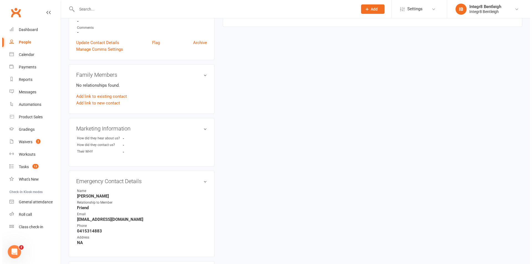
scroll to position [38, 0]
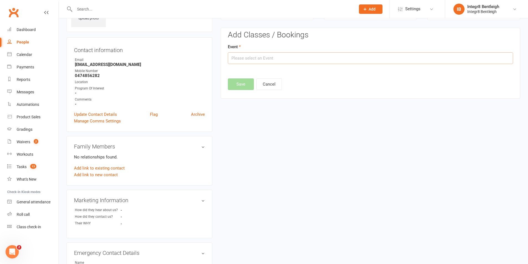
click at [336, 55] on input "text" at bounding box center [370, 58] width 285 height 12
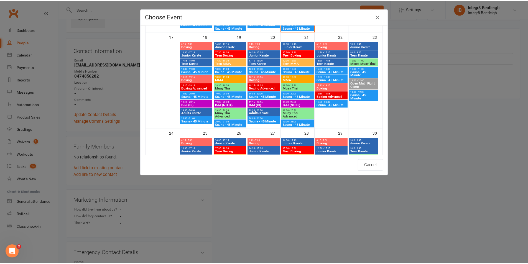
scroll to position [332, 0]
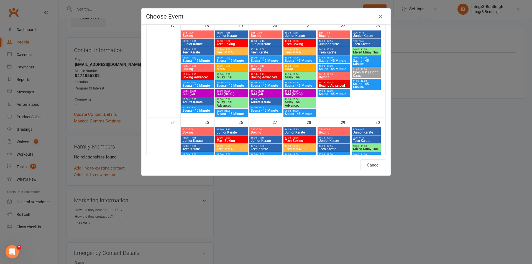
click at [206, 94] on span "BJJ (GI)" at bounding box center [197, 93] width 30 height 3
type input "BJJ (GI) - Aug 18, 2025 7:15:00 PM"
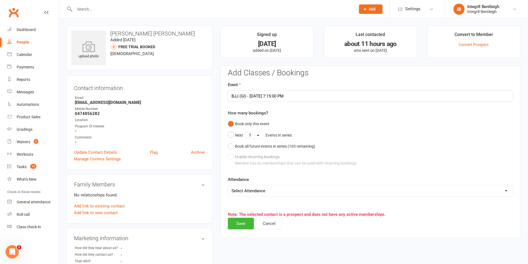
scroll to position [0, 0]
click at [245, 223] on button "Save" at bounding box center [241, 224] width 26 height 12
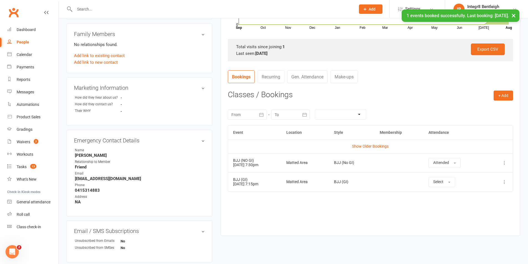
scroll to position [166, 0]
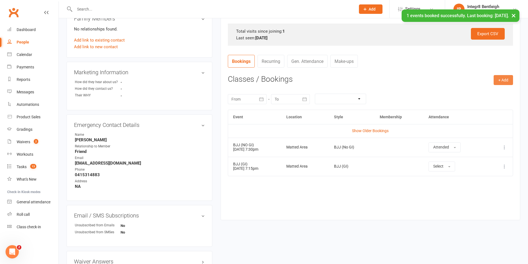
click at [503, 81] on button "+ Add" at bounding box center [502, 80] width 19 height 10
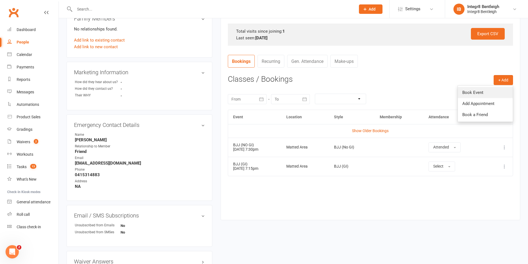
click at [480, 93] on link "Book Event" at bounding box center [485, 92] width 55 height 11
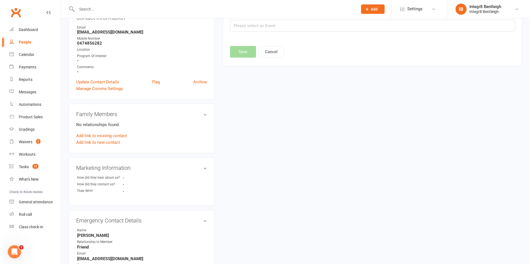
scroll to position [38, 0]
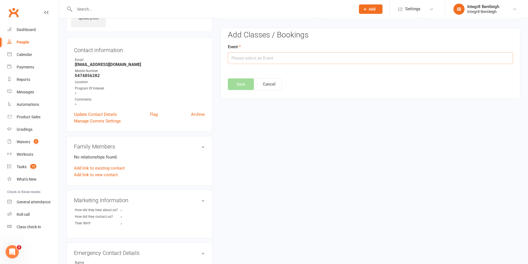
click at [339, 60] on input "text" at bounding box center [370, 58] width 285 height 12
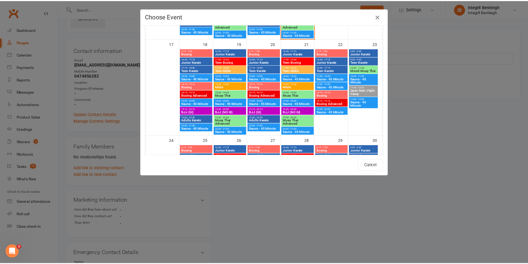
scroll to position [305, 0]
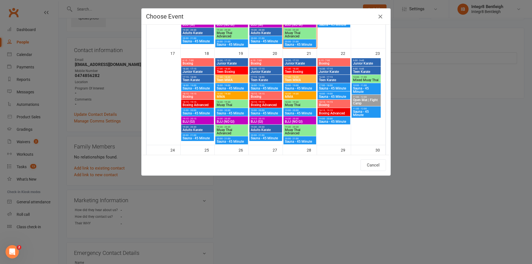
click at [302, 97] on span "MMA" at bounding box center [300, 96] width 30 height 3
type input "MMA - Aug 21, 2025 6:30:00 PM"
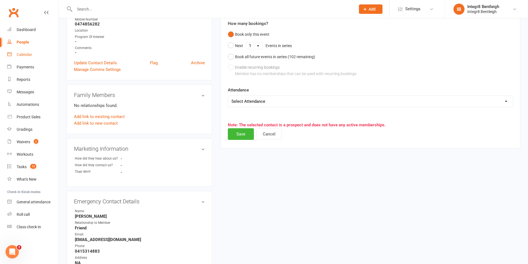
scroll to position [94, 0]
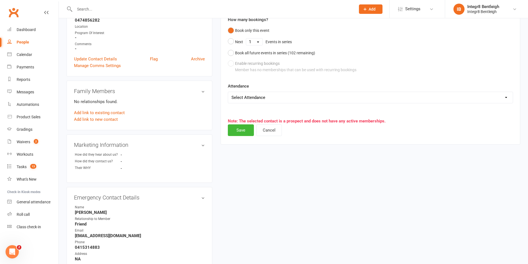
click at [340, 201] on div "upload photo Ju Yee Ooi Added 11 August, 2025 Free Trial Booked prospect 27 yea…" at bounding box center [293, 147] width 462 height 430
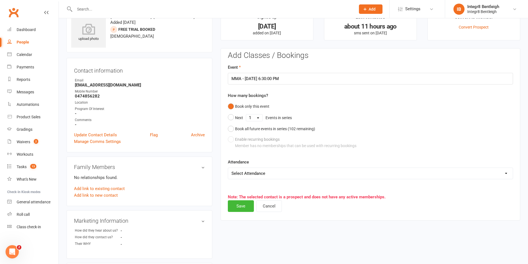
scroll to position [0, 0]
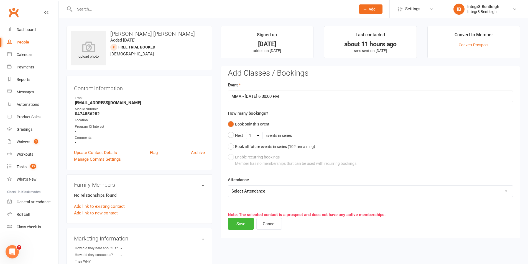
click at [343, 129] on div "Book only this event Next 1 2 3 4 5 6 7 8 9 10 11 12 13 14 15 16 17 18 19 20 21…" at bounding box center [370, 144] width 285 height 50
click at [273, 226] on button "Cancel" at bounding box center [268, 224] width 25 height 12
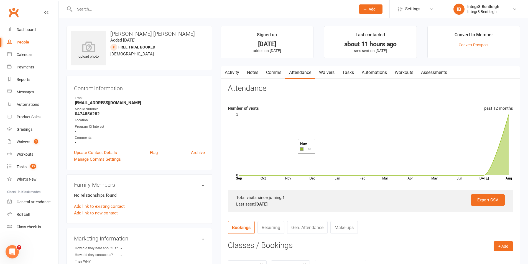
click at [249, 74] on link "Notes" at bounding box center [252, 72] width 19 height 13
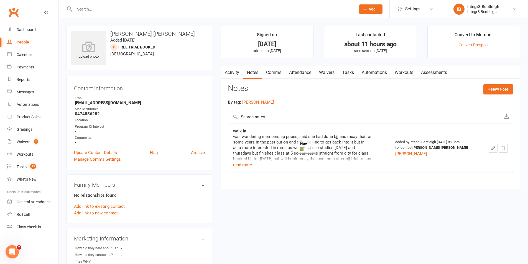
click at [338, 142] on div "was wondering membership prices, said she had done bjj and muay thai for some y…" at bounding box center [302, 159] width 139 height 50
click at [487, 87] on button "+ New Note" at bounding box center [498, 89] width 30 height 10
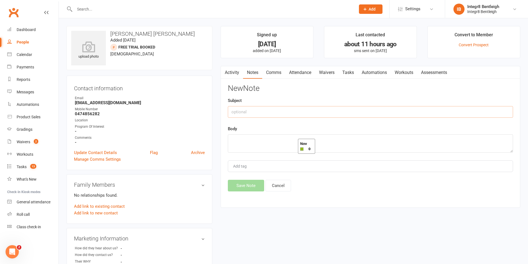
click at [395, 109] on input "text" at bounding box center [370, 112] width 285 height 12
type input "post trial"
click at [247, 144] on textarea at bounding box center [370, 143] width 285 height 18
type textarea "said she liked class but came 25 mins late so booked another bjj trial, 18th of…"
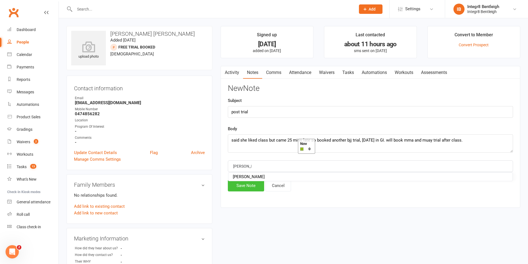
type input "rebecca"
click at [243, 185] on button "Save Note" at bounding box center [246, 186] width 36 height 12
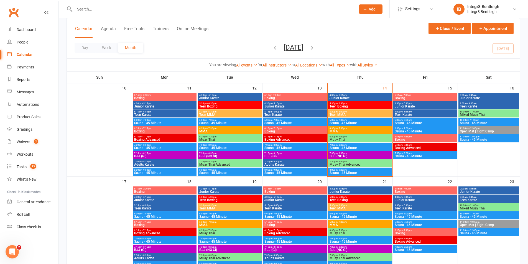
click at [354, 224] on span "MMA" at bounding box center [360, 224] width 62 height 3
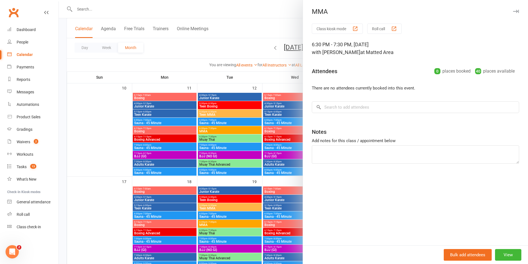
click at [282, 160] on div at bounding box center [293, 132] width 469 height 264
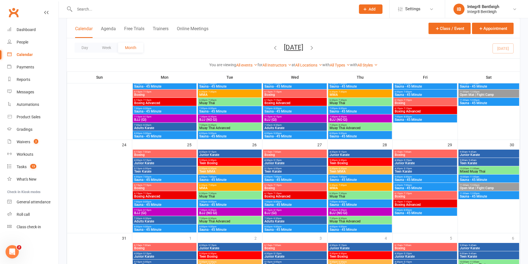
scroll to position [431, 0]
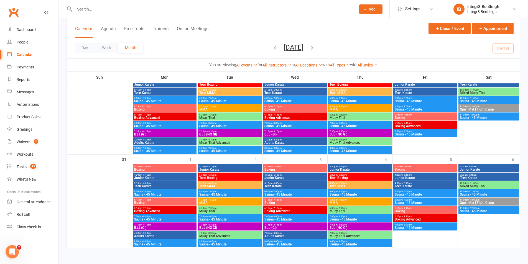
click at [220, 119] on span "Muay Thai" at bounding box center [230, 117] width 62 height 3
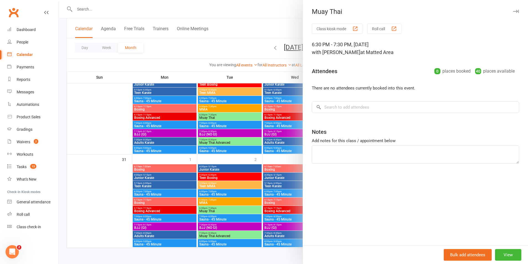
click at [234, 122] on div at bounding box center [293, 132] width 469 height 264
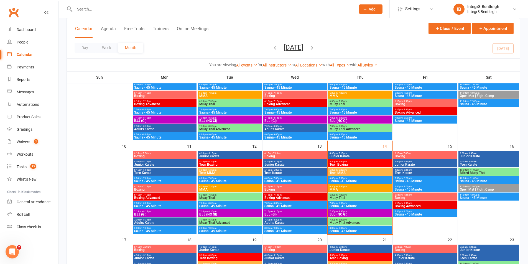
scroll to position [194, 0]
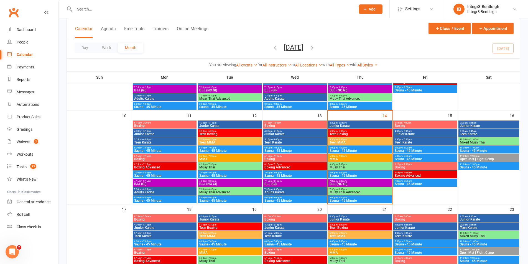
click at [372, 126] on span "Junior Karate" at bounding box center [360, 125] width 62 height 3
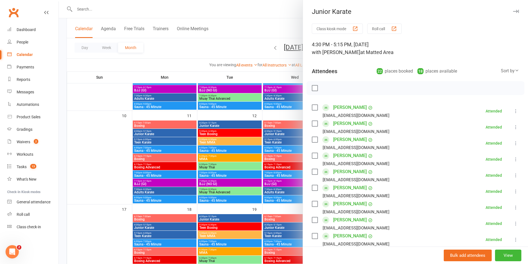
click at [283, 115] on div at bounding box center [293, 132] width 469 height 264
